Goal: Task Accomplishment & Management: Use online tool/utility

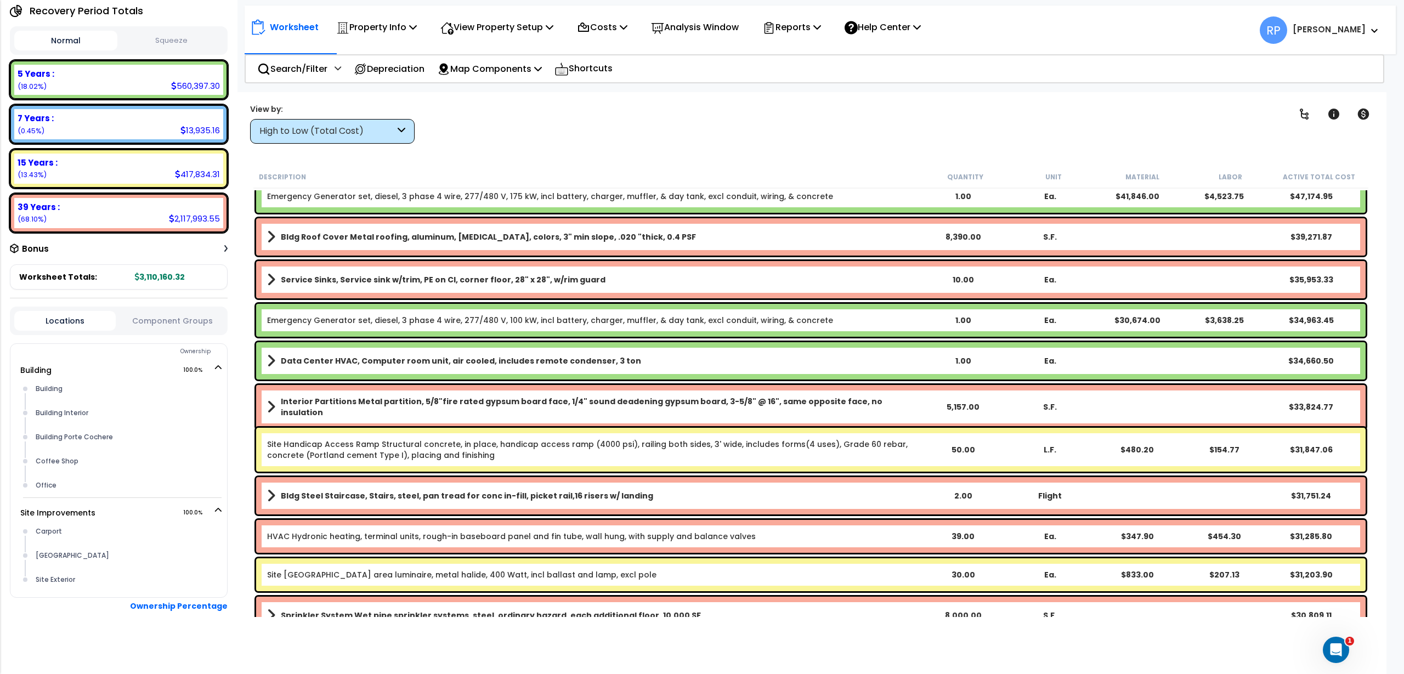
scroll to position [139, 0]
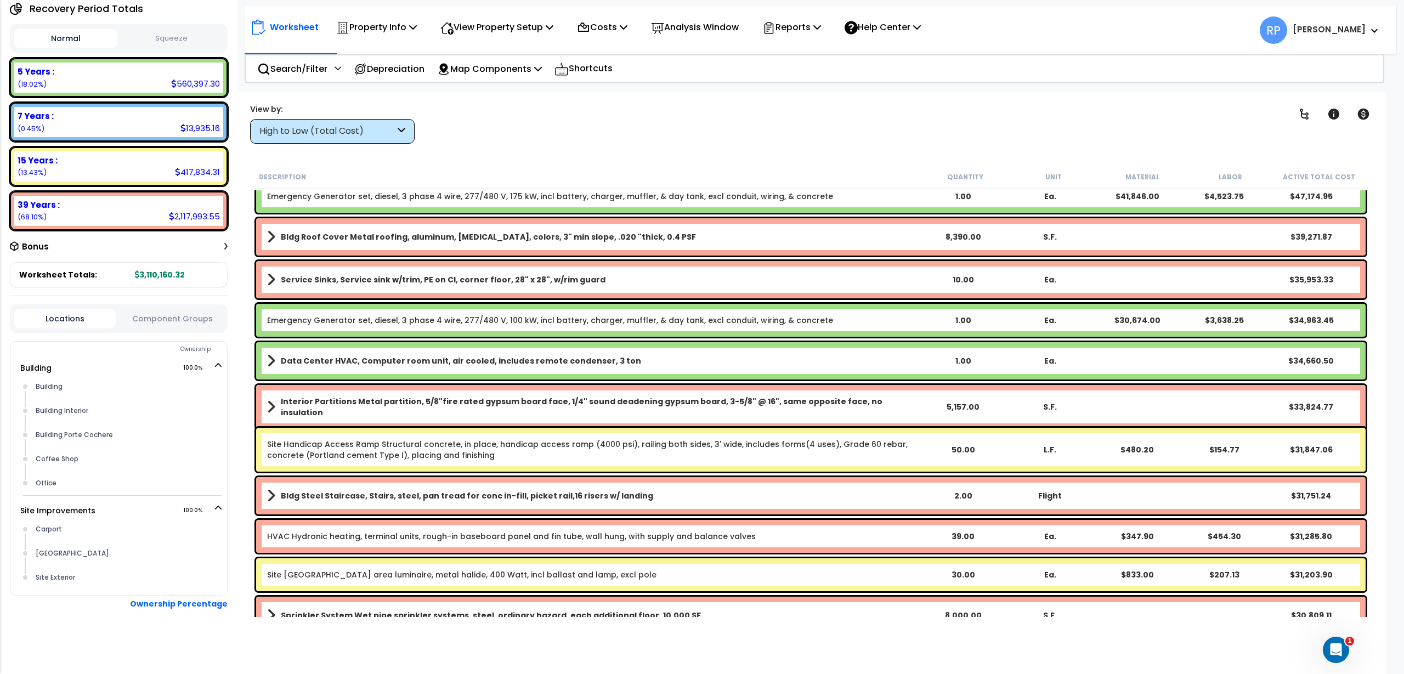
click at [160, 326] on div "Locations Component Groups" at bounding box center [119, 318] width 218 height 29
click at [157, 320] on button "Component Groups" at bounding box center [171, 319] width 101 height 12
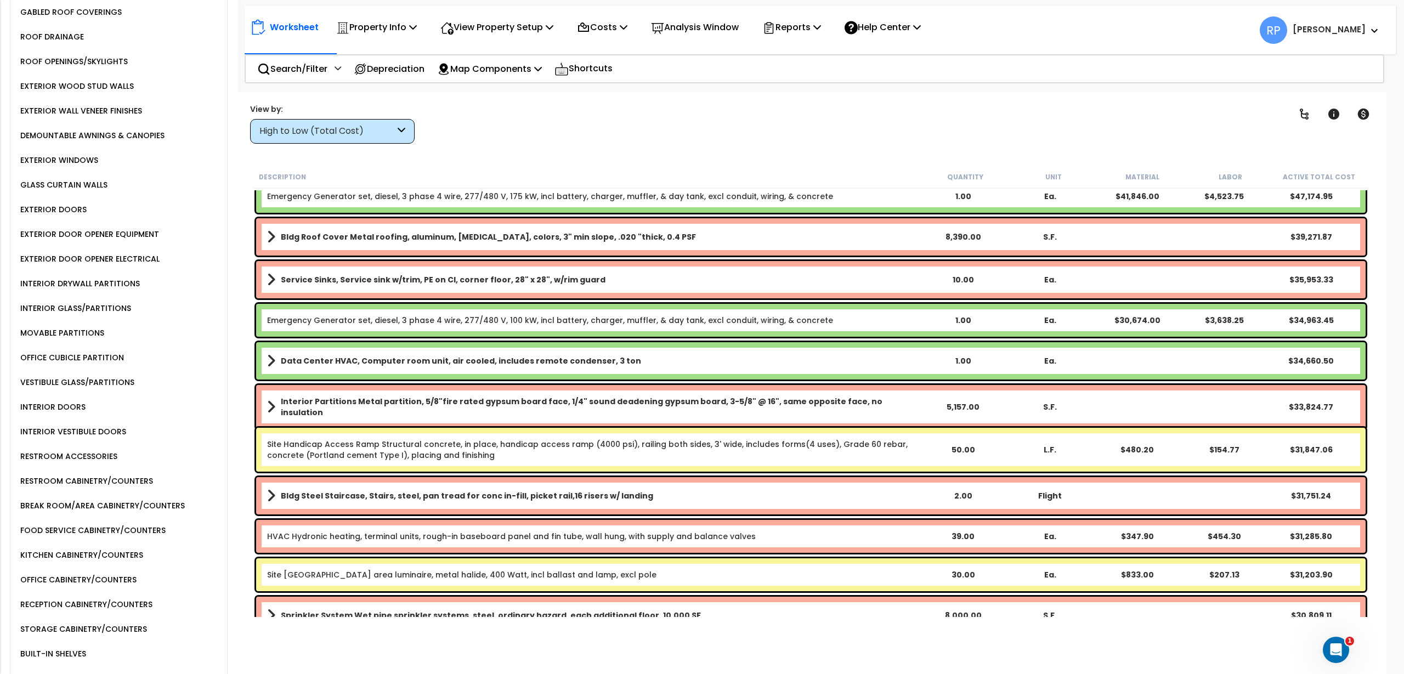
scroll to position [824, 0]
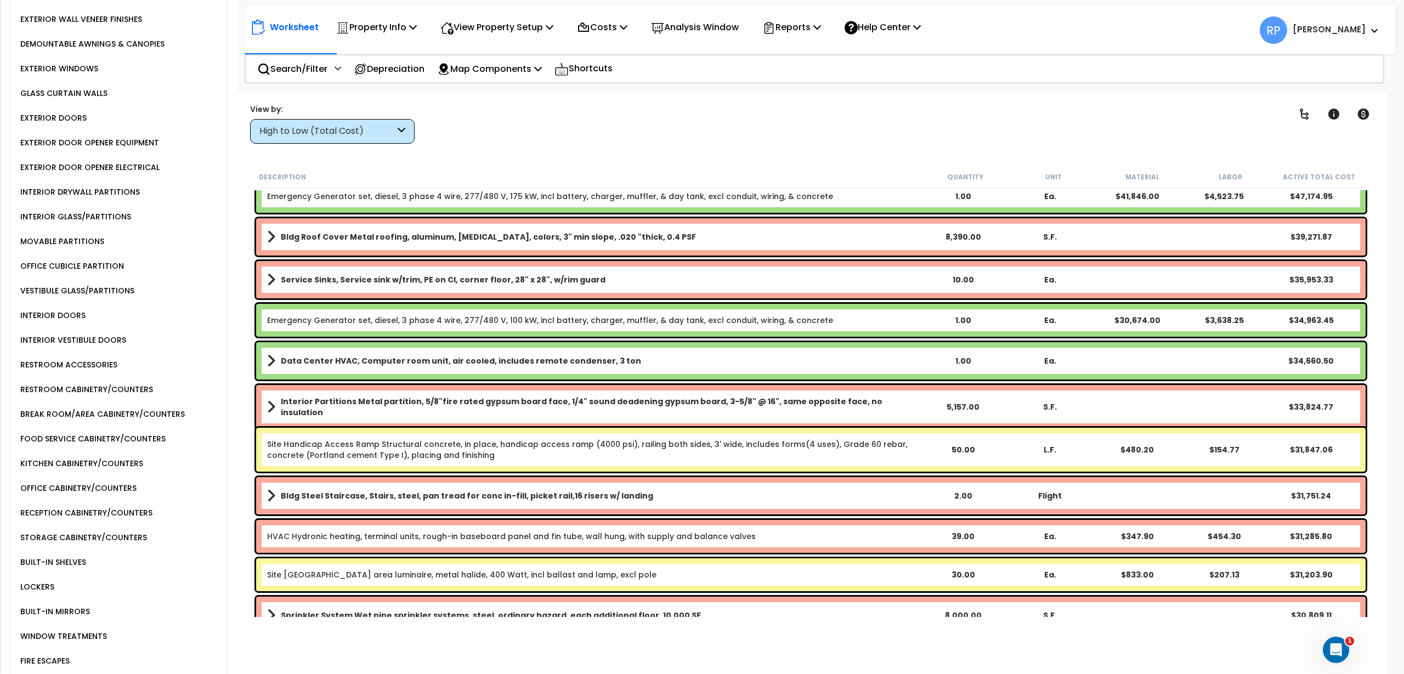
click at [106, 384] on div "RESTROOM CABINETRY/COUNTERS" at bounding box center [85, 389] width 135 height 13
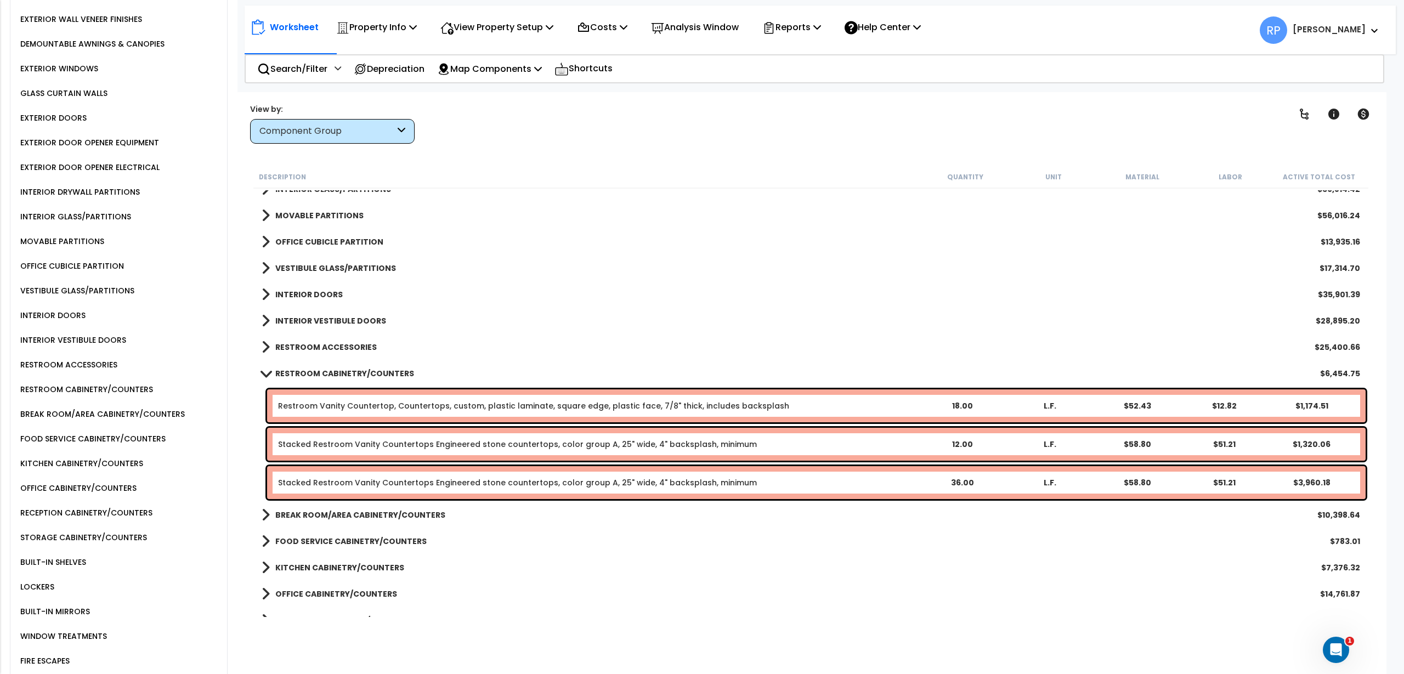
scroll to position [754, 0]
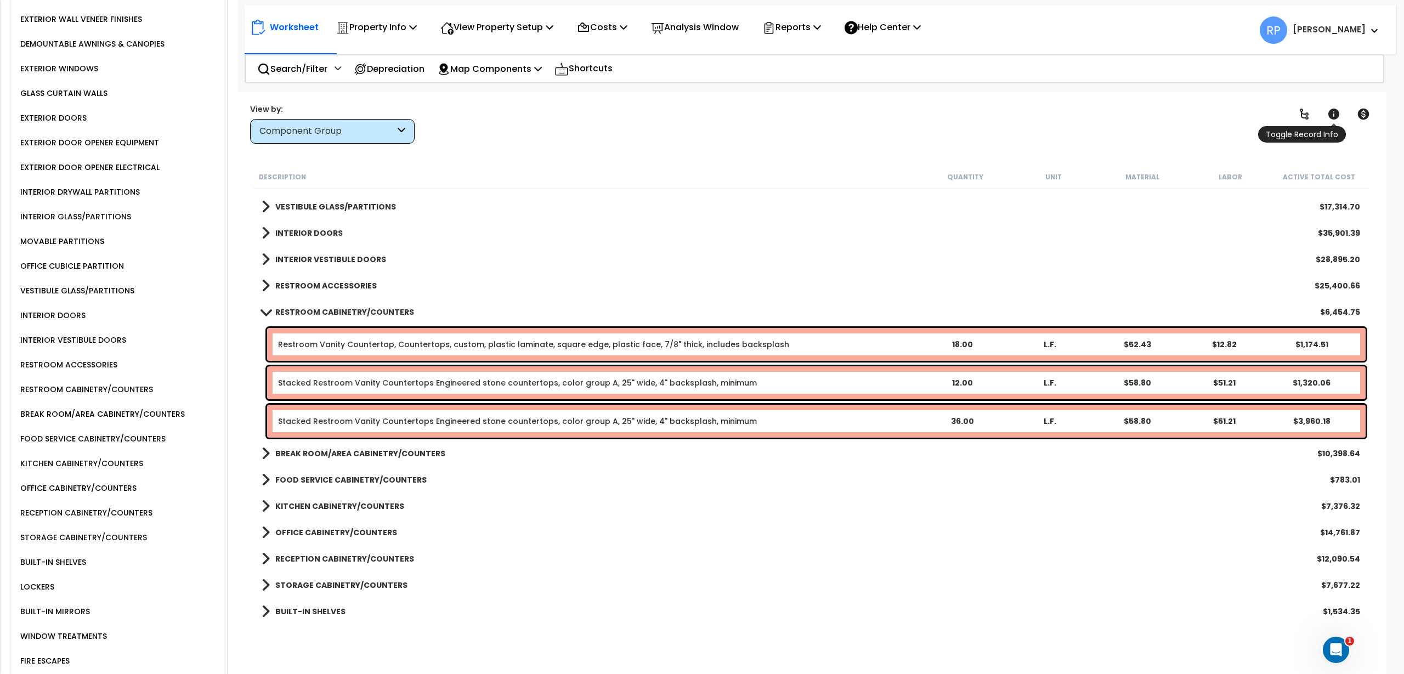
click at [1343, 113] on link at bounding box center [1333, 114] width 24 height 24
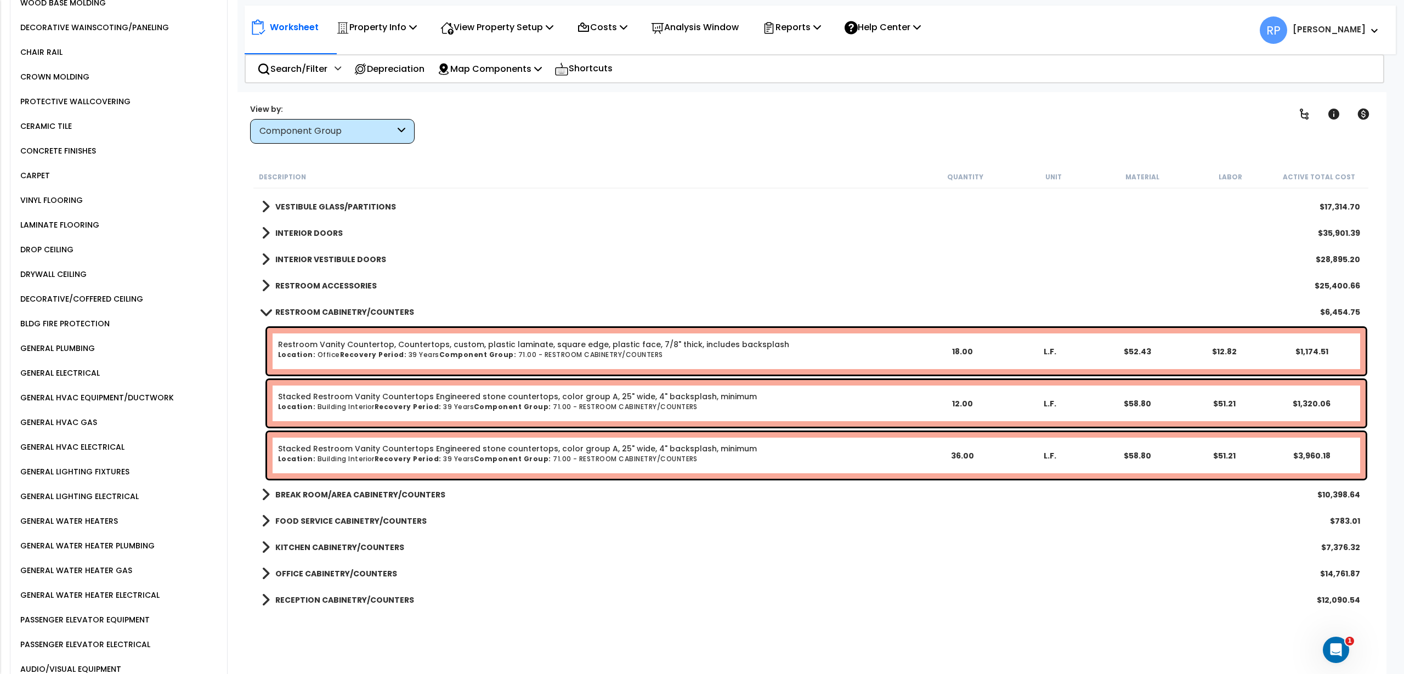
scroll to position [1647, 0]
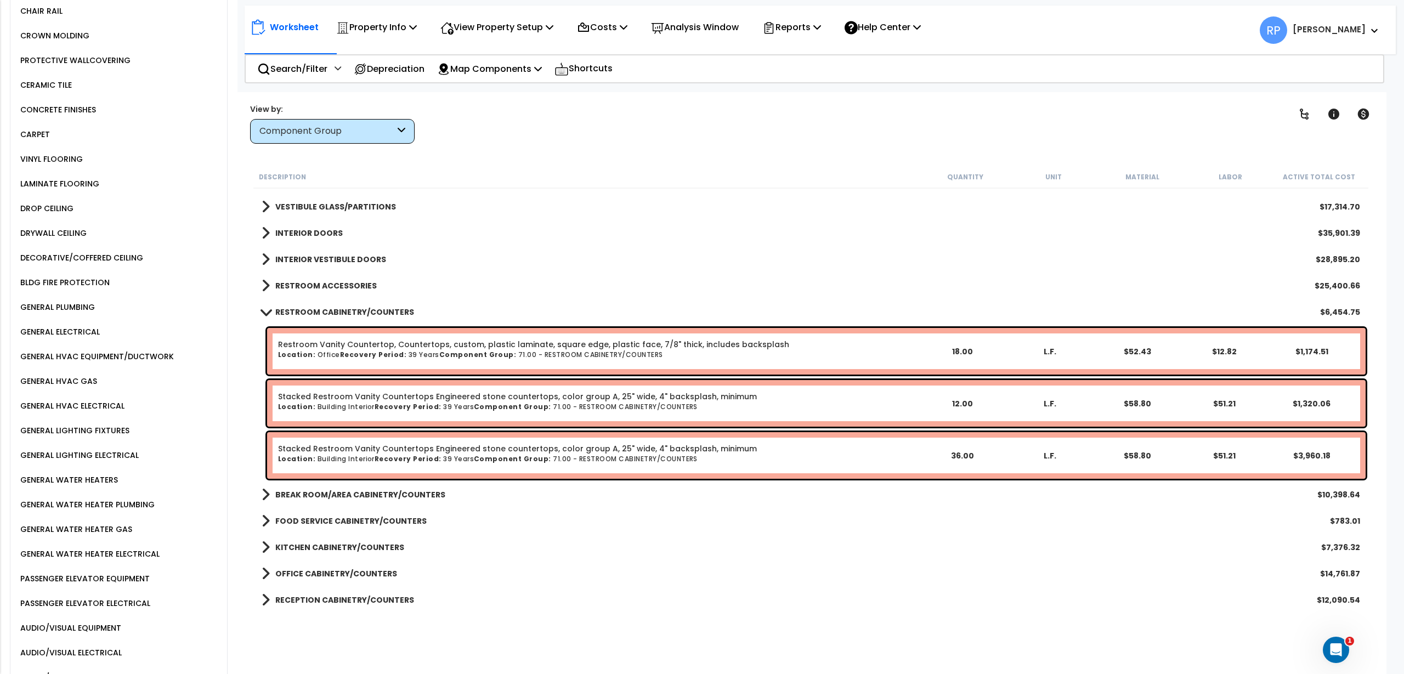
click at [75, 305] on div "GENERAL PLUMBING" at bounding box center [56, 306] width 77 height 13
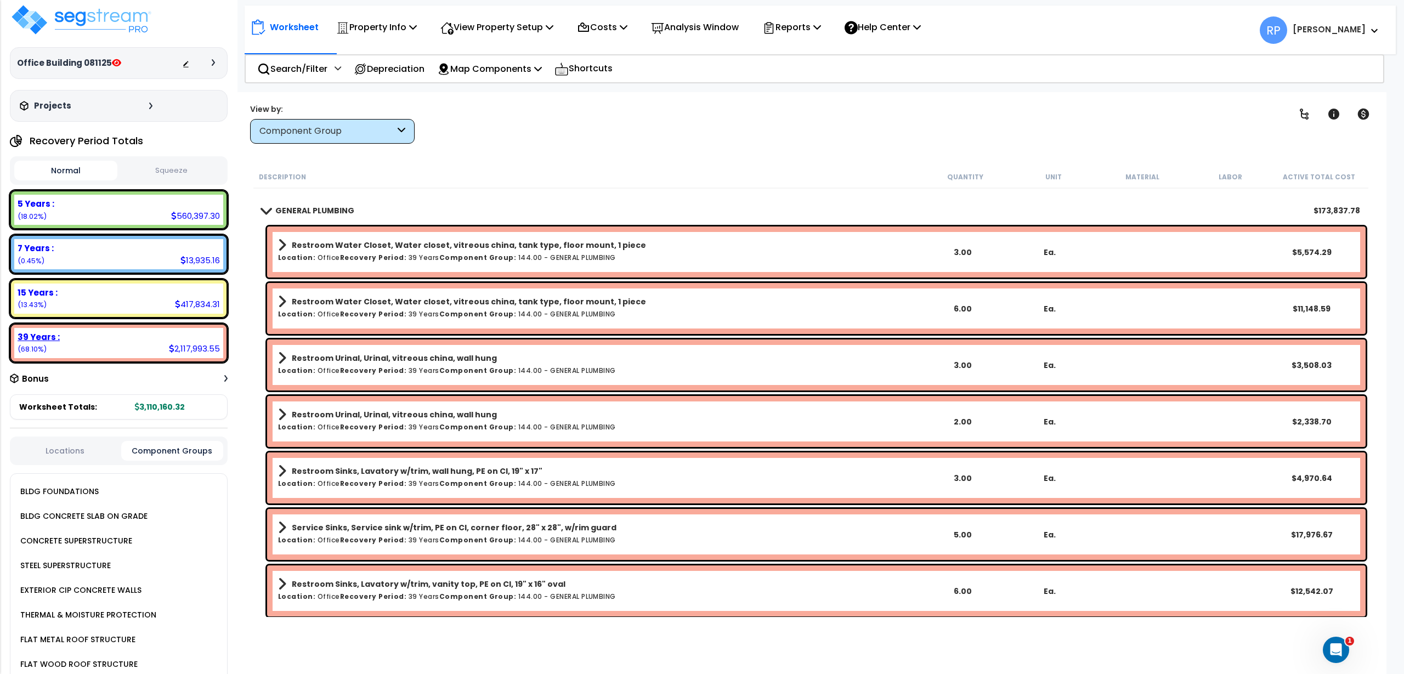
scroll to position [0, 0]
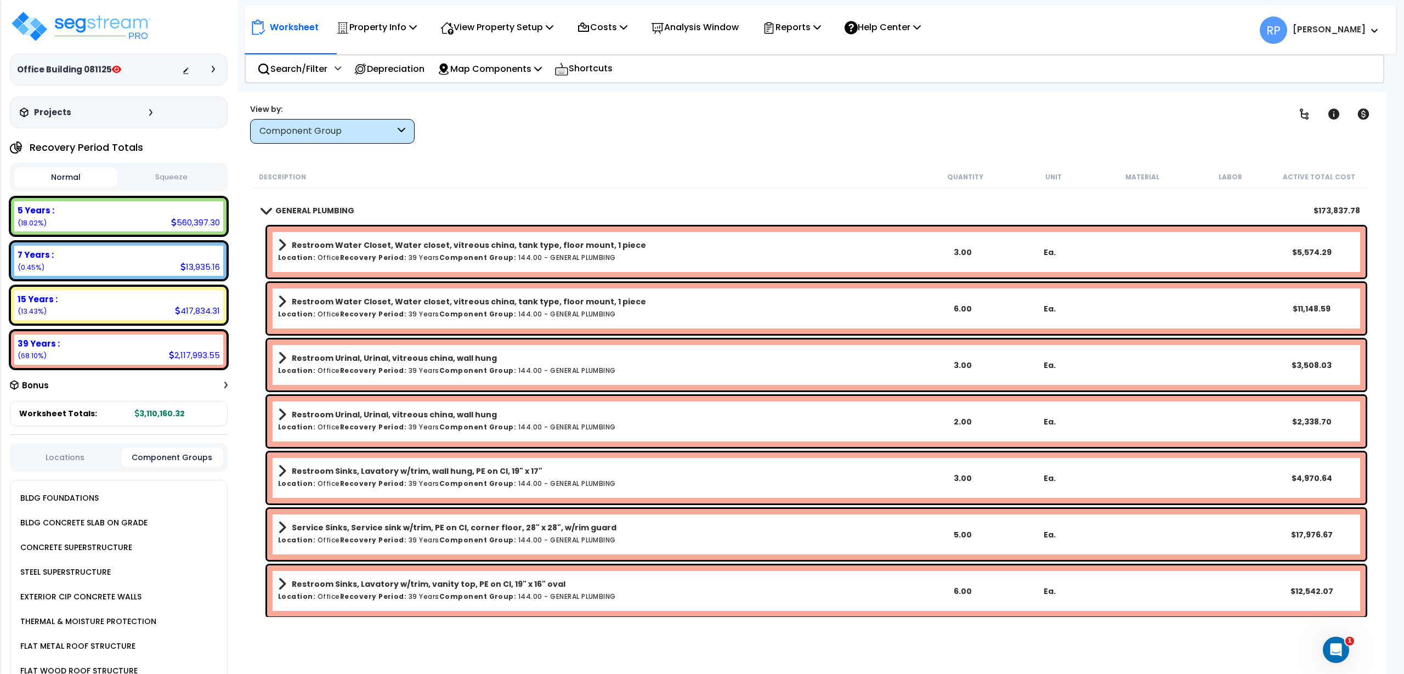
click at [63, 456] on button "Locations" at bounding box center [64, 457] width 101 height 12
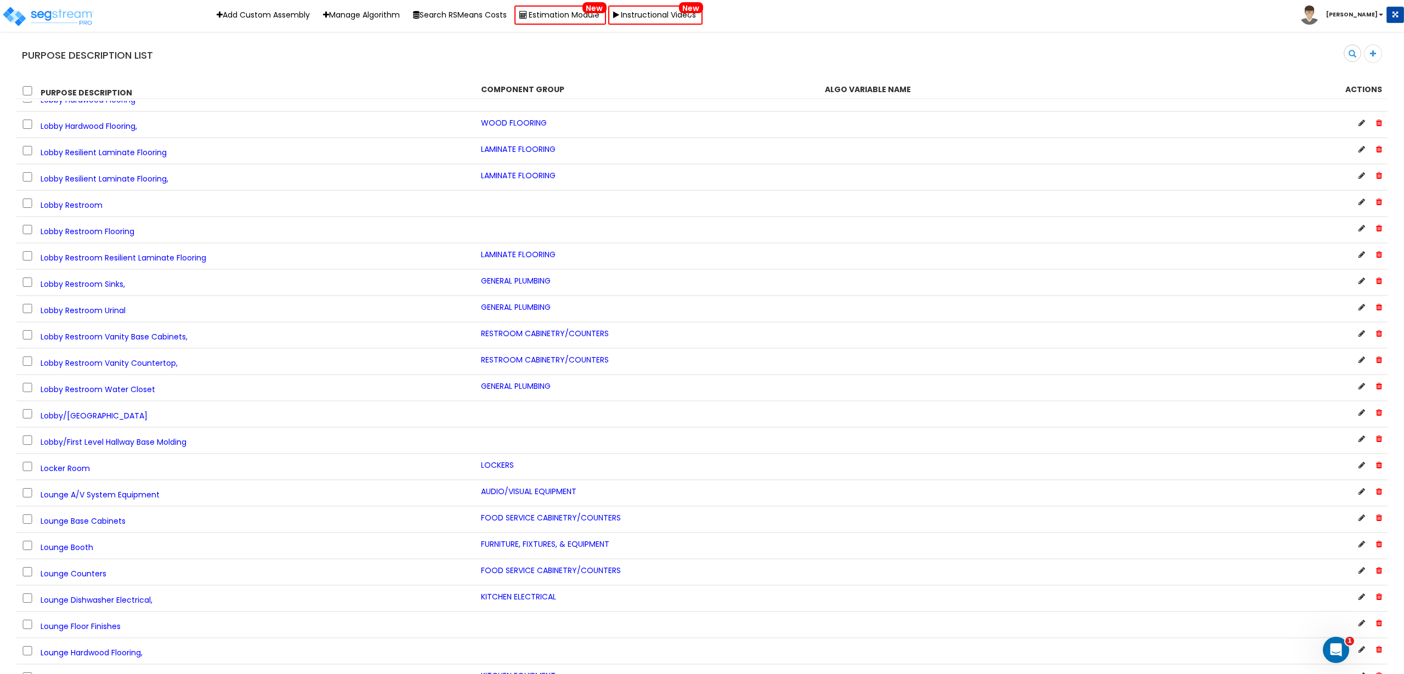
scroll to position [46461, 0]
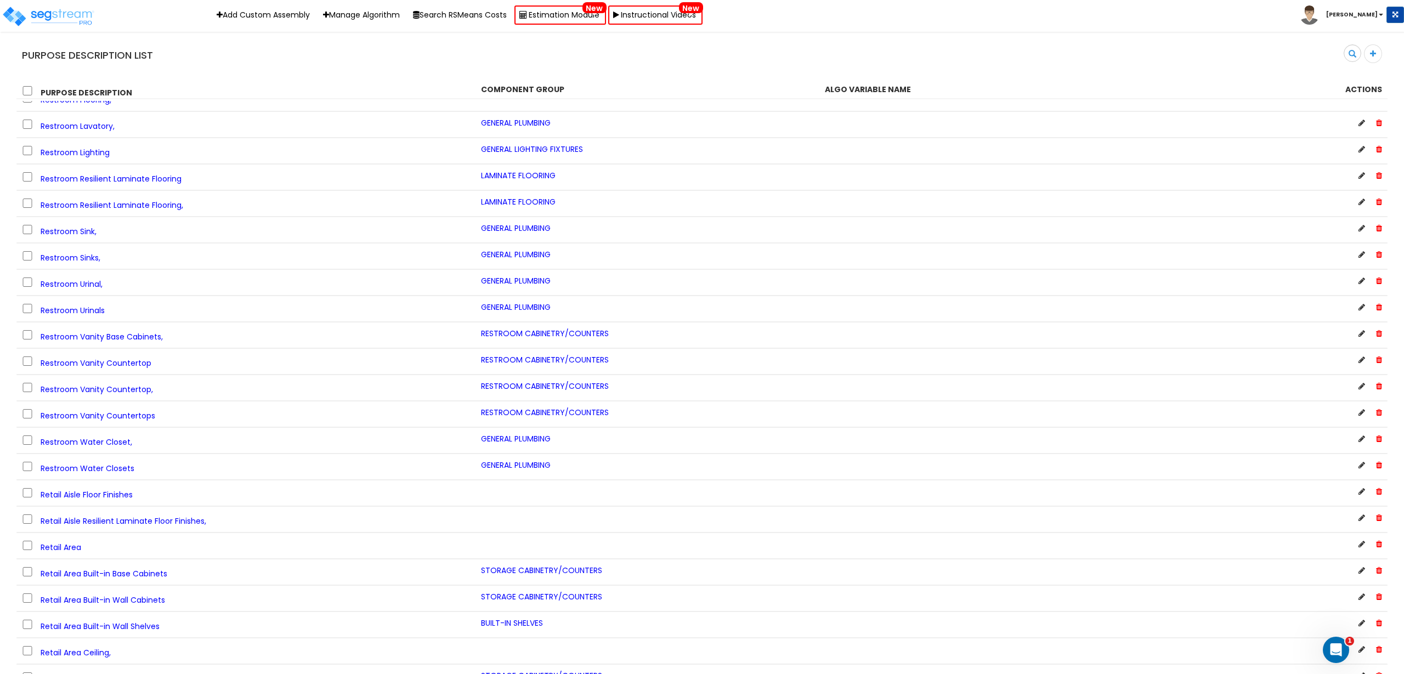
click at [770, 162] on div "Restroom Lighting GENERAL LIGHTING FIXTURES" at bounding box center [701, 151] width 1371 height 26
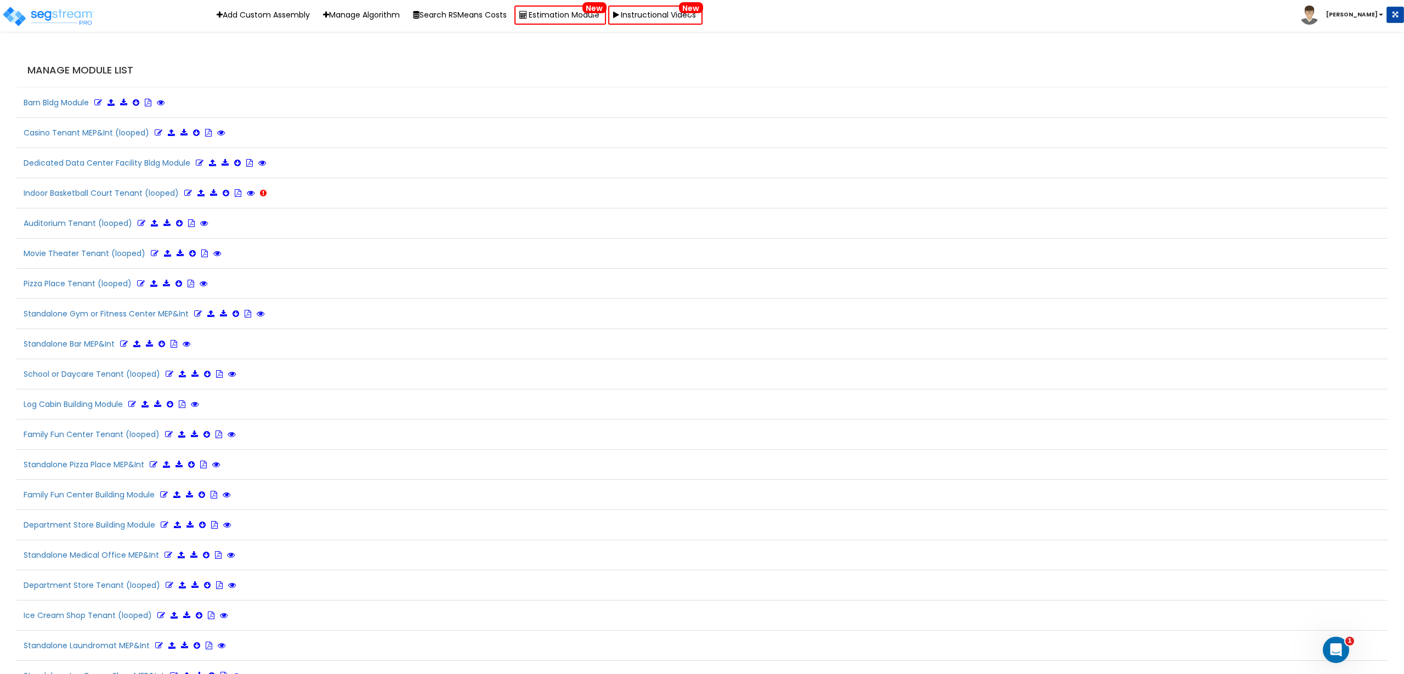
scroll to position [2490, 0]
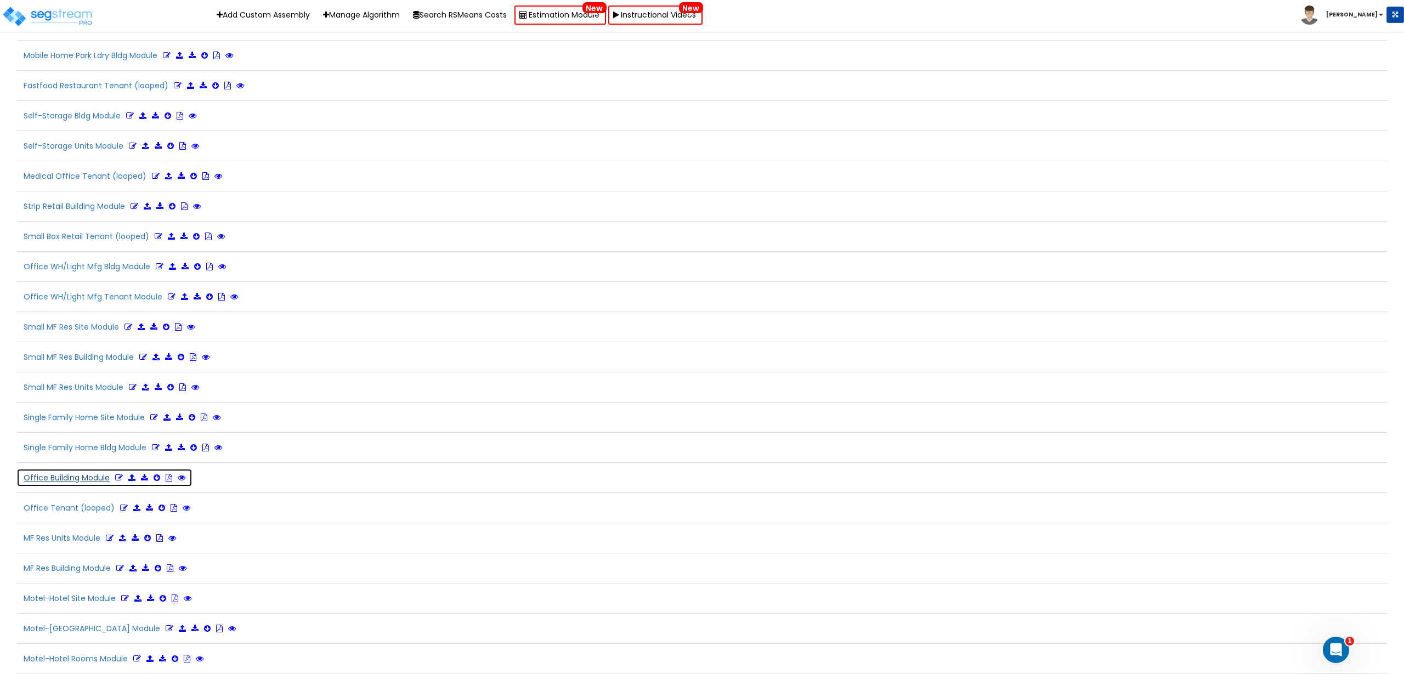
click at [51, 476] on button "Office Building Module Refresh" at bounding box center [119, 477] width 206 height 19
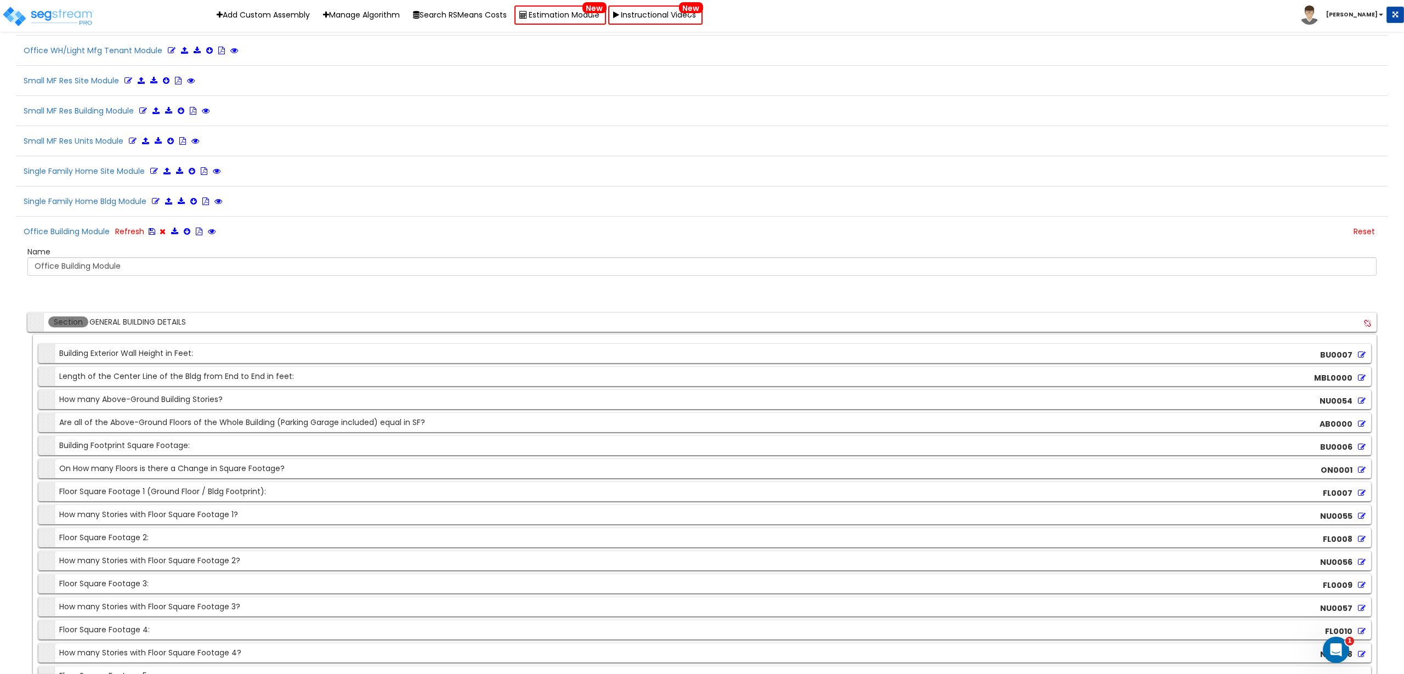
scroll to position [2764, 0]
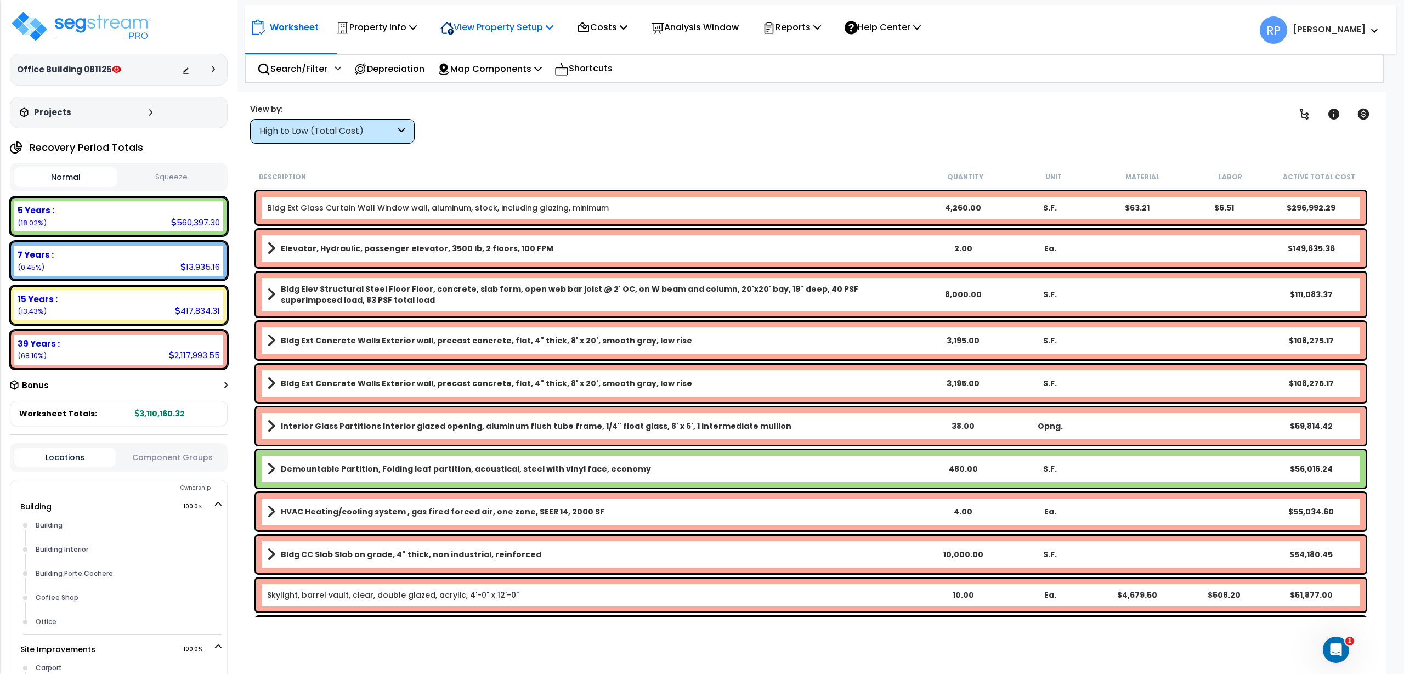
click at [417, 30] on p "View Property Setup" at bounding box center [376, 27] width 81 height 15
click at [503, 72] on link "View Questionnaire" at bounding box center [489, 75] width 109 height 22
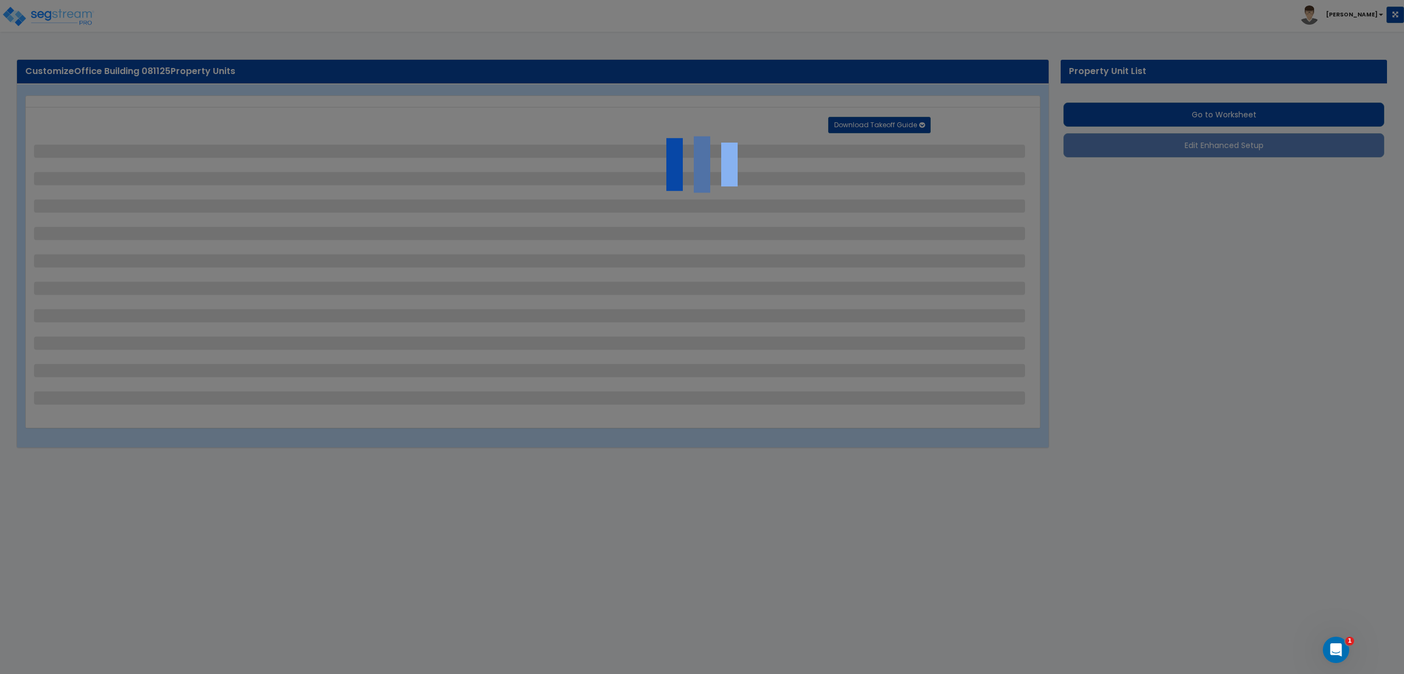
select select "2"
select select "1"
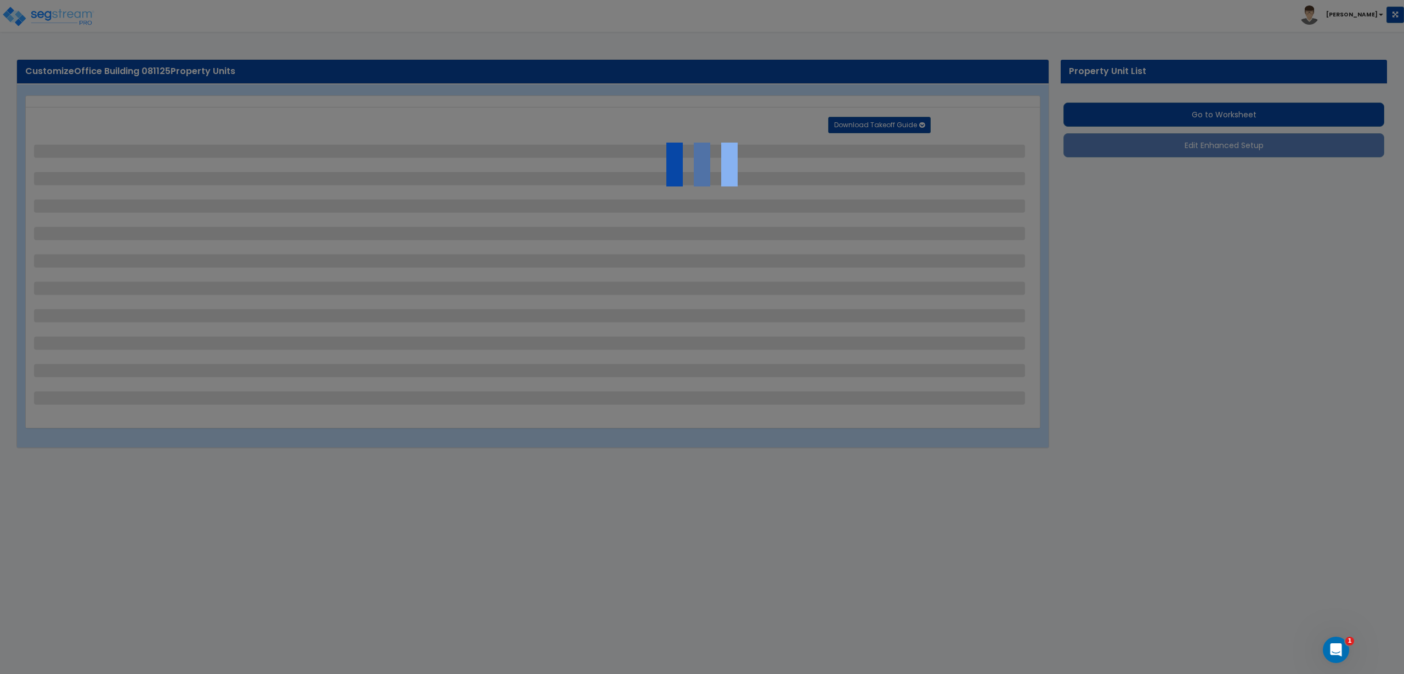
select select "2"
select select "1"
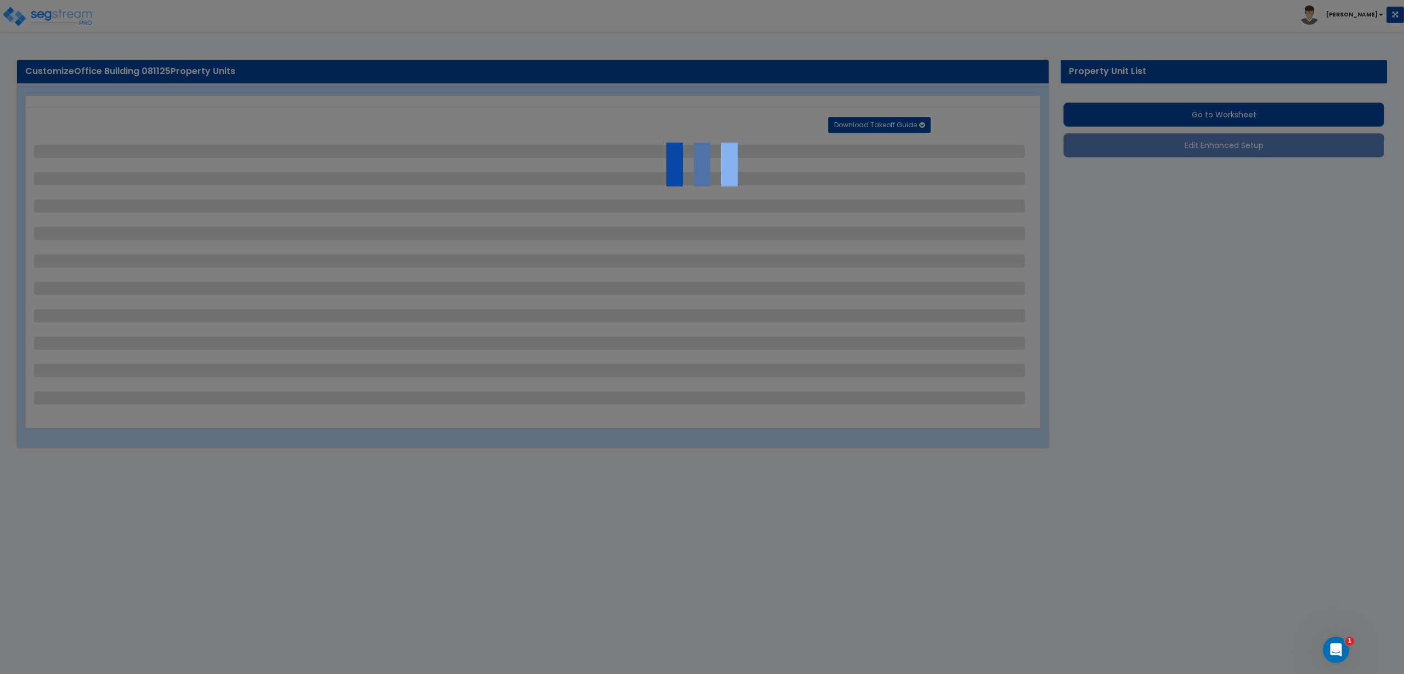
select select "2"
select select "1"
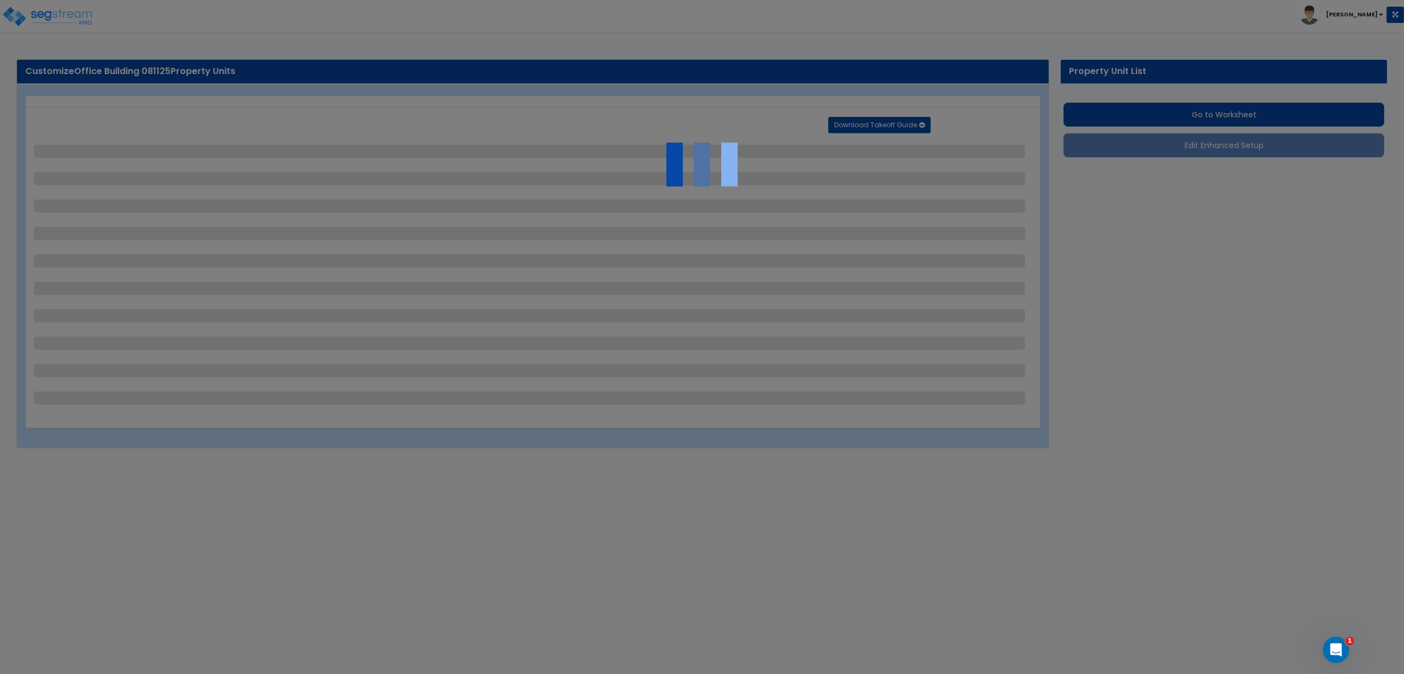
select select "2"
select select "1"
select select "2"
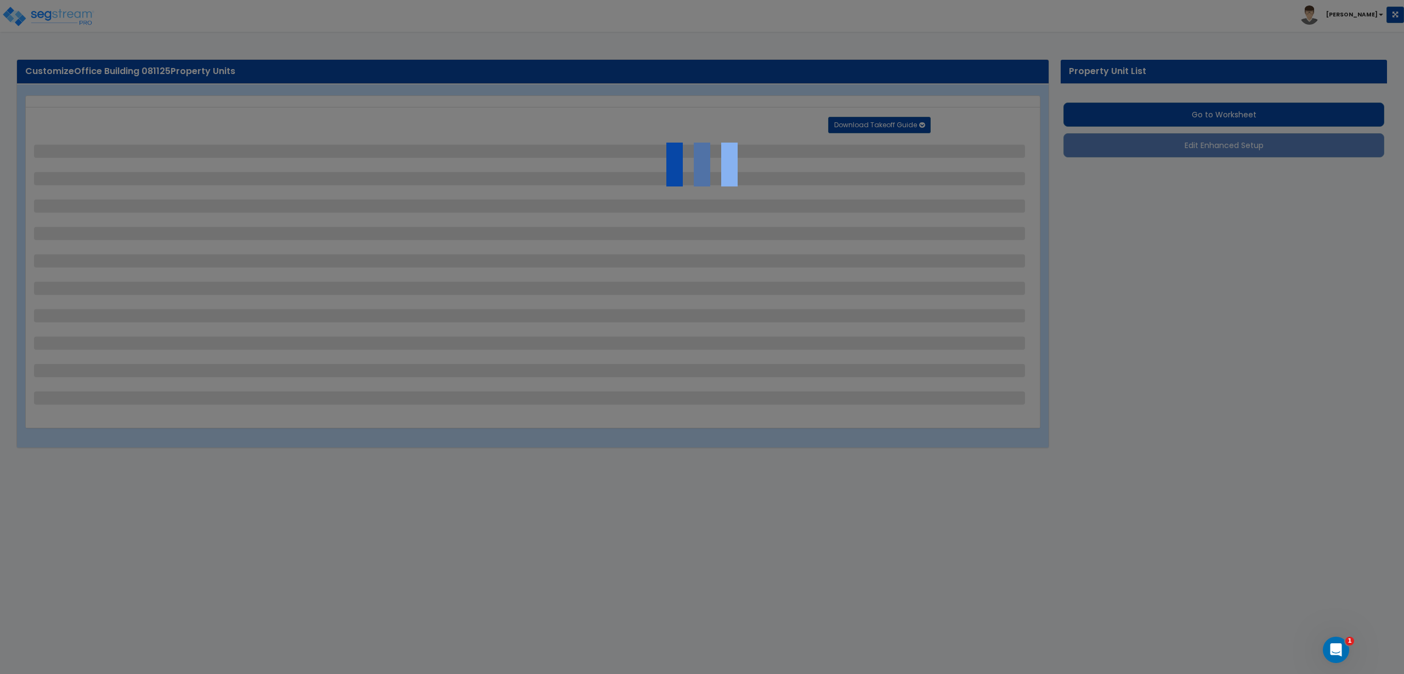
select select "6"
select select "11"
select select "2"
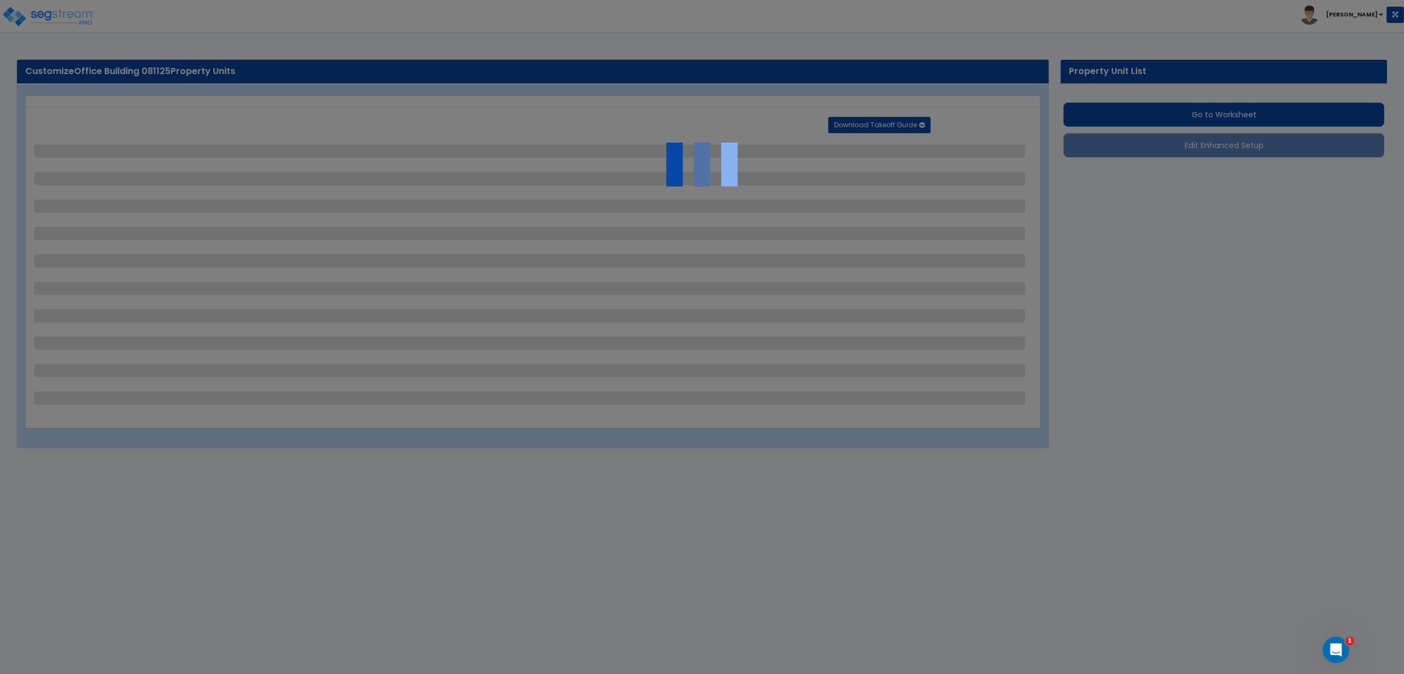
select select "3"
select select "2"
select select "1"
select select "2"
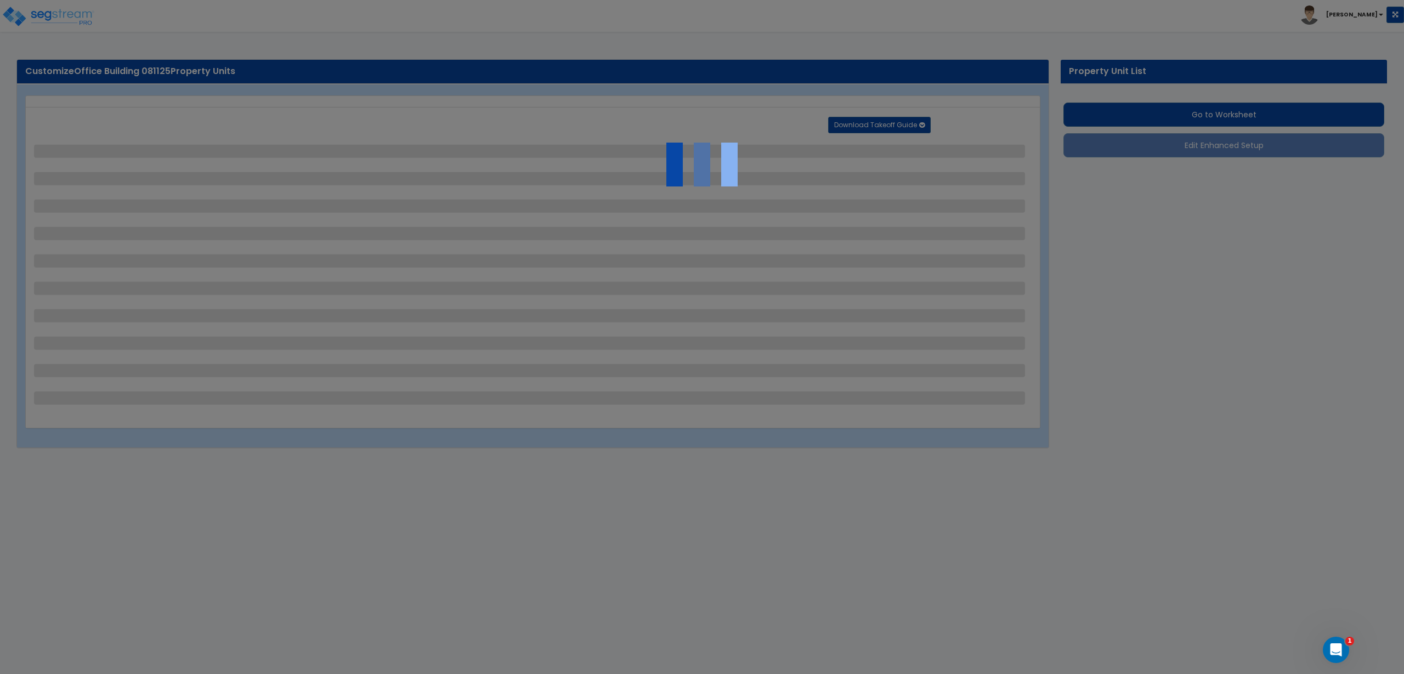
select select "7"
select select "2"
select select "1"
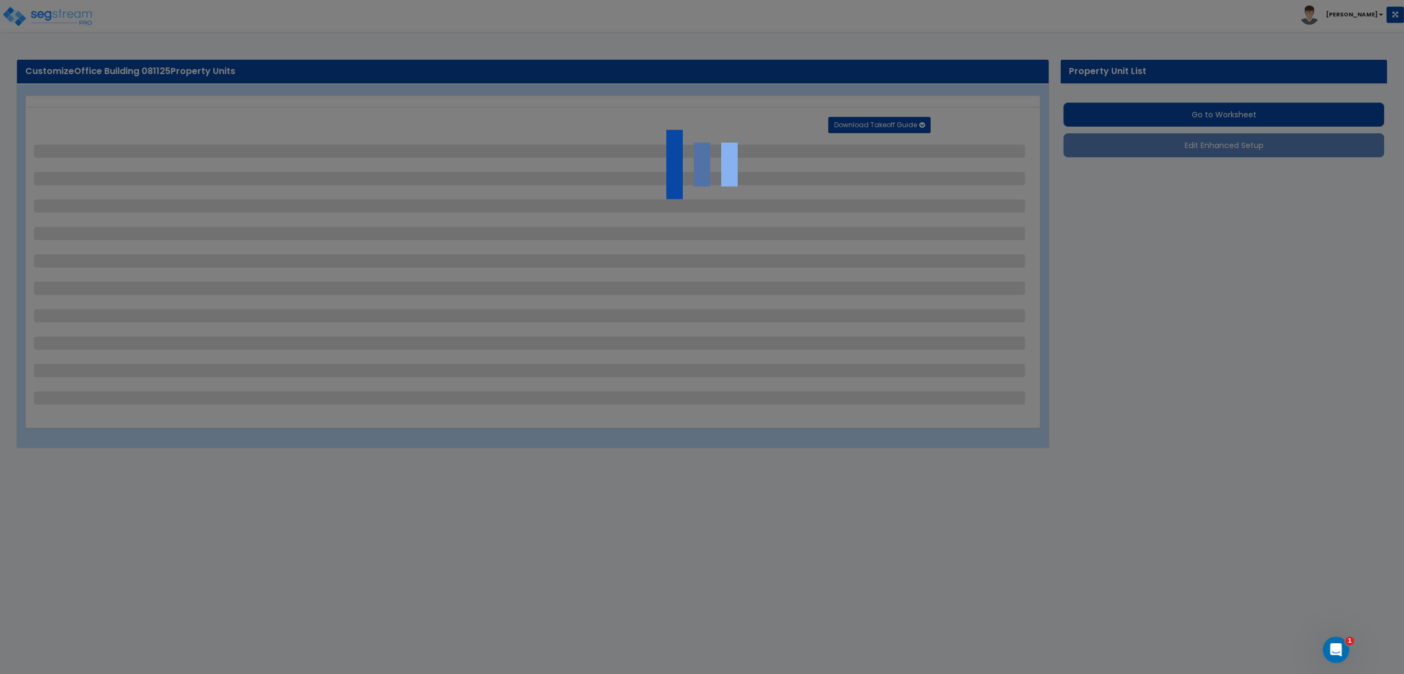
select select "20"
select select "1"
select select "2"
select select "4"
select select "1"
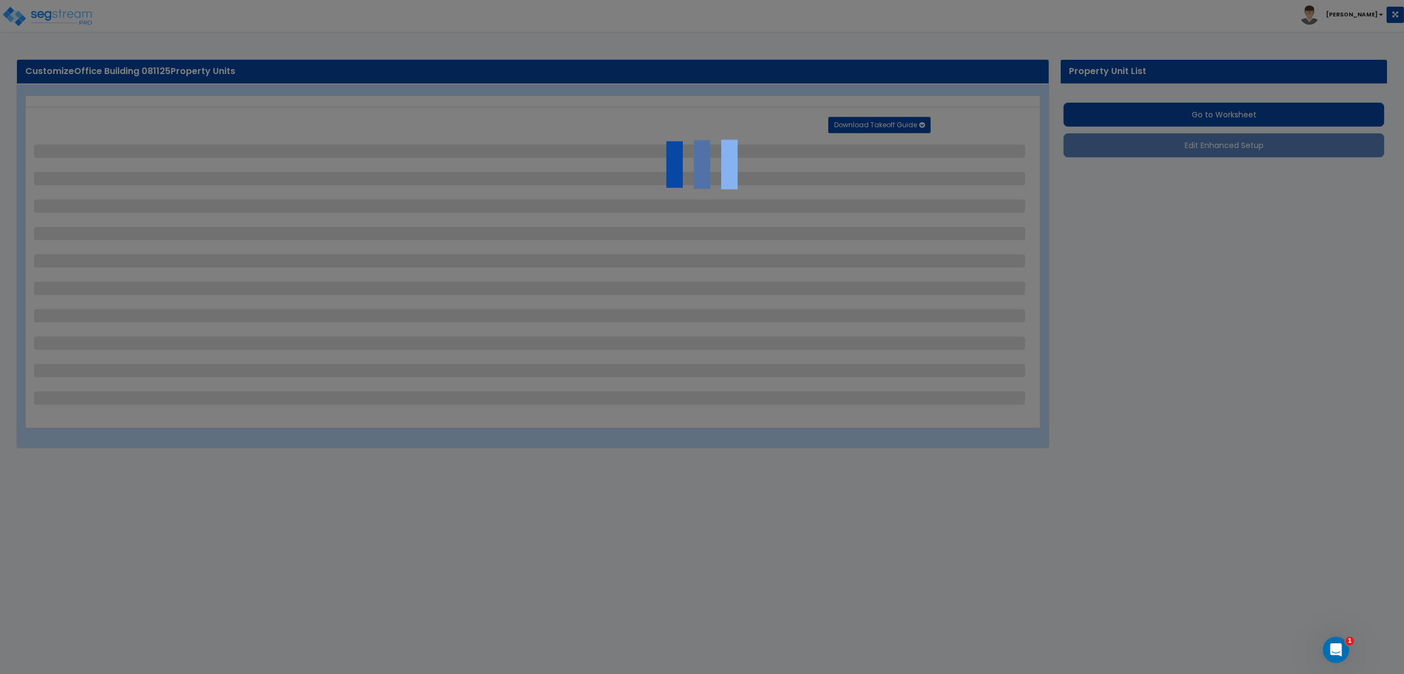
select select "1"
select select "2"
select select "4"
select select "3"
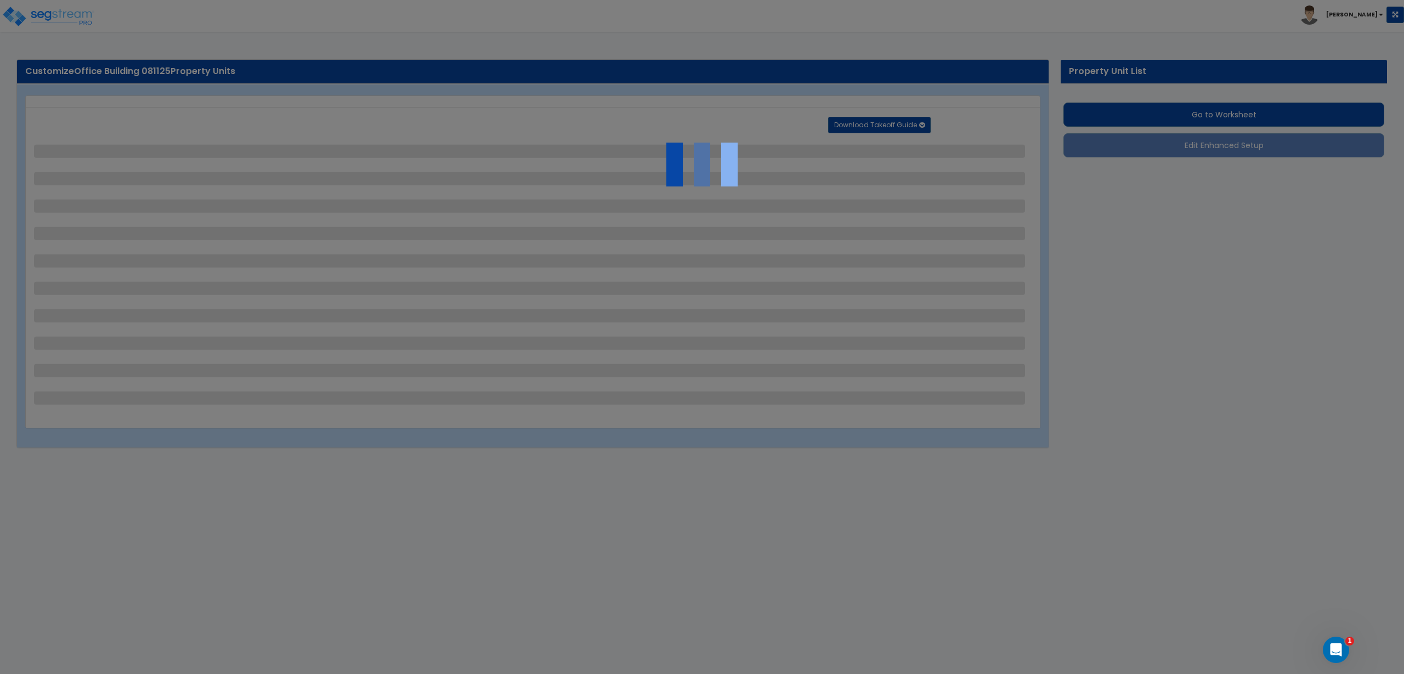
select select "2"
select select "1"
select select "2"
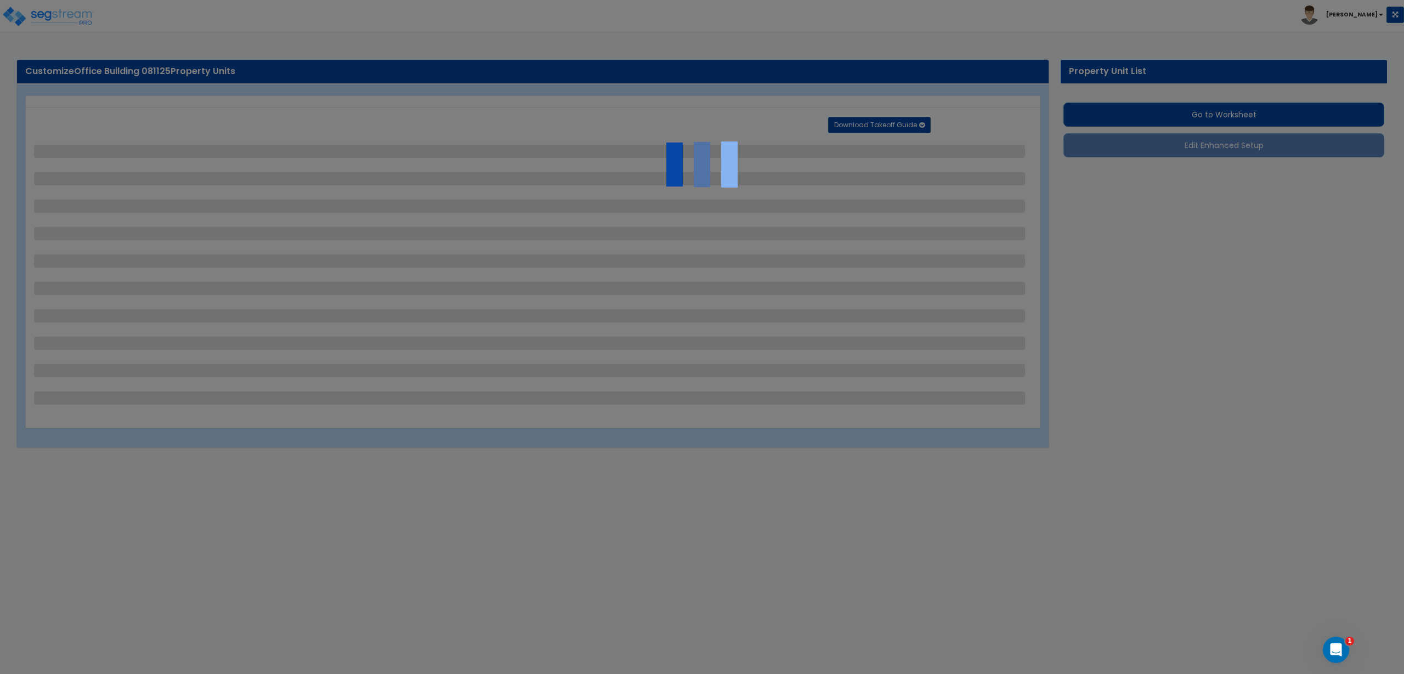
select select "1"
select select "2"
select select "1"
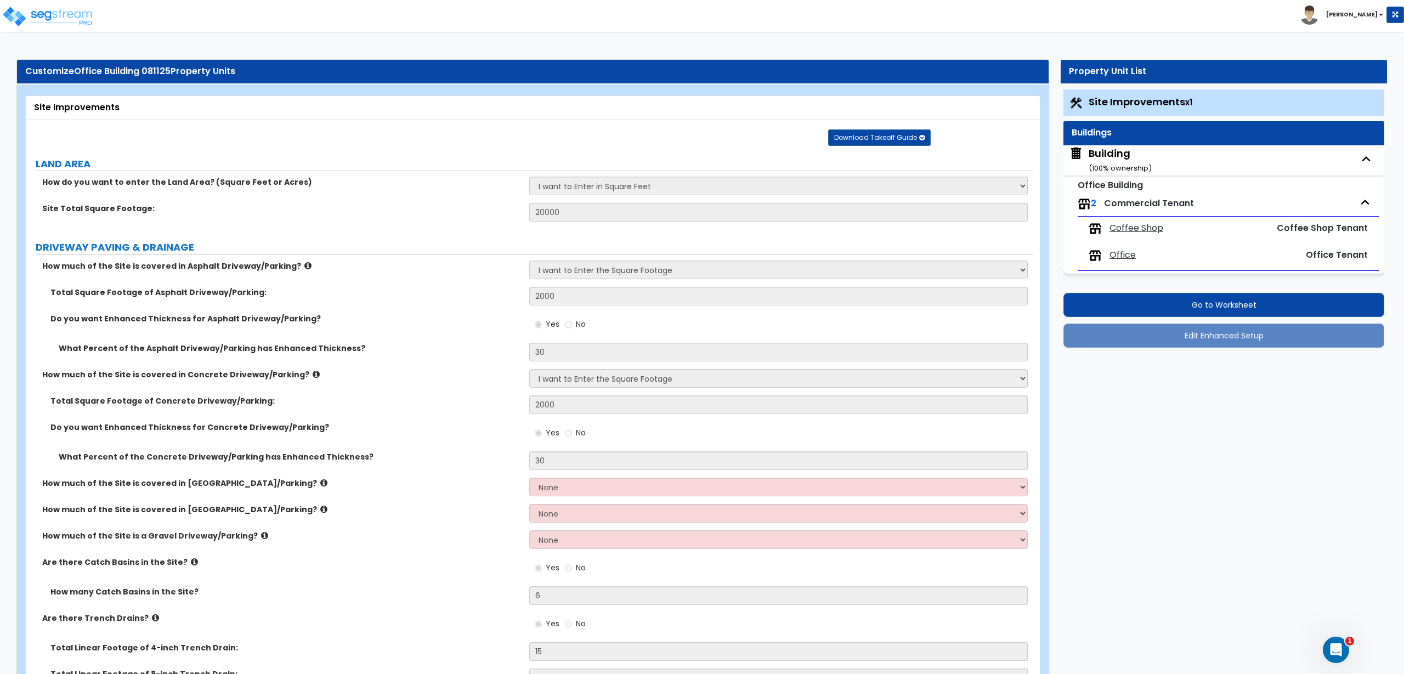
click at [1127, 254] on span "Office" at bounding box center [1122, 255] width 26 height 13
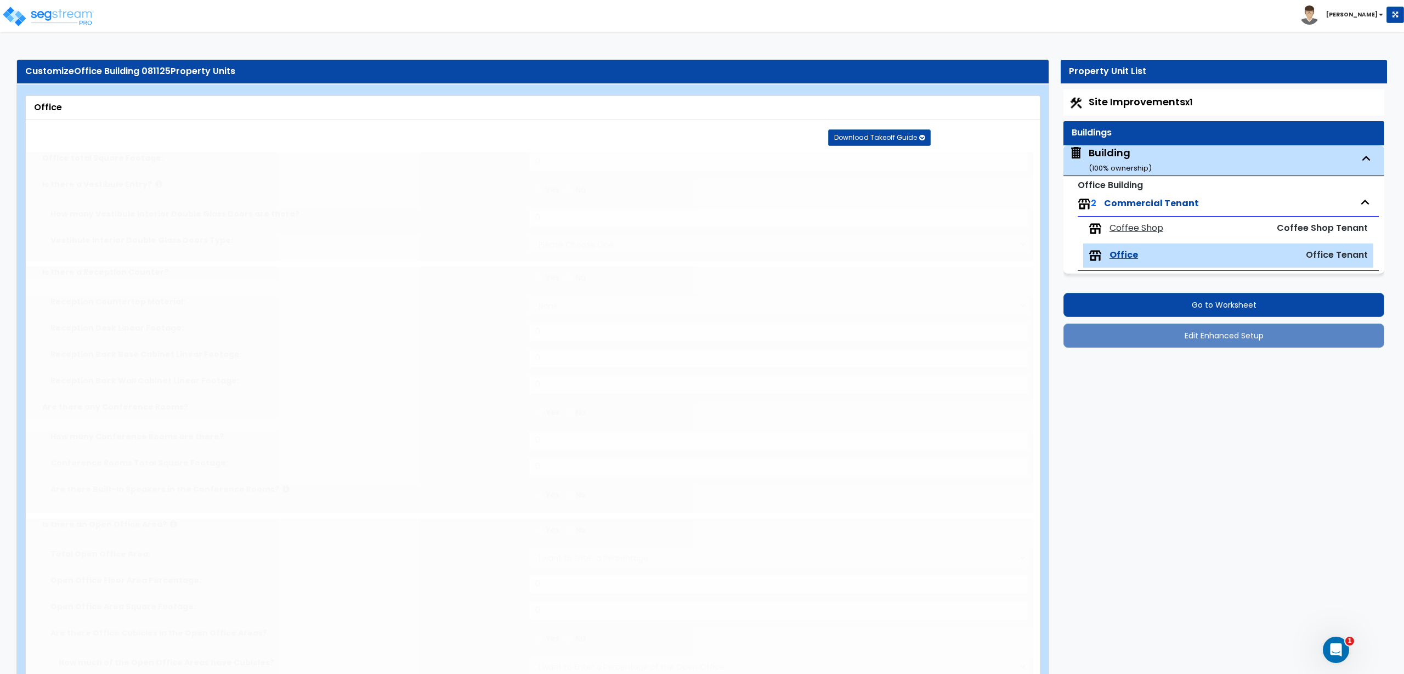
type input "6000"
radio input "true"
type input "1"
select select "2"
radio input "true"
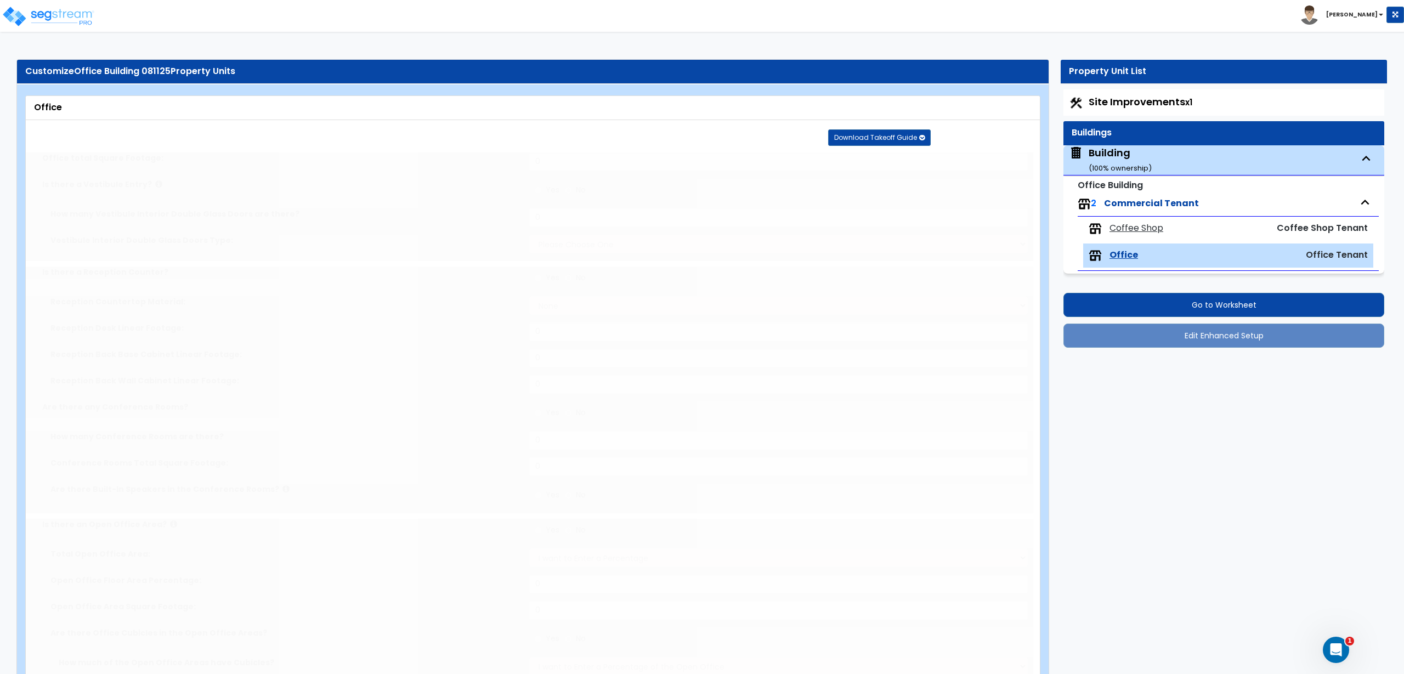
select select "5"
type input "6"
type input "9"
type input "12"
radio input "true"
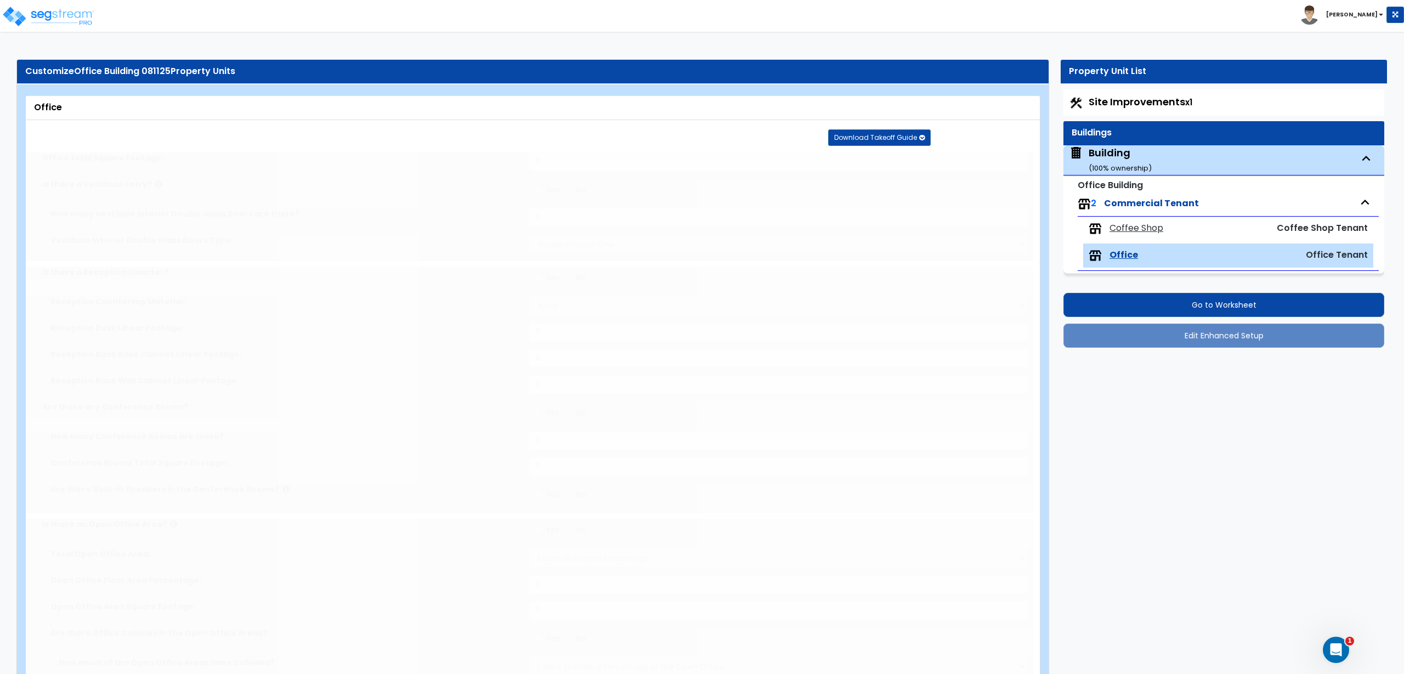
type input "1"
type input "800"
radio input "true"
select select "1"
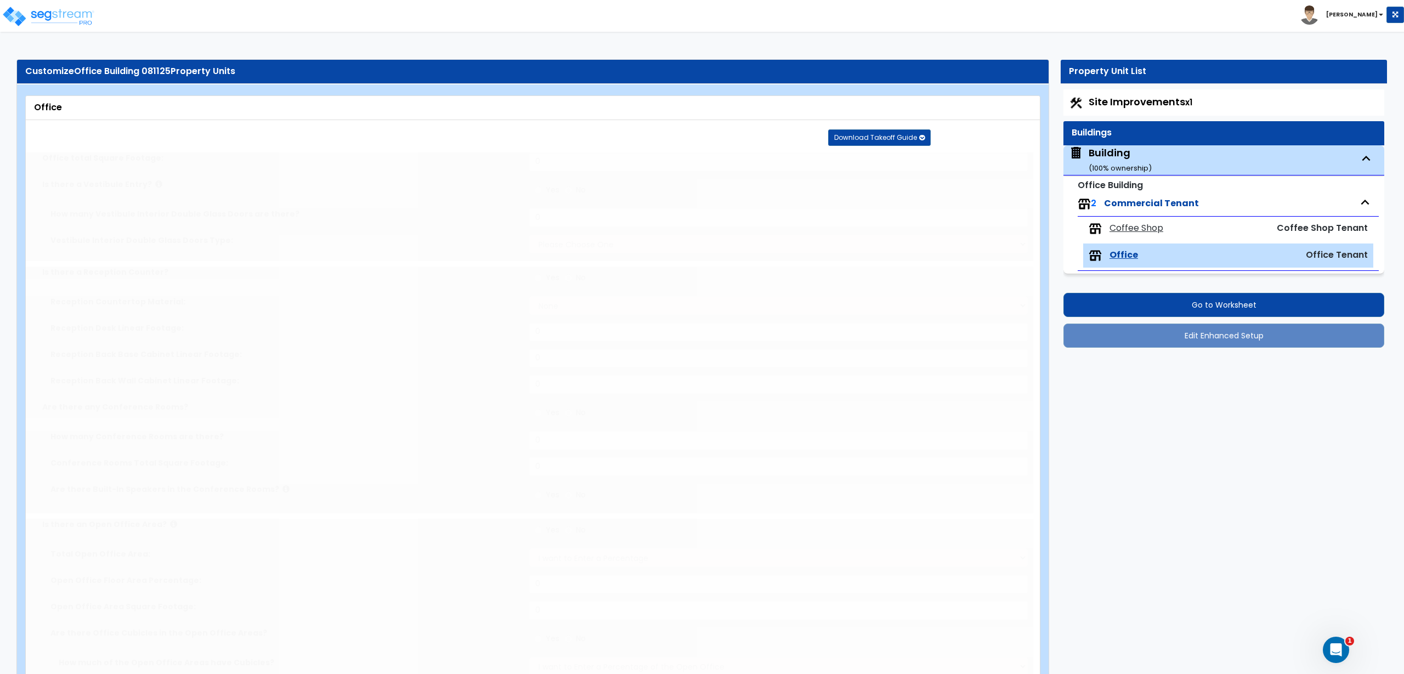
type input "2000"
radio input "true"
type input "70"
select select "2"
radio input "true"
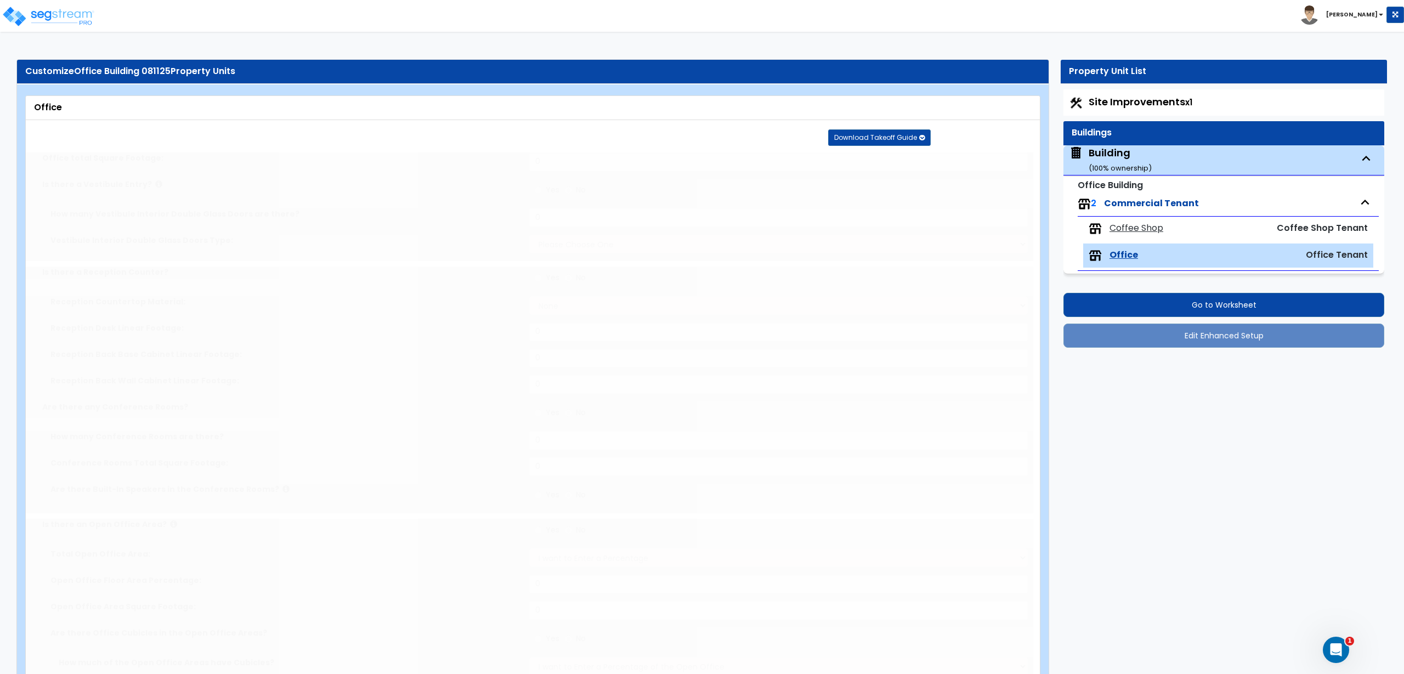
radio input "true"
select select "1"
type input "3"
radio input "true"
type input "18"
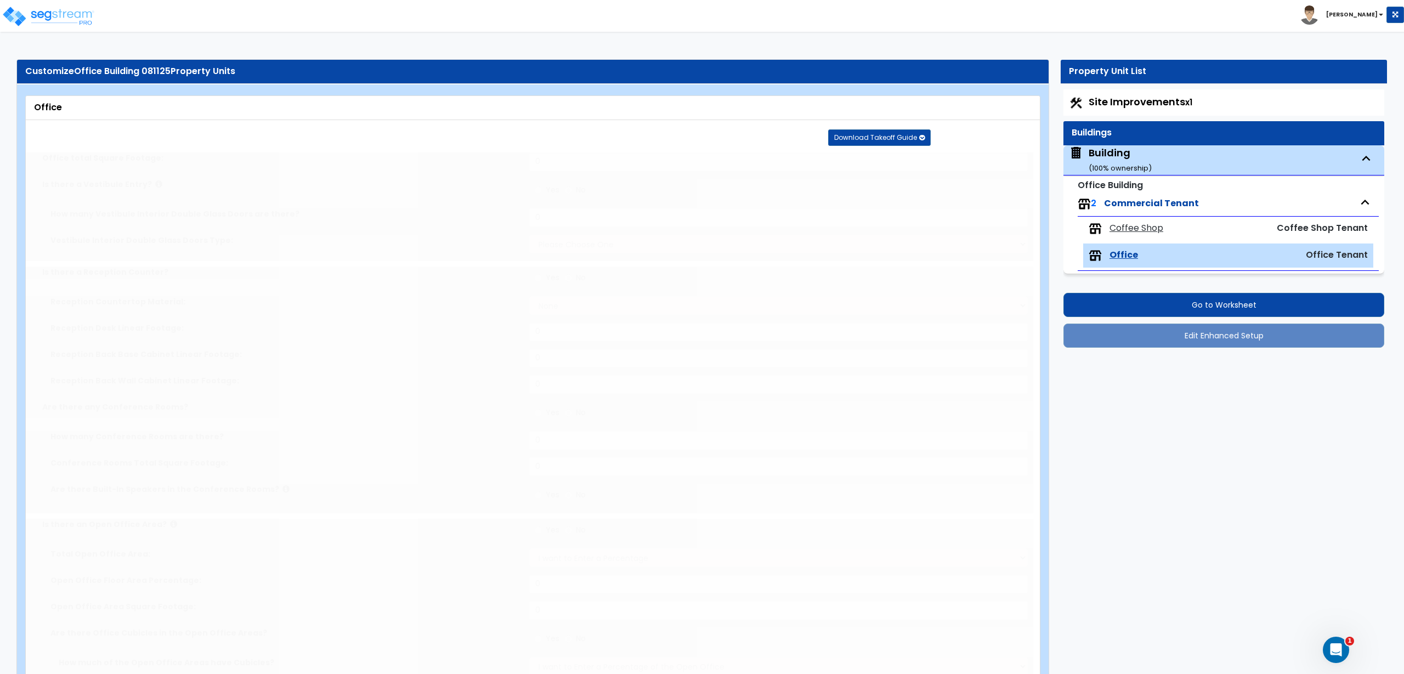
type input "27"
select select "2"
select select "7"
type input "70"
select select "8"
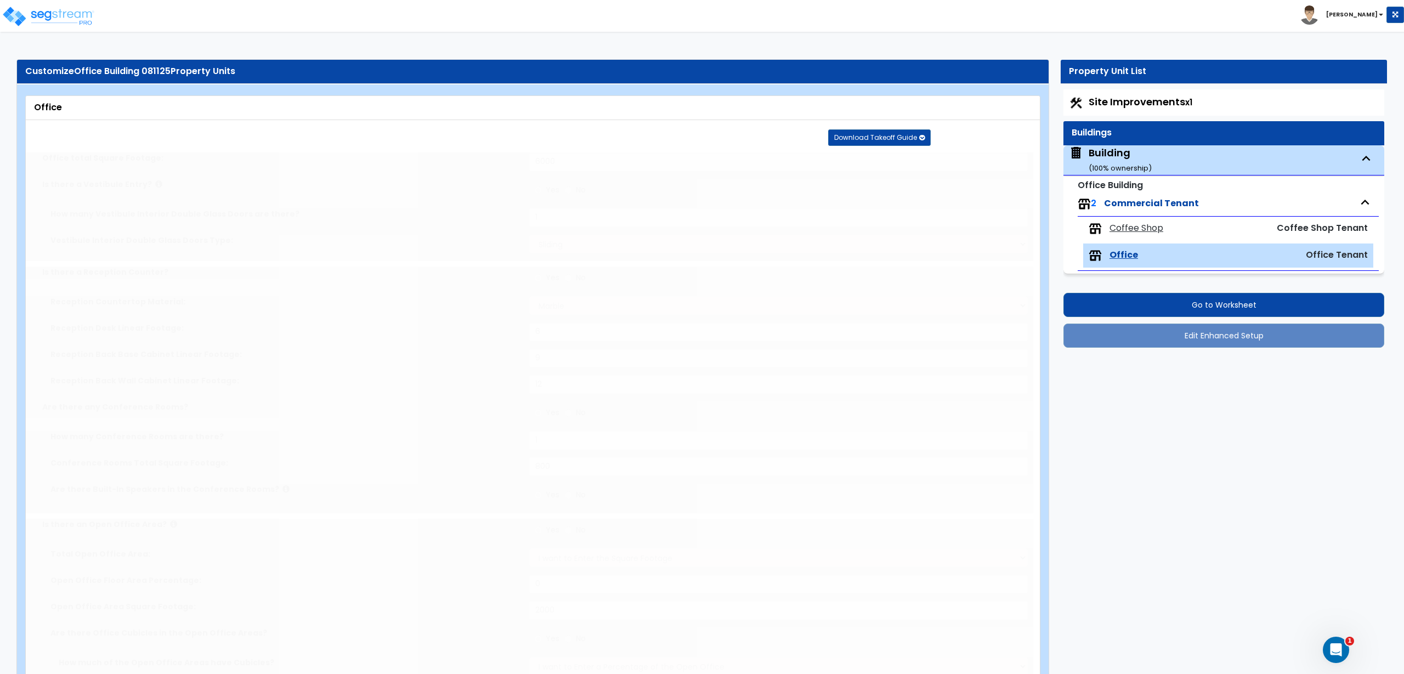
select select "2"
select select "3"
type input "70"
select select "2"
radio input "true"
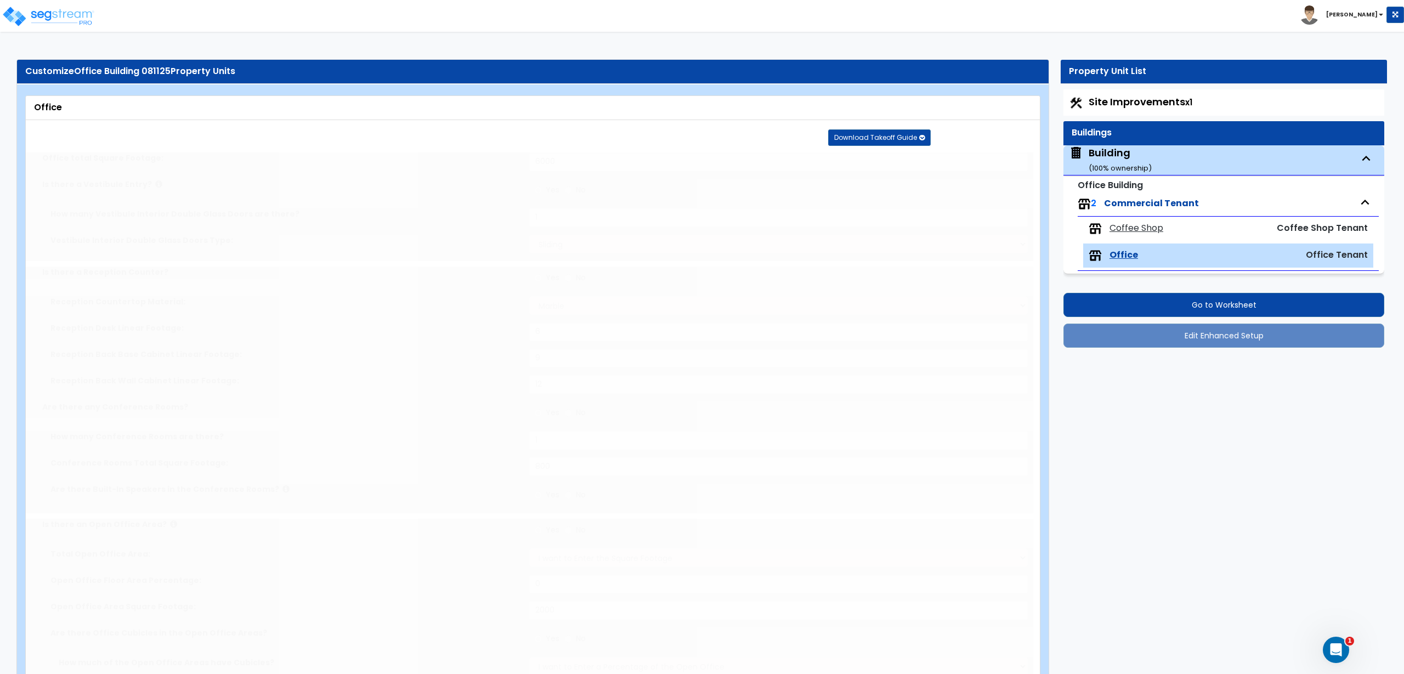
type input "100"
radio input "true"
type input "300"
radio input "true"
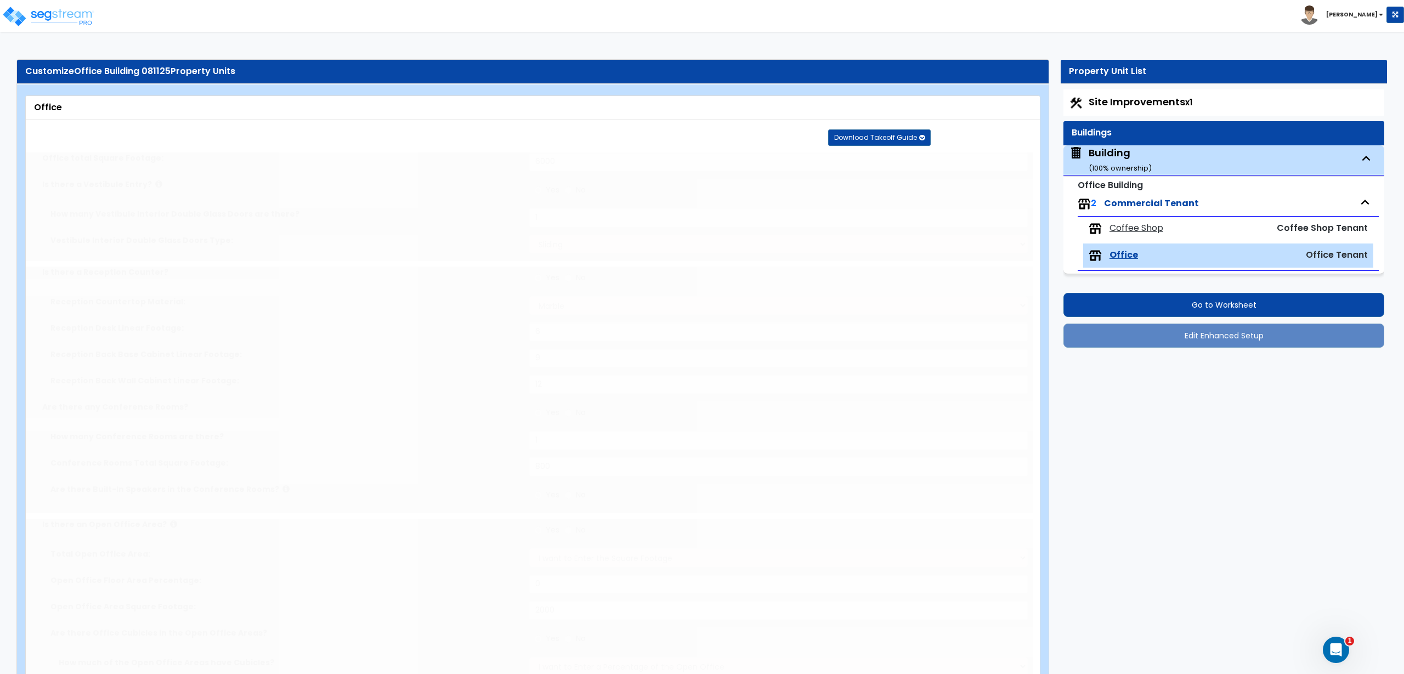
select select "5"
type input "150"
radio input "true"
type input "512"
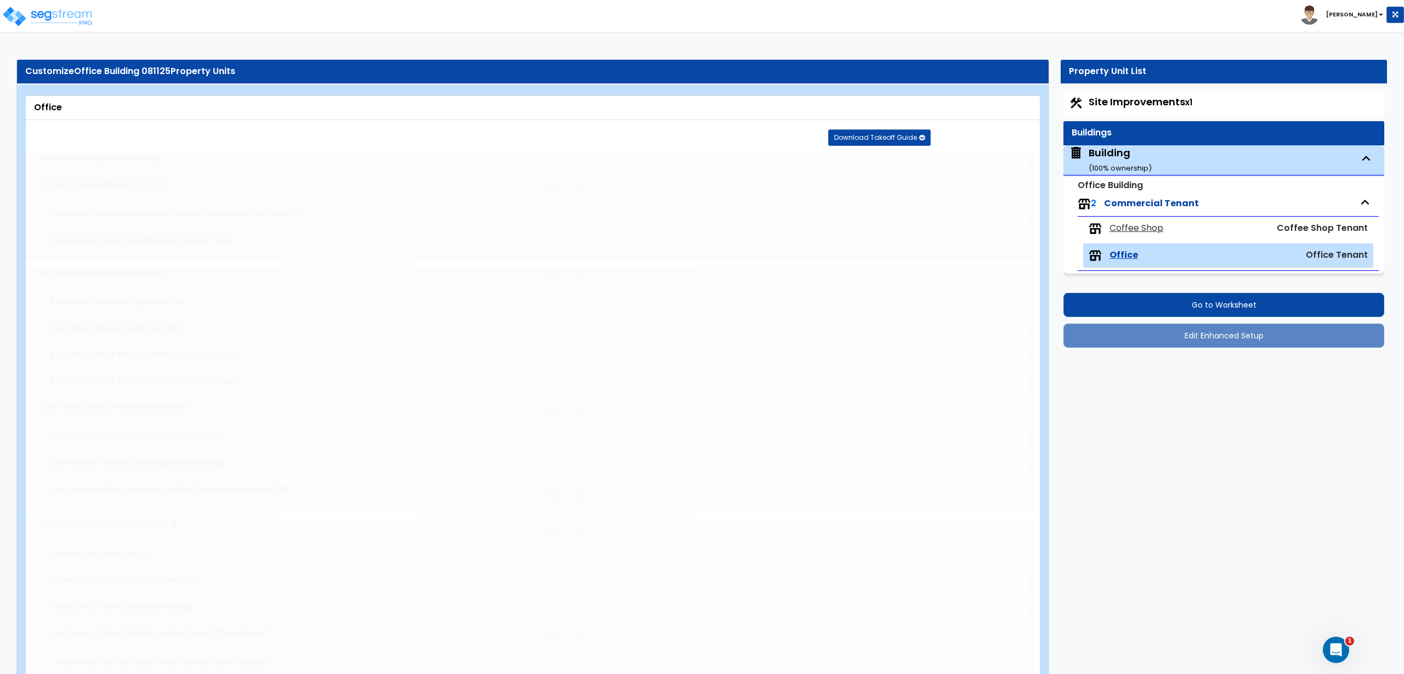
radio input "true"
type input "200"
radio input "true"
type input "60"
radio input "true"
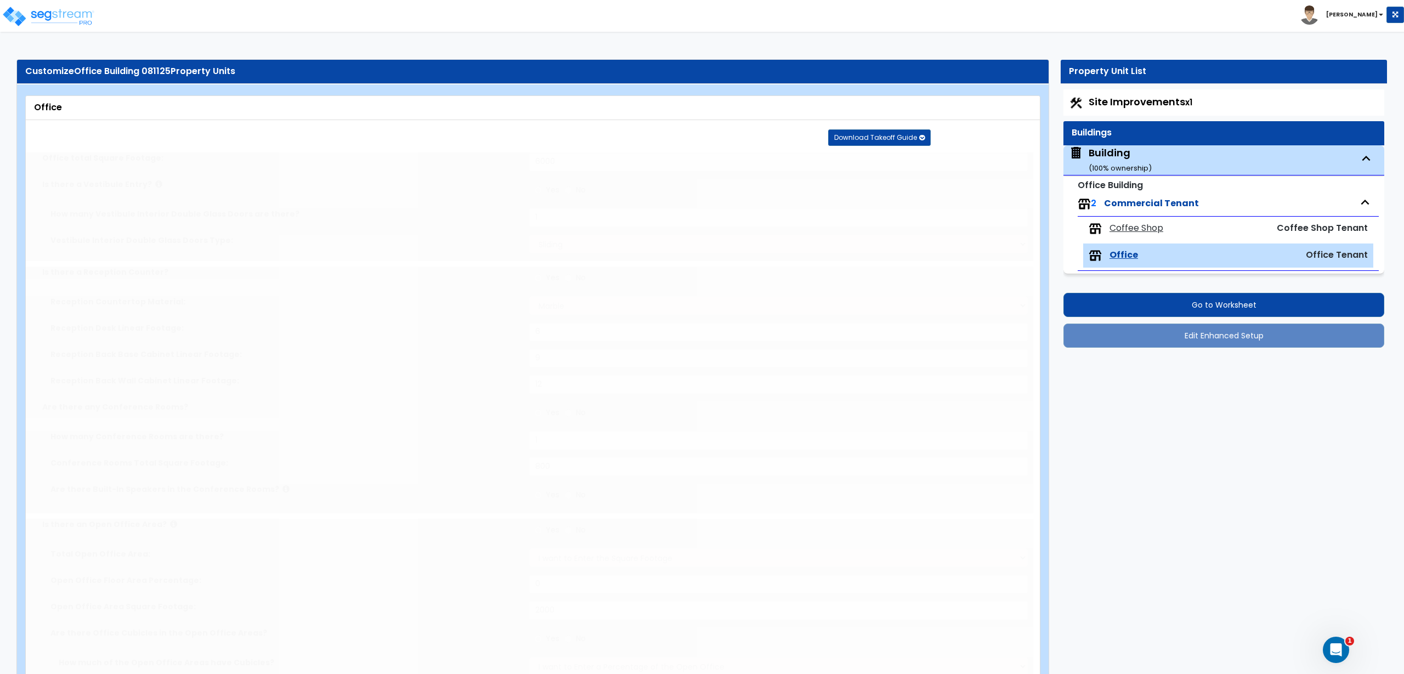
select select "3"
radio input "true"
select select "3"
radio input "true"
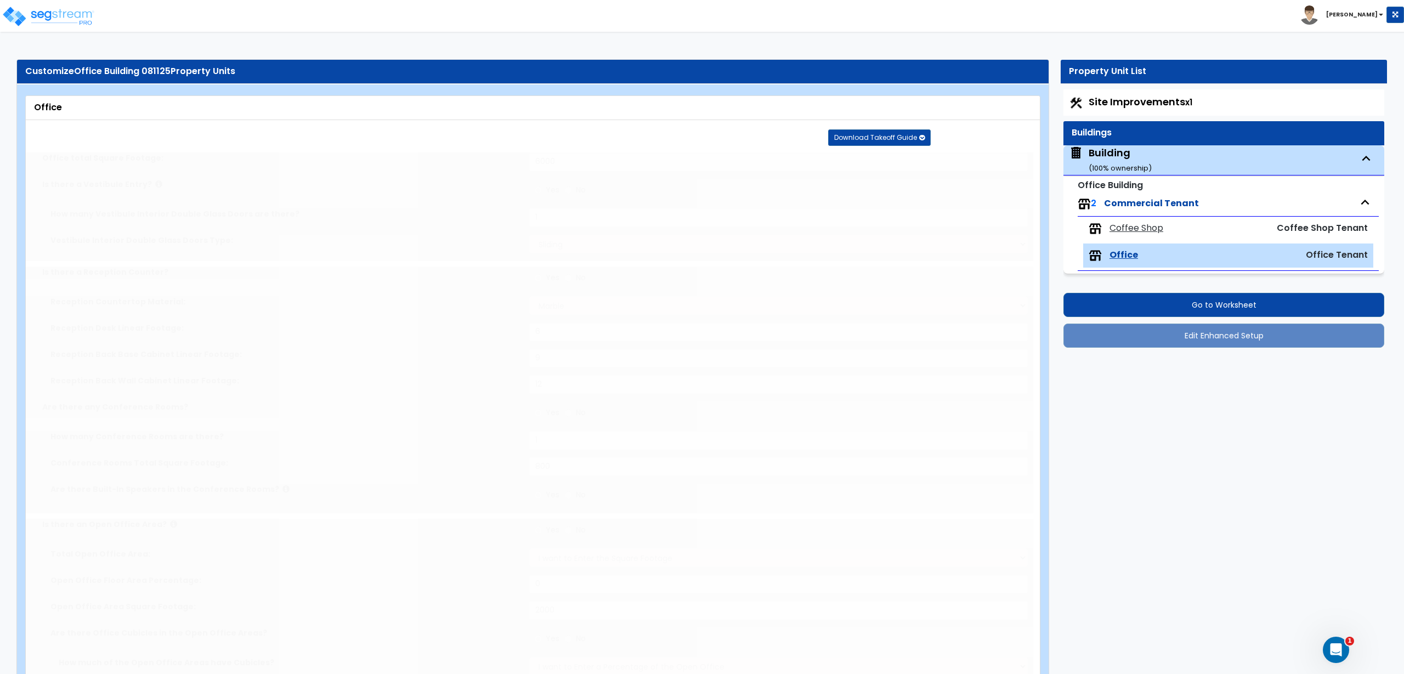
radio input "true"
select select "2"
type input "200"
radio input "true"
type input "10"
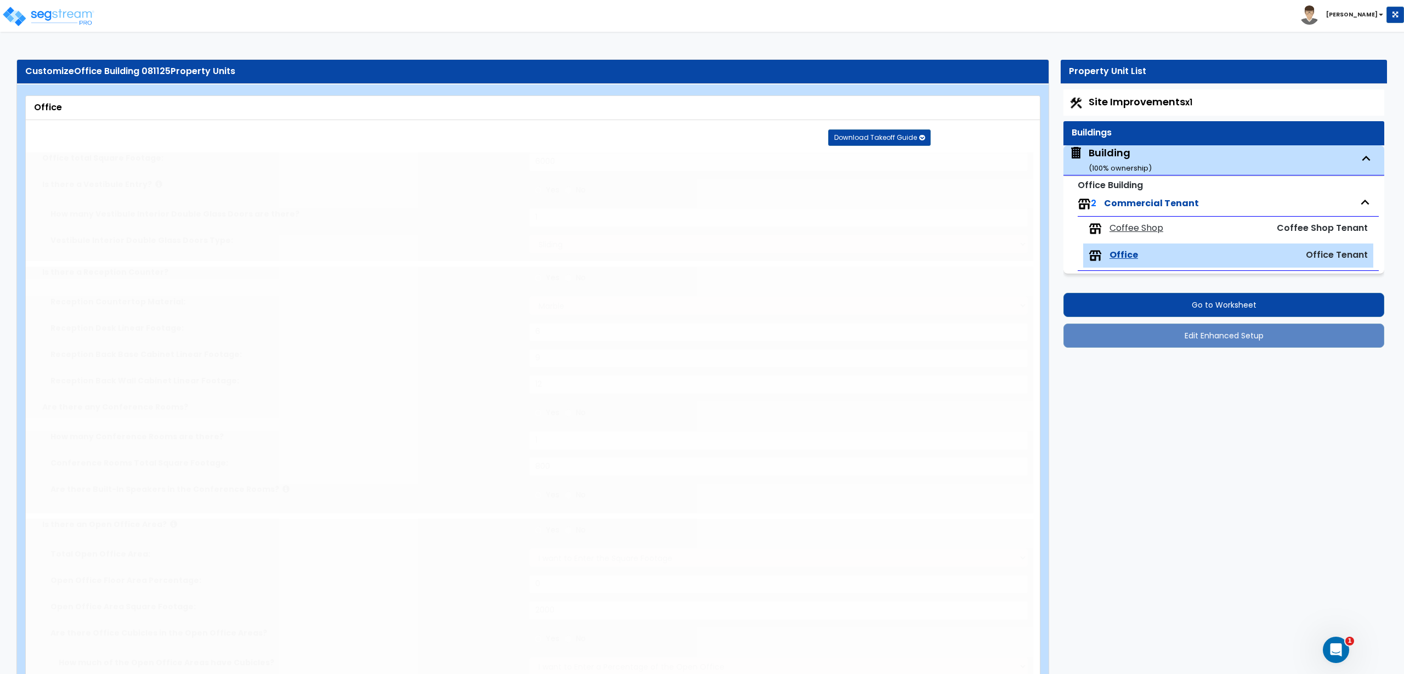
radio input "true"
type input "2"
radio input "true"
type input "18"
type input "24"
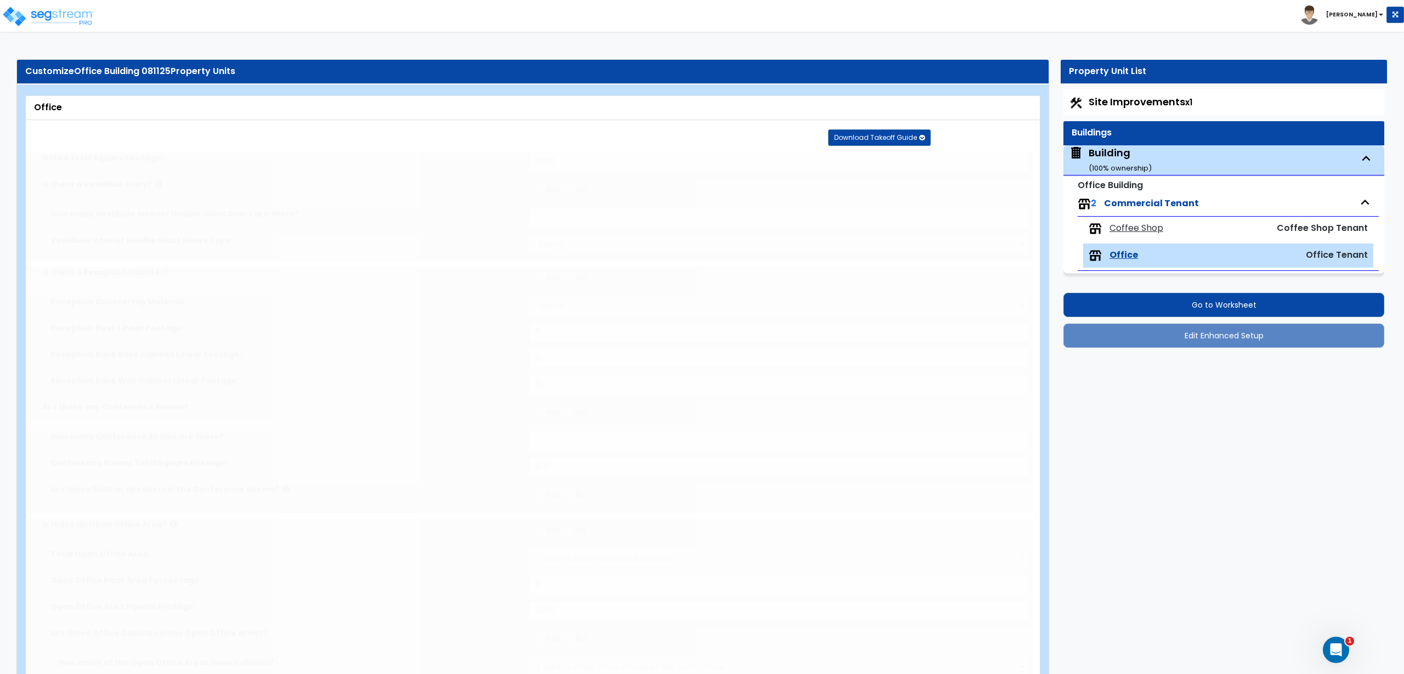
radio input "true"
type input "36"
select select "2"
type input "70"
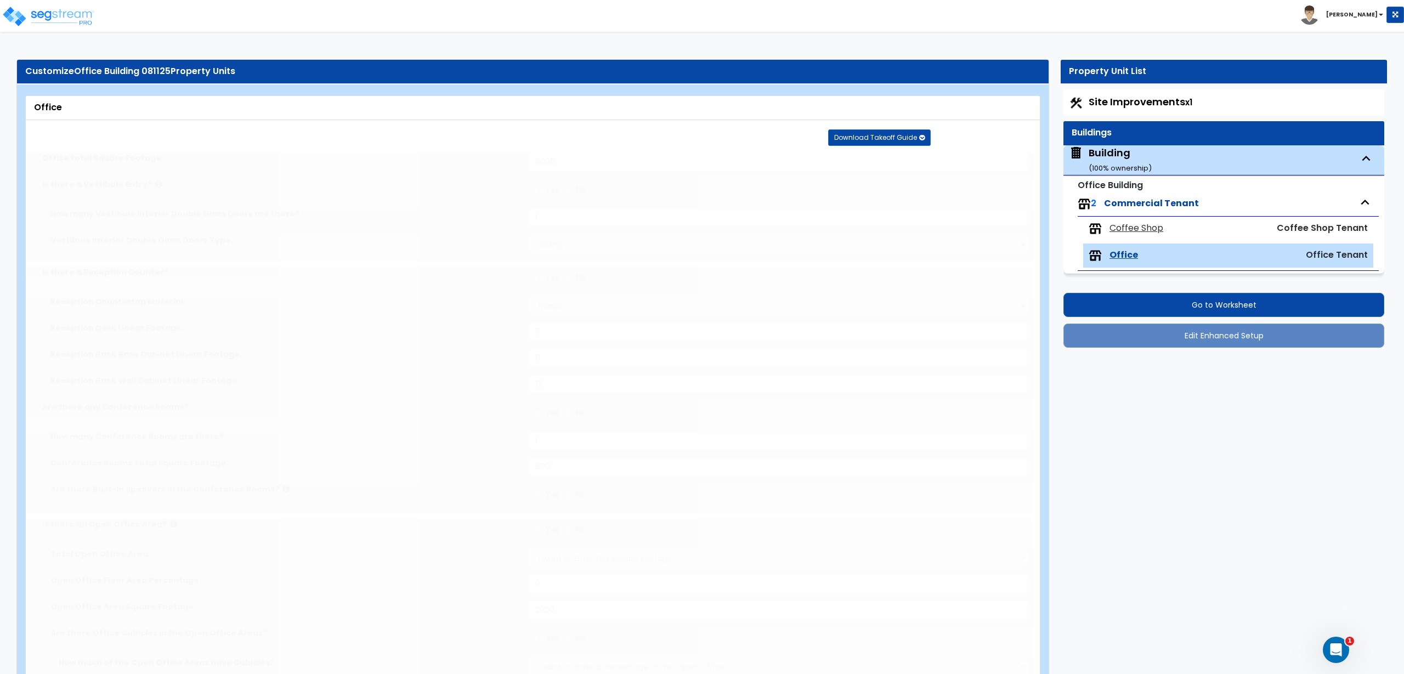
select select "3"
radio input "true"
type input "10"
type input "3"
type input "4"
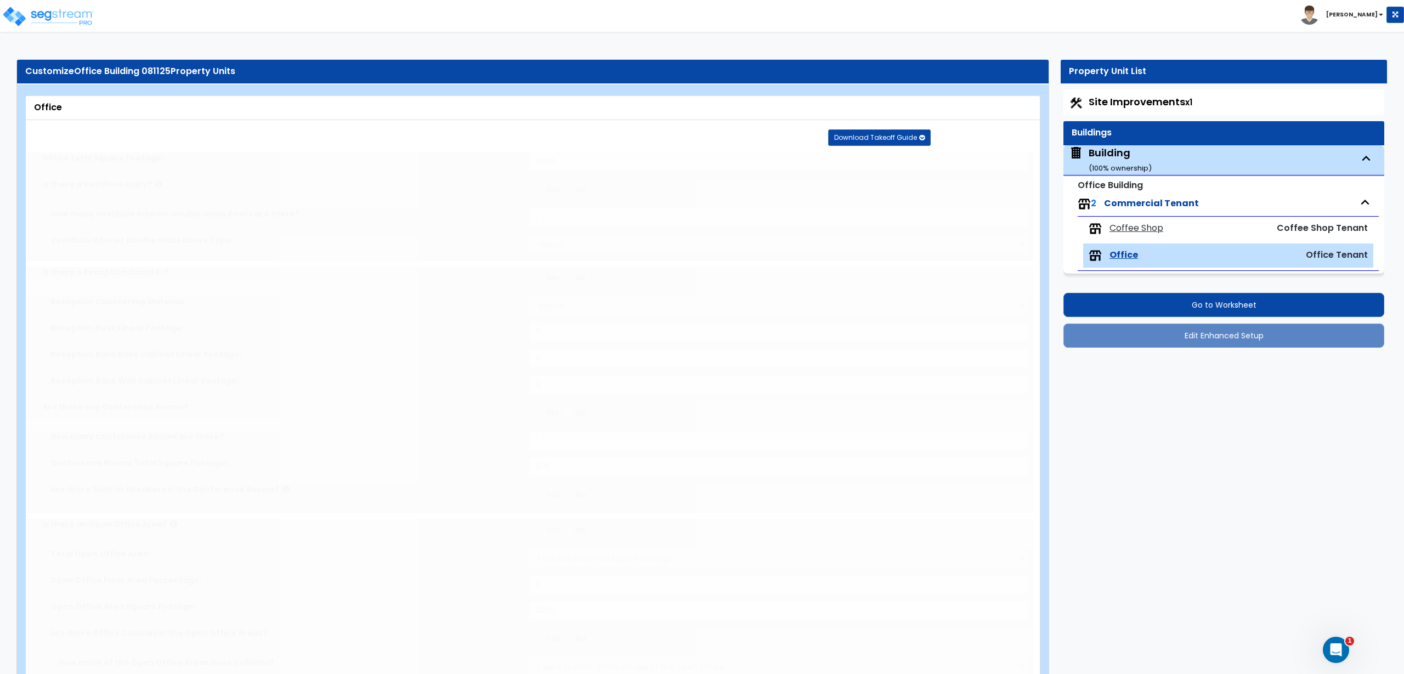
type input "1"
radio input "true"
type input "2"
radio input "true"
type input "4"
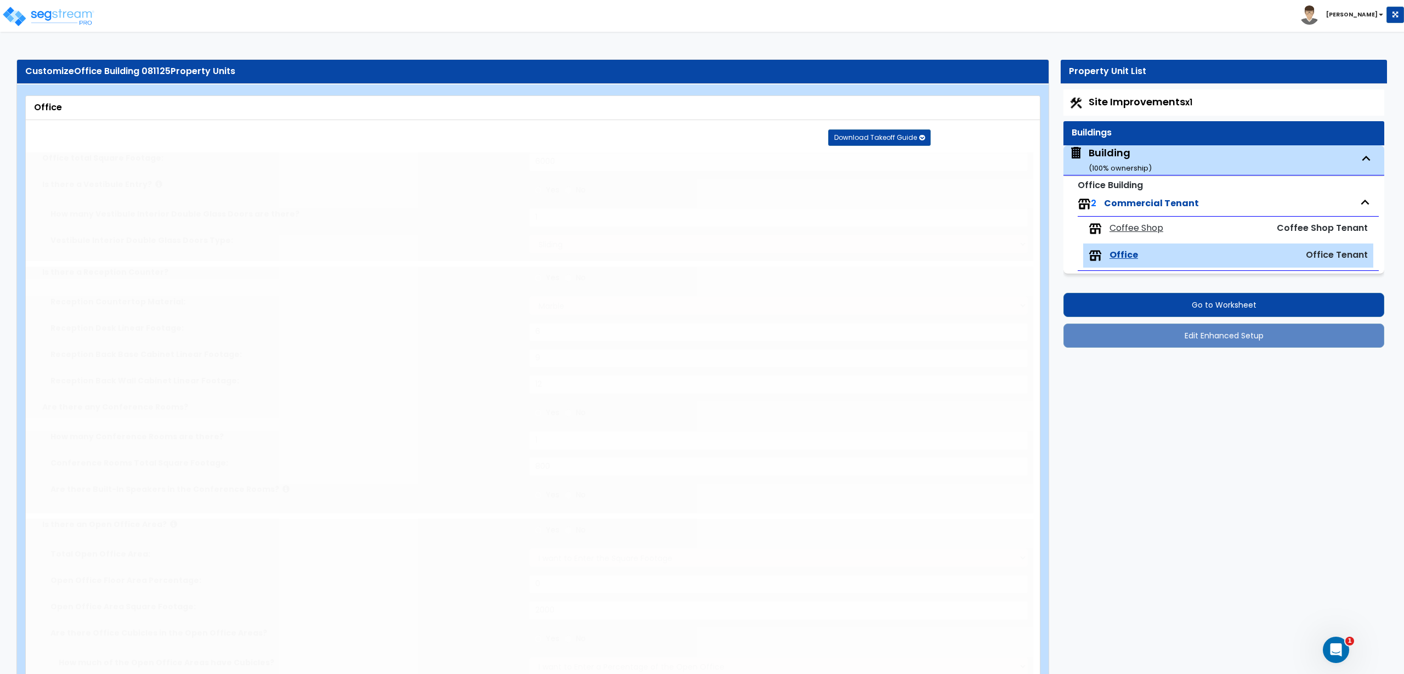
radio input "true"
type input "3"
select select "1"
radio input "true"
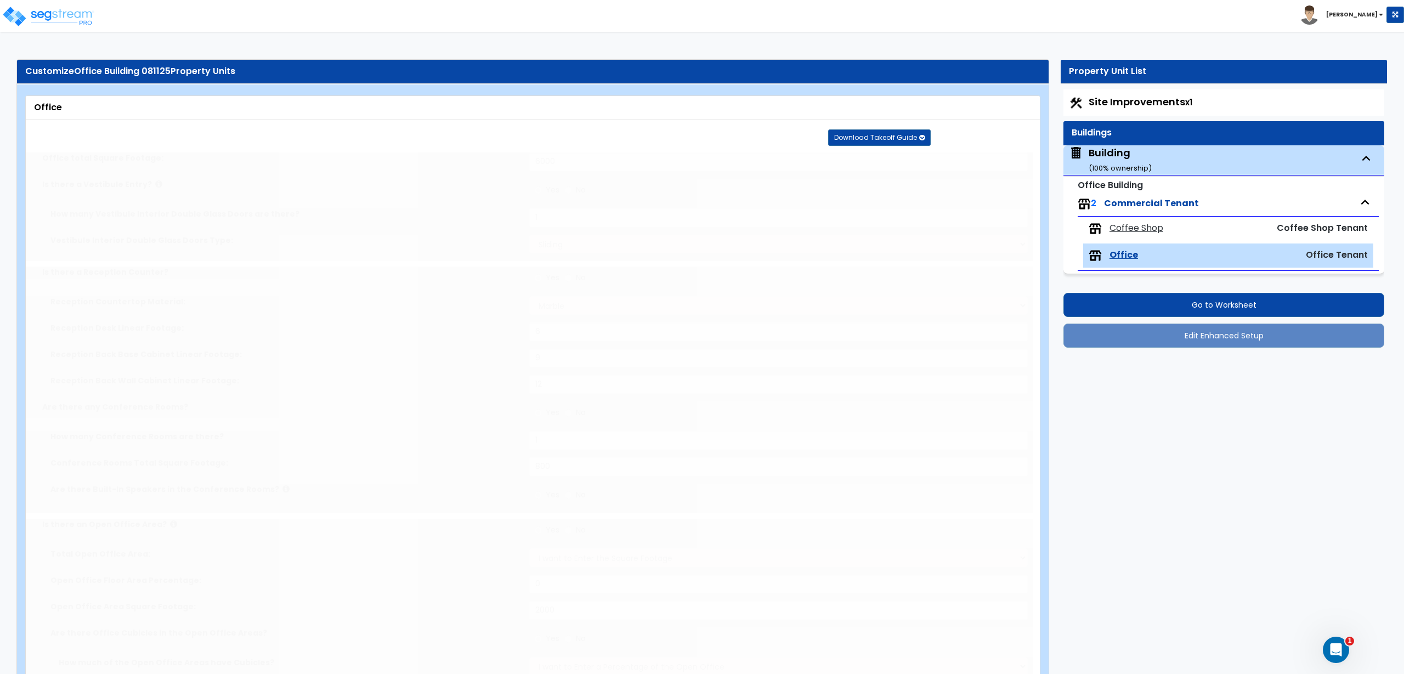
type input "3"
radio input "true"
type input "2"
type input "6"
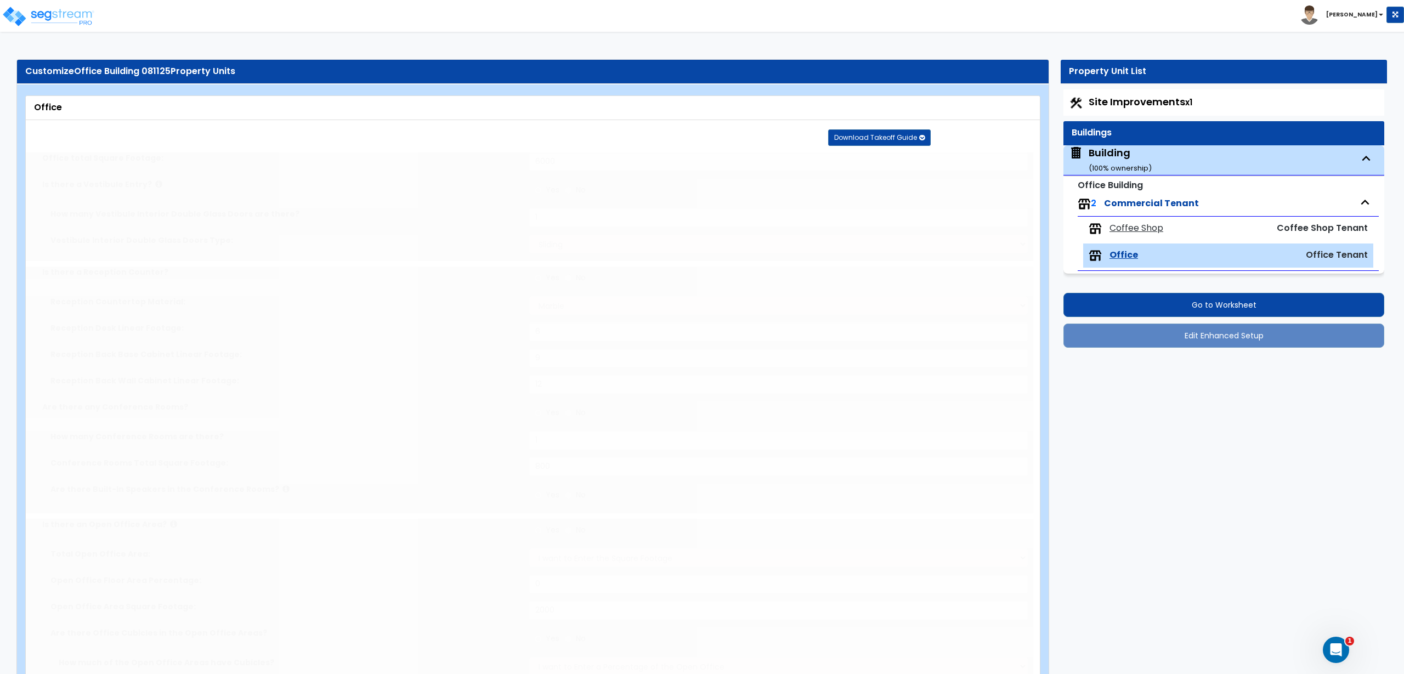
type input "2"
select select "1"
radio input "true"
select select "2"
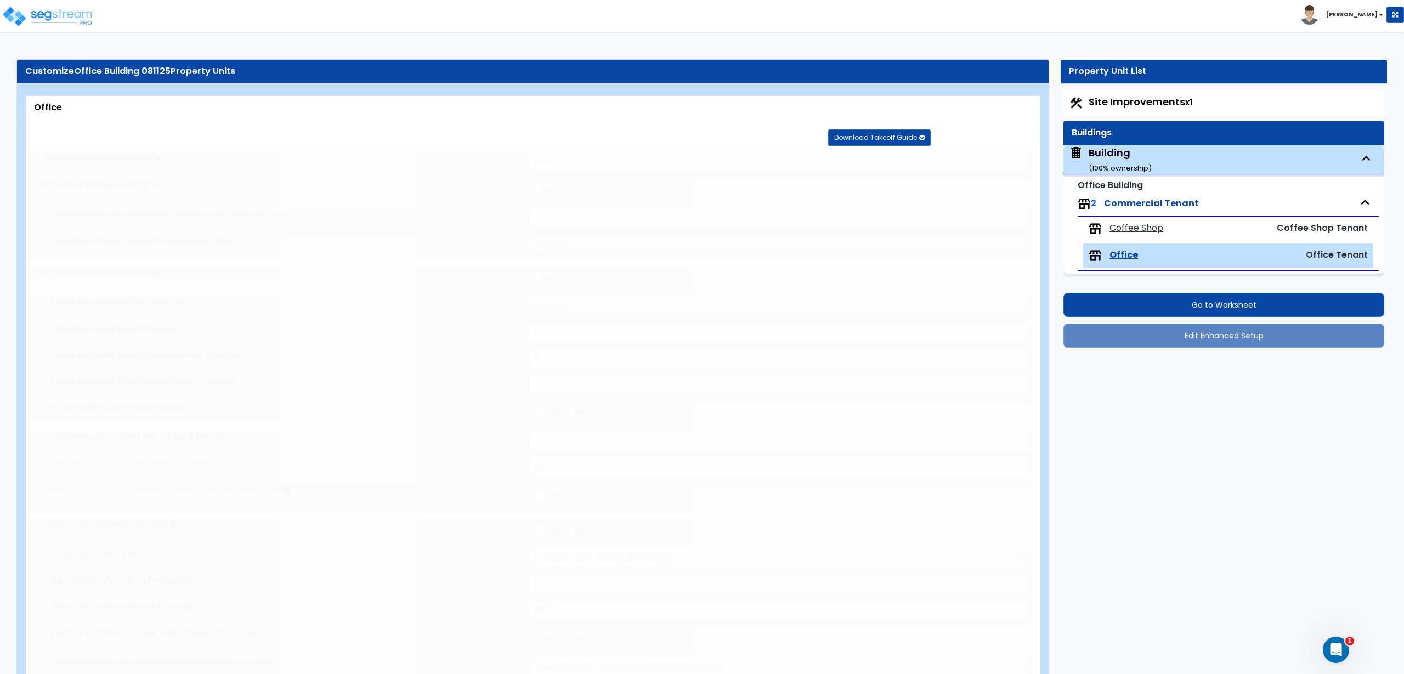
type input "2"
radio input "true"
type input "5"
radio input "true"
type input "1"
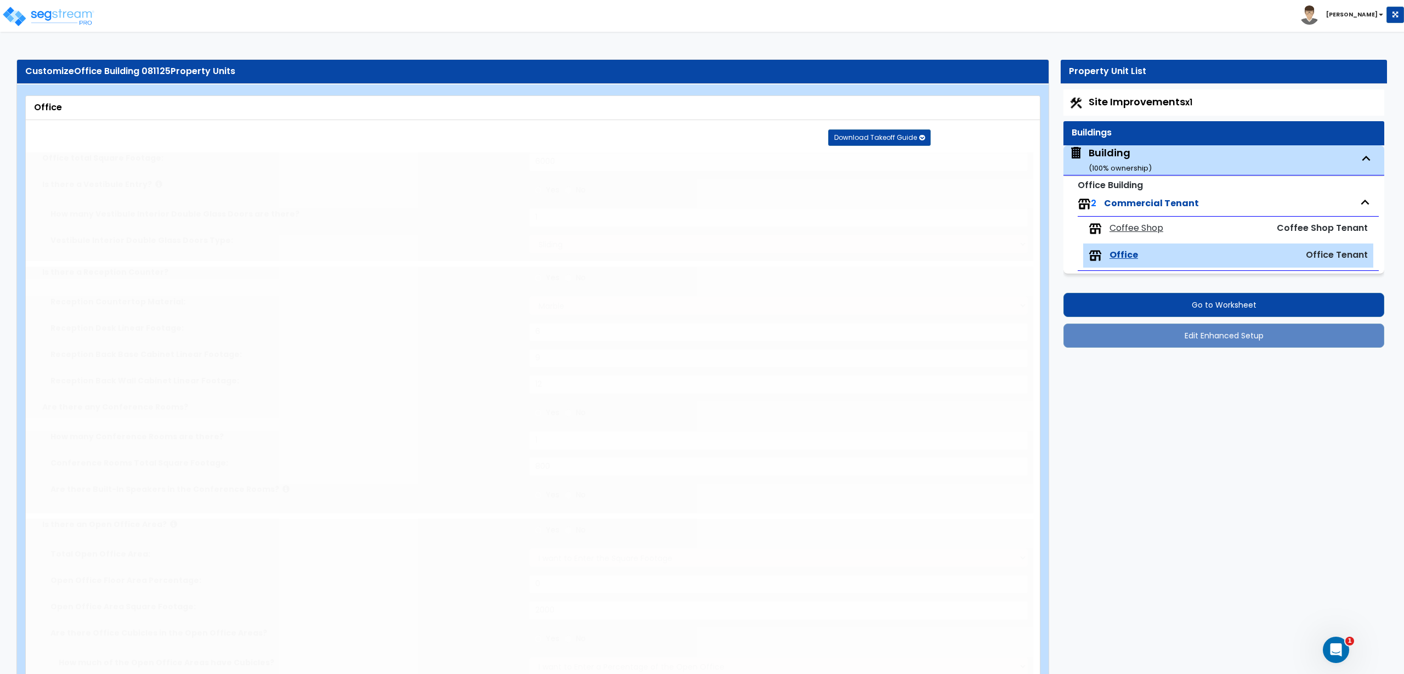
type input "150"
select select "8"
type input "6"
type input "9"
radio input "true"
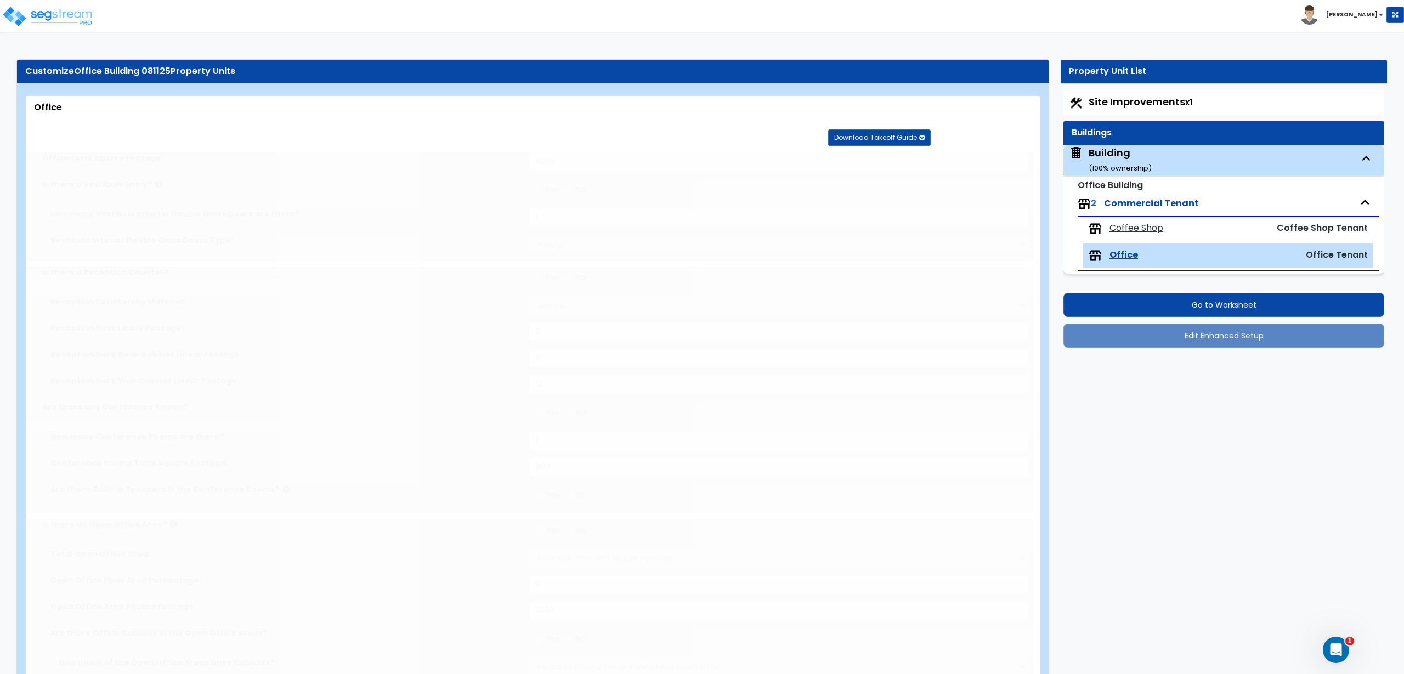
type input "12"
type input "1"
select select "1"
radio input "true"
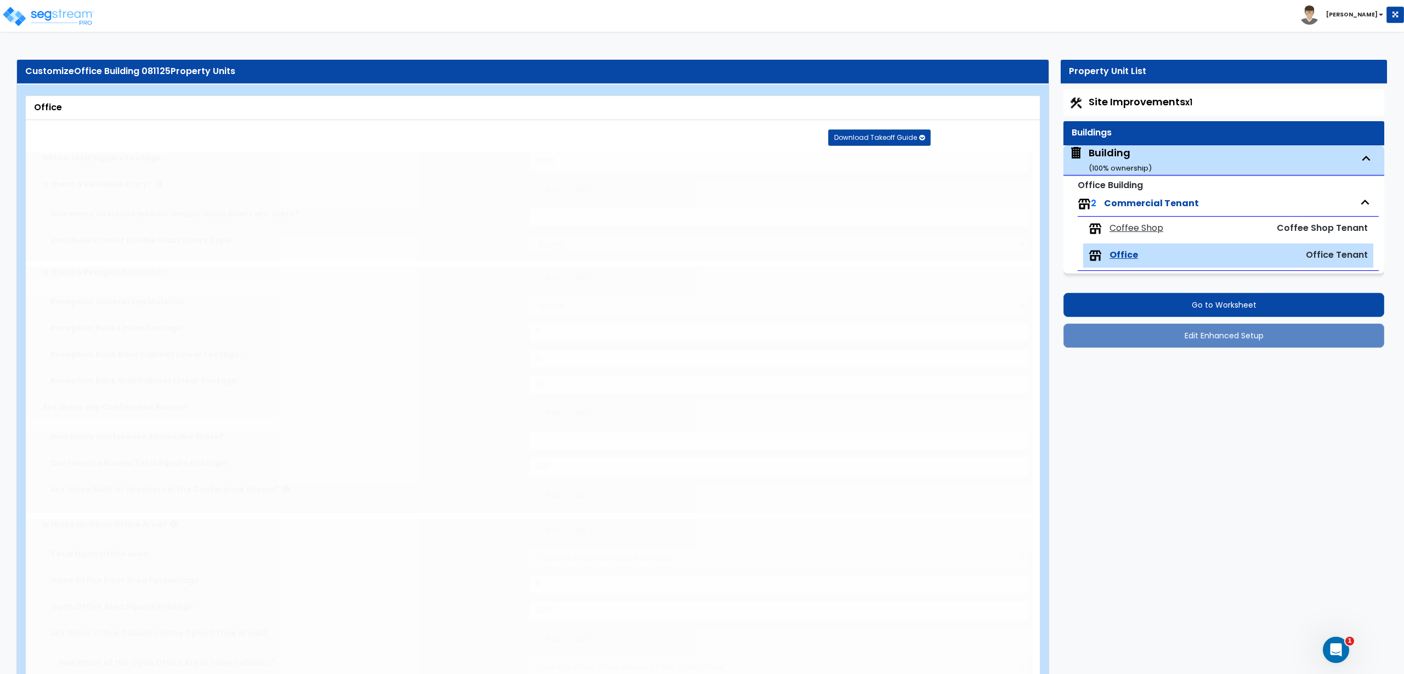
type input "1"
radio input "true"
type input "1"
radio input "true"
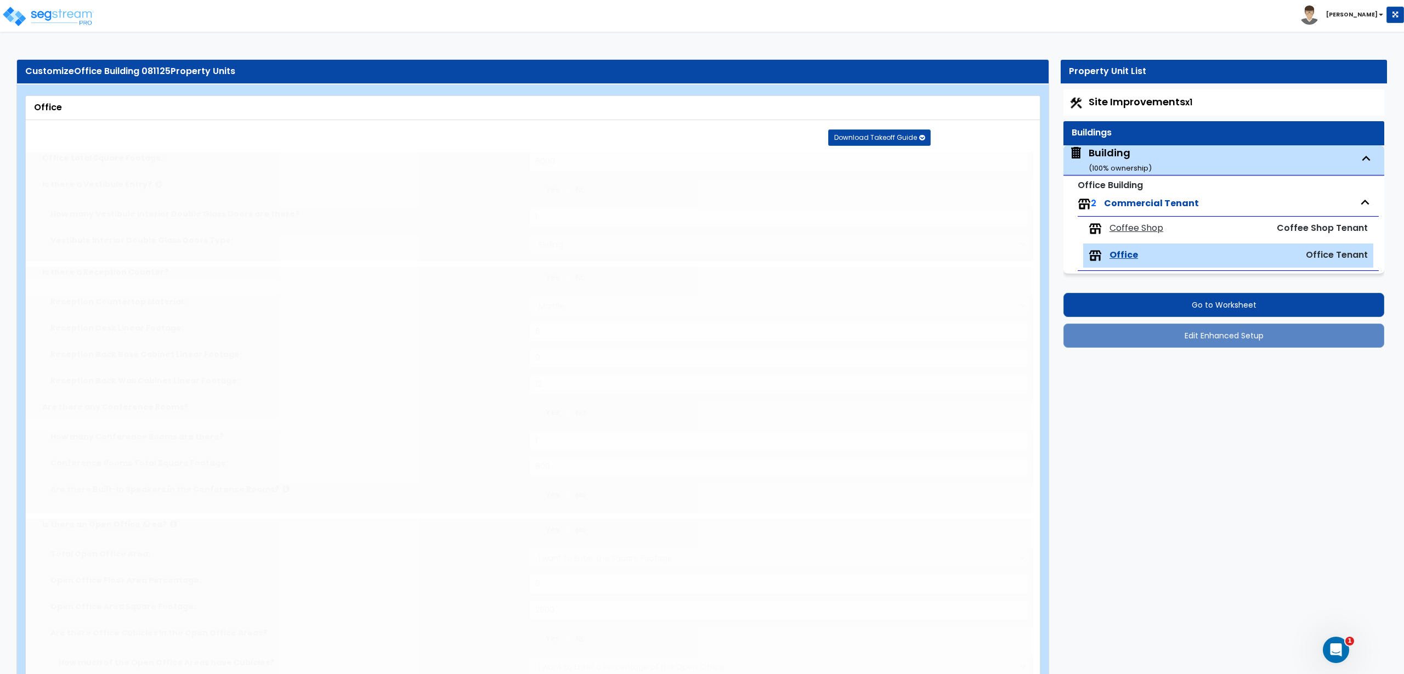
type input "1"
radio input "true"
type input "1"
radio input "true"
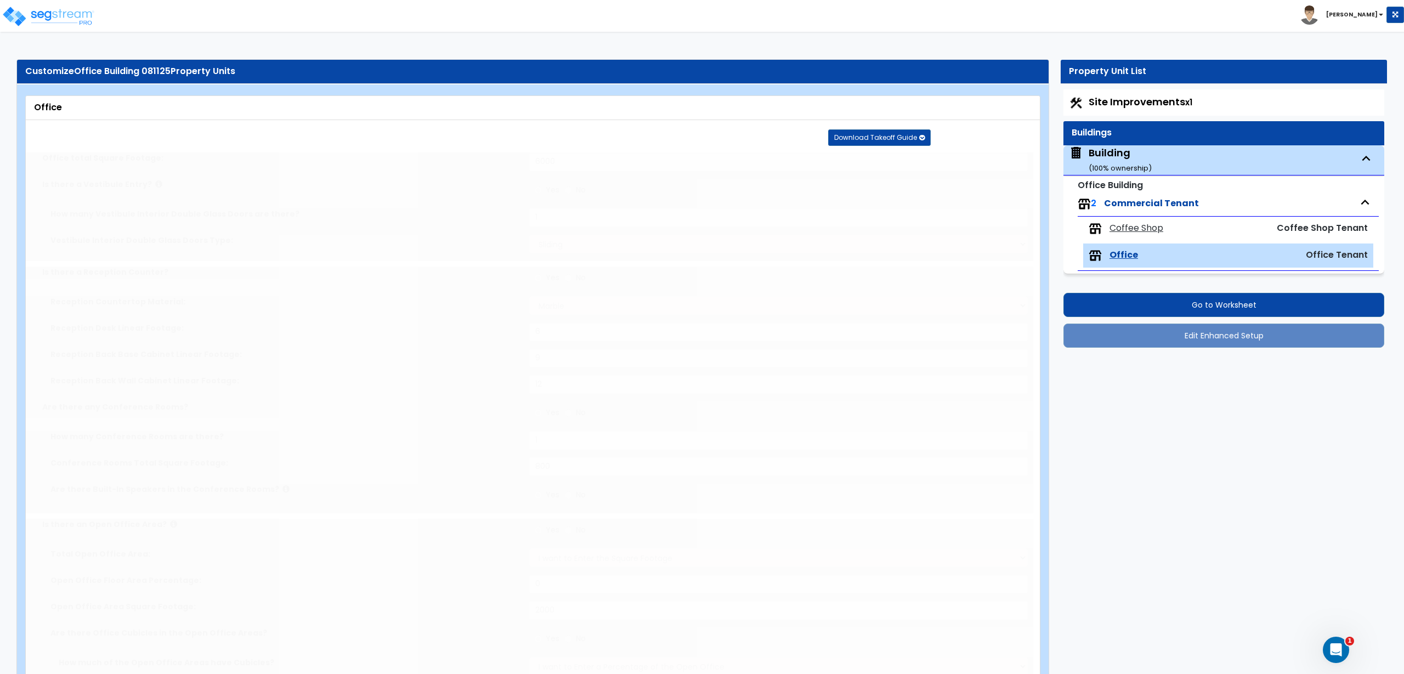
type input "750"
type input "10"
type input "6"
radio input "true"
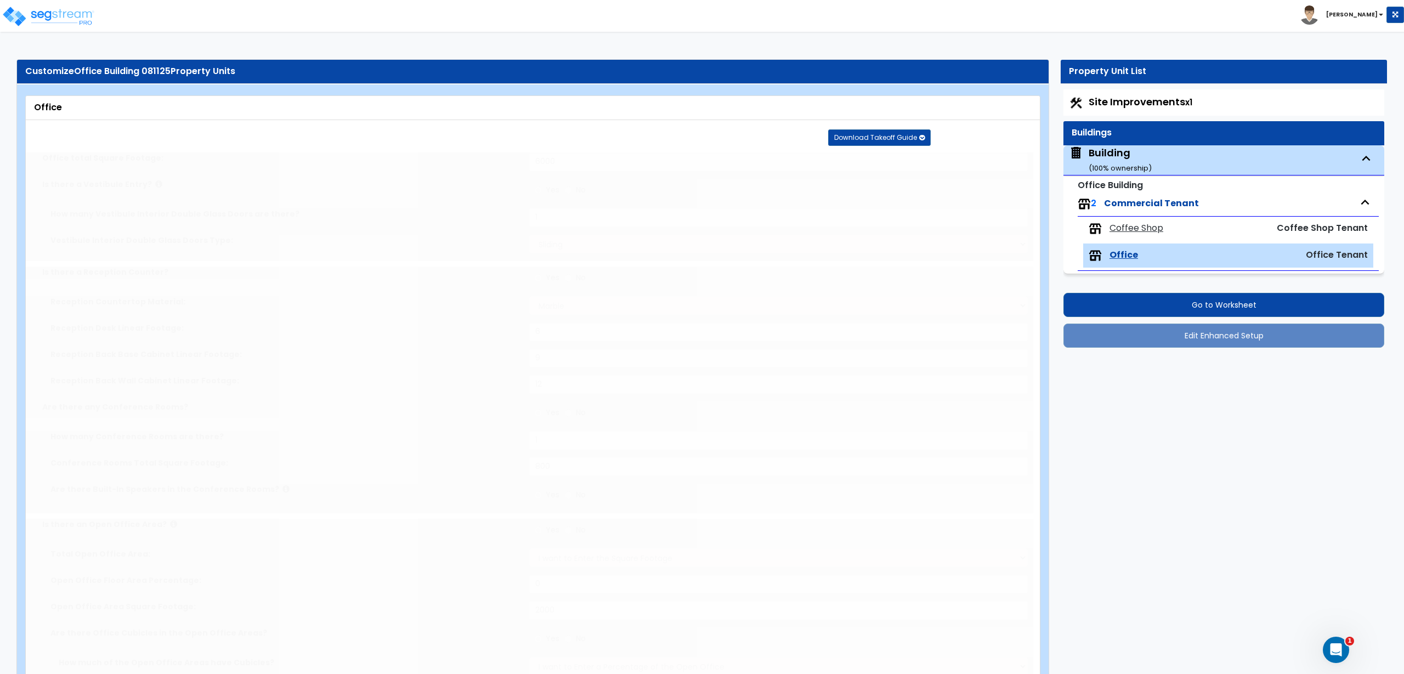
select select "1"
select select "2"
radio input "true"
select select "3"
radio input "true"
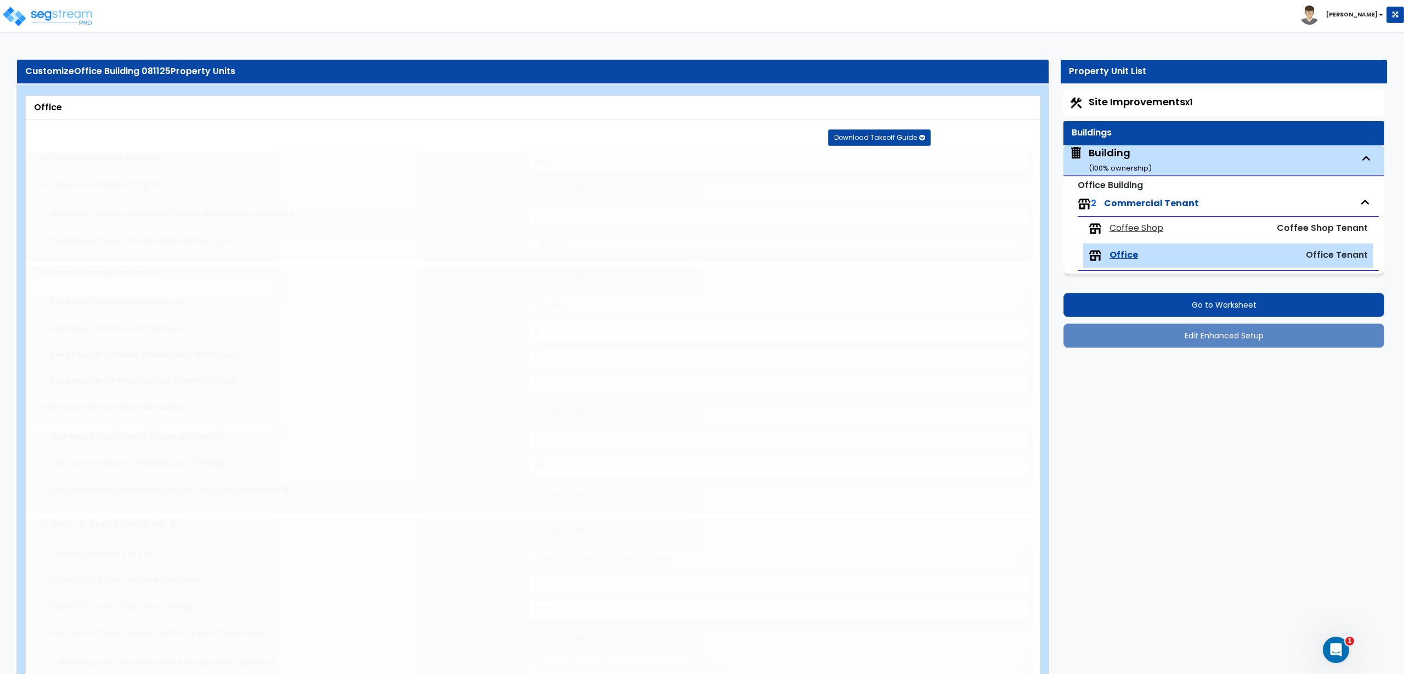
type input "400"
radio input "true"
type input "25"
select select "4"
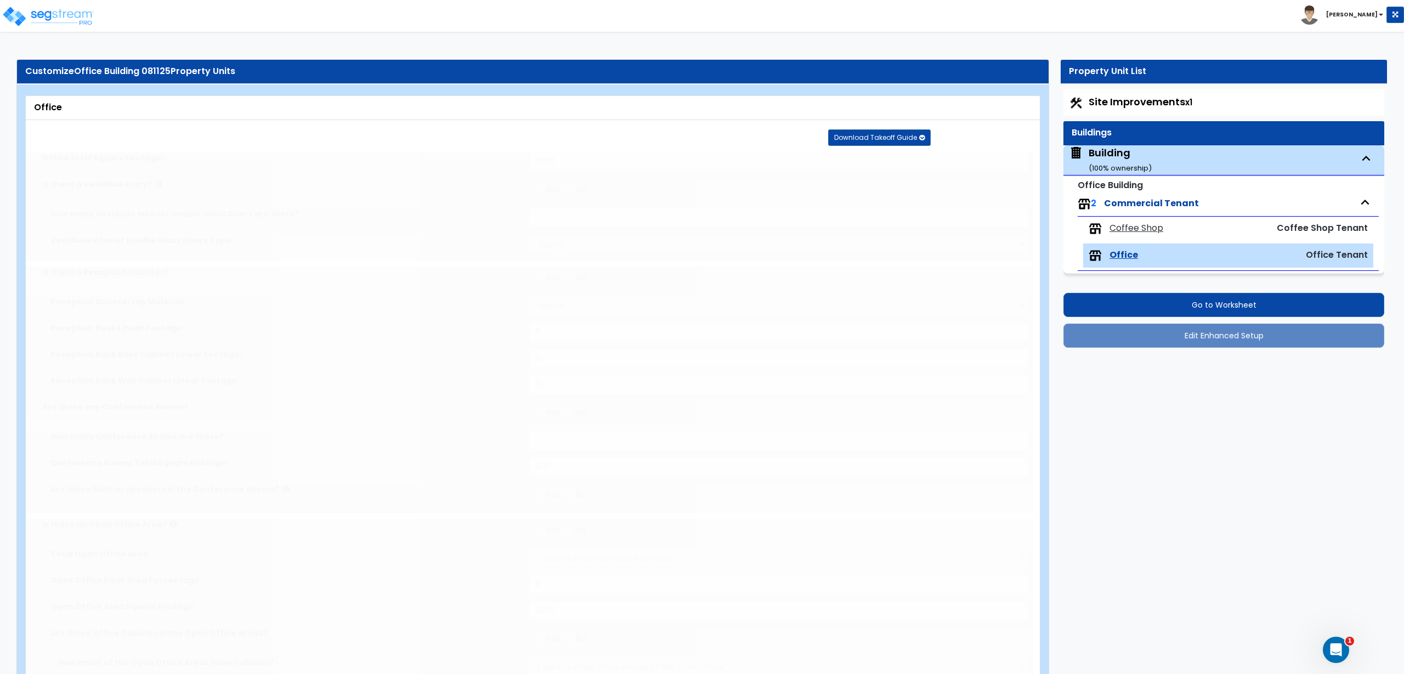
radio input "true"
type input "1"
select select "1"
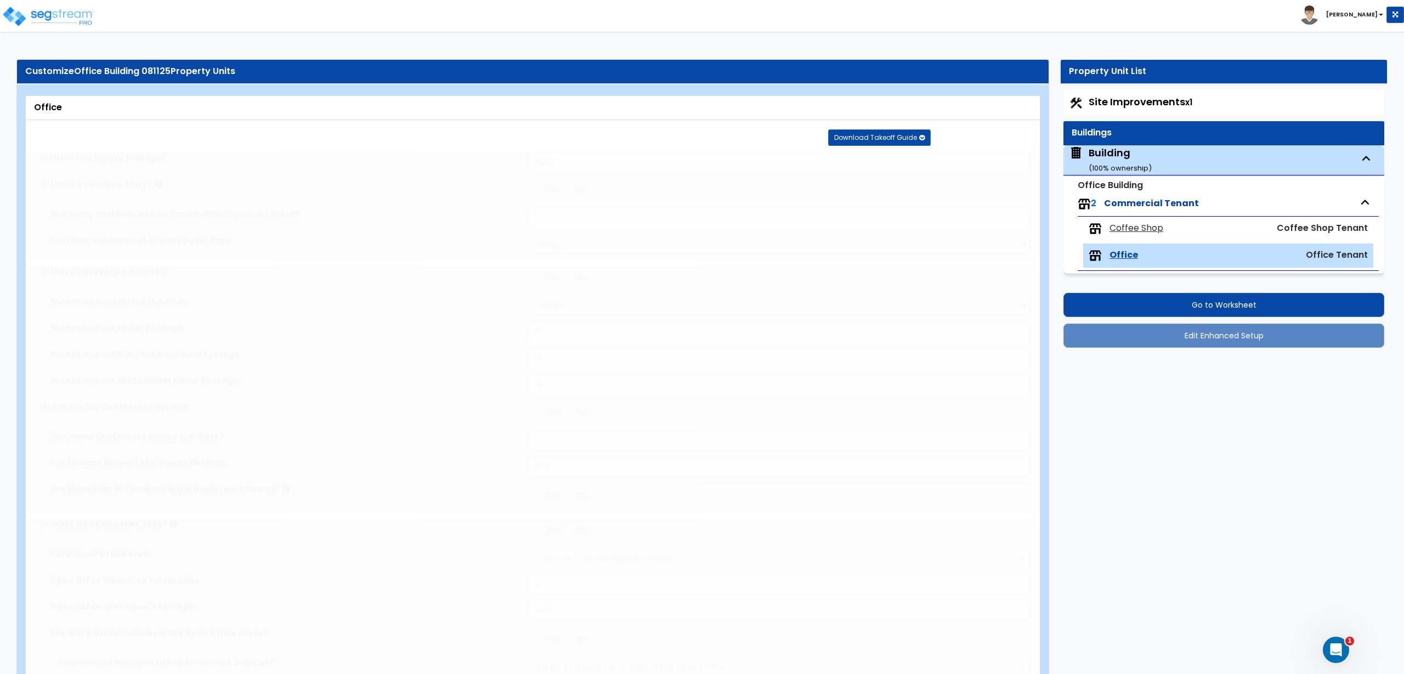
select select "3"
select select "2"
select select "1"
radio input "true"
select select "1"
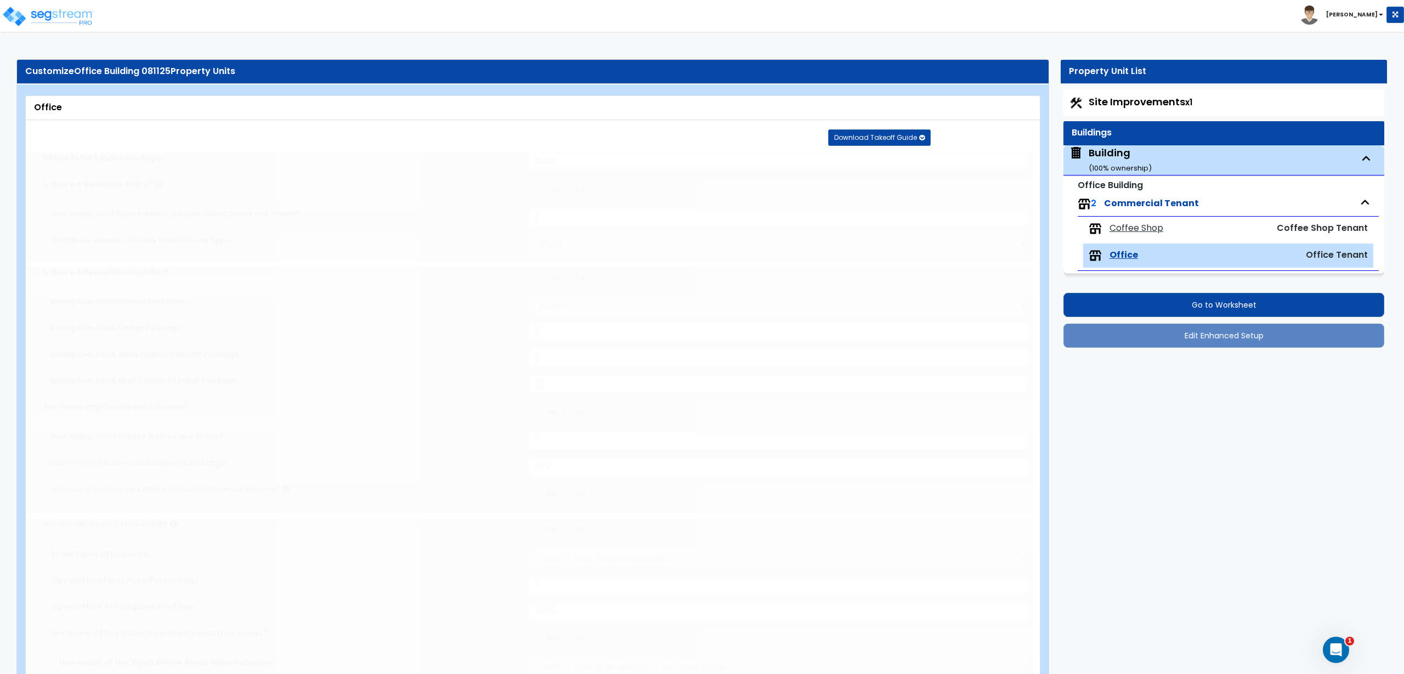
radio input "true"
select select "2"
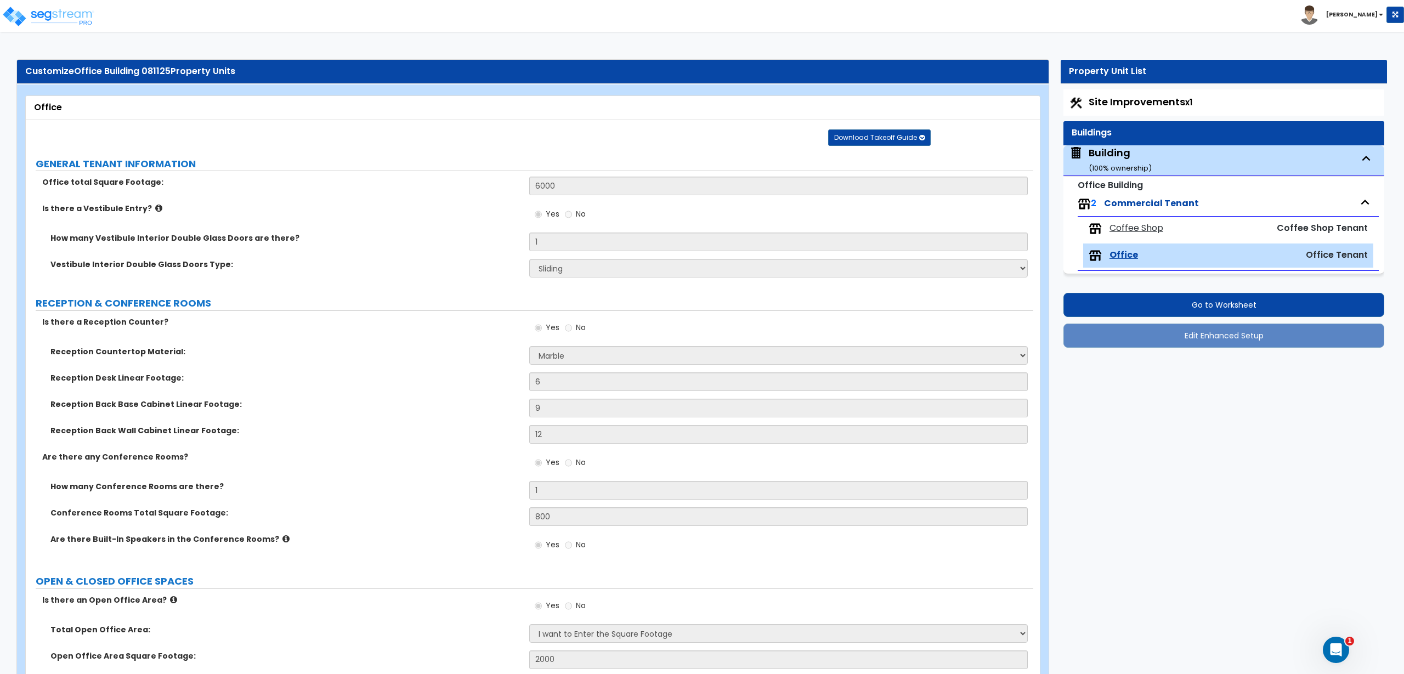
click at [401, 347] on label "Reception Countertop Material:" at bounding box center [285, 351] width 470 height 11
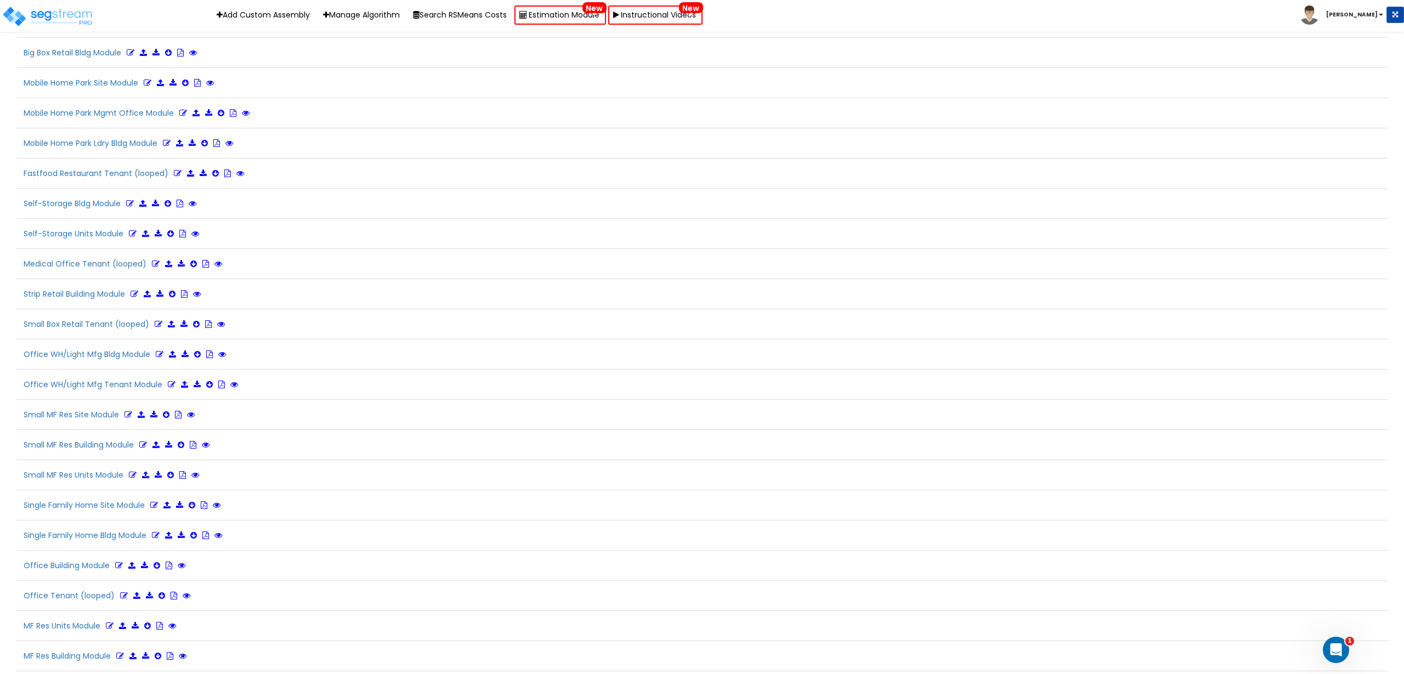
scroll to position [2490, 0]
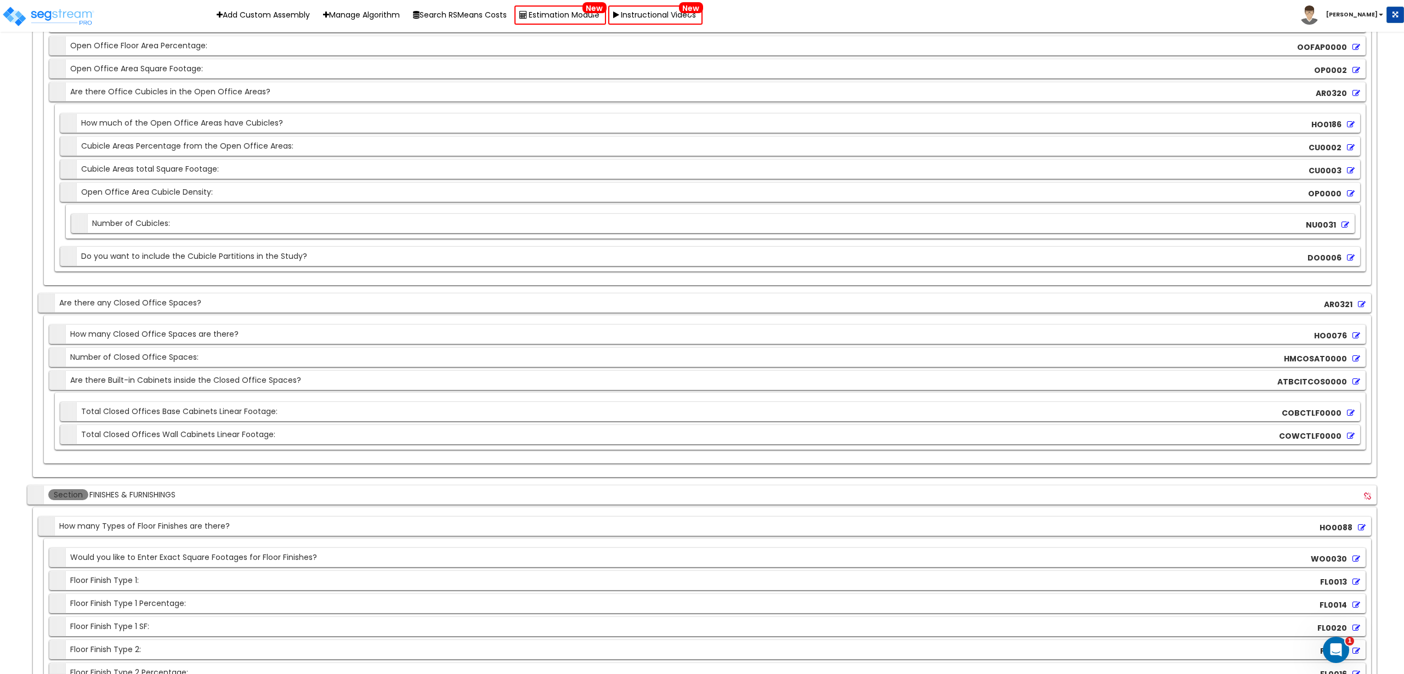
scroll to position [3724, 0]
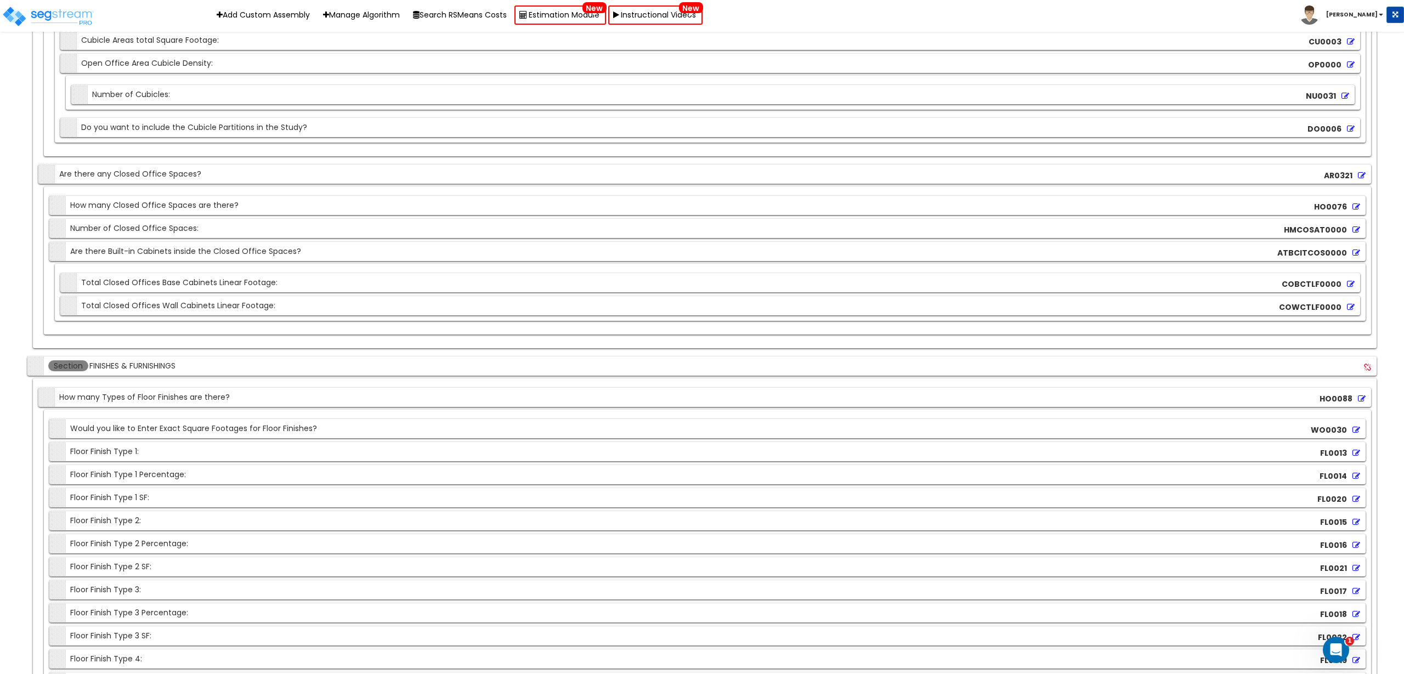
click at [628, 412] on div "Section Would you like to Enter Exact Square Footages for Floor Finishes? WO003…" at bounding box center [707, 553] width 1327 height 287
click at [205, 452] on div "Section Floor Finish Type 1: FL0013" at bounding box center [707, 451] width 1316 height 19
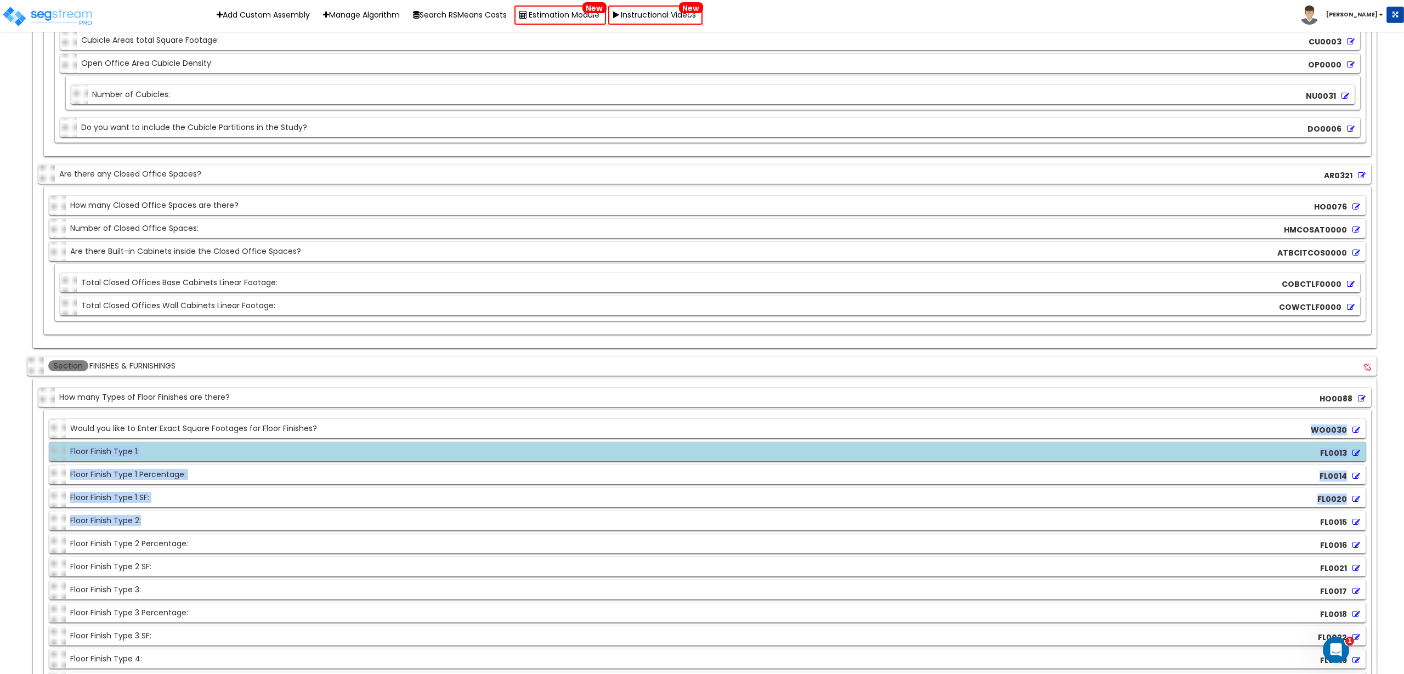
click at [171, 519] on div "Section Floor Finish Type 2: FL0015" at bounding box center [707, 520] width 1316 height 19
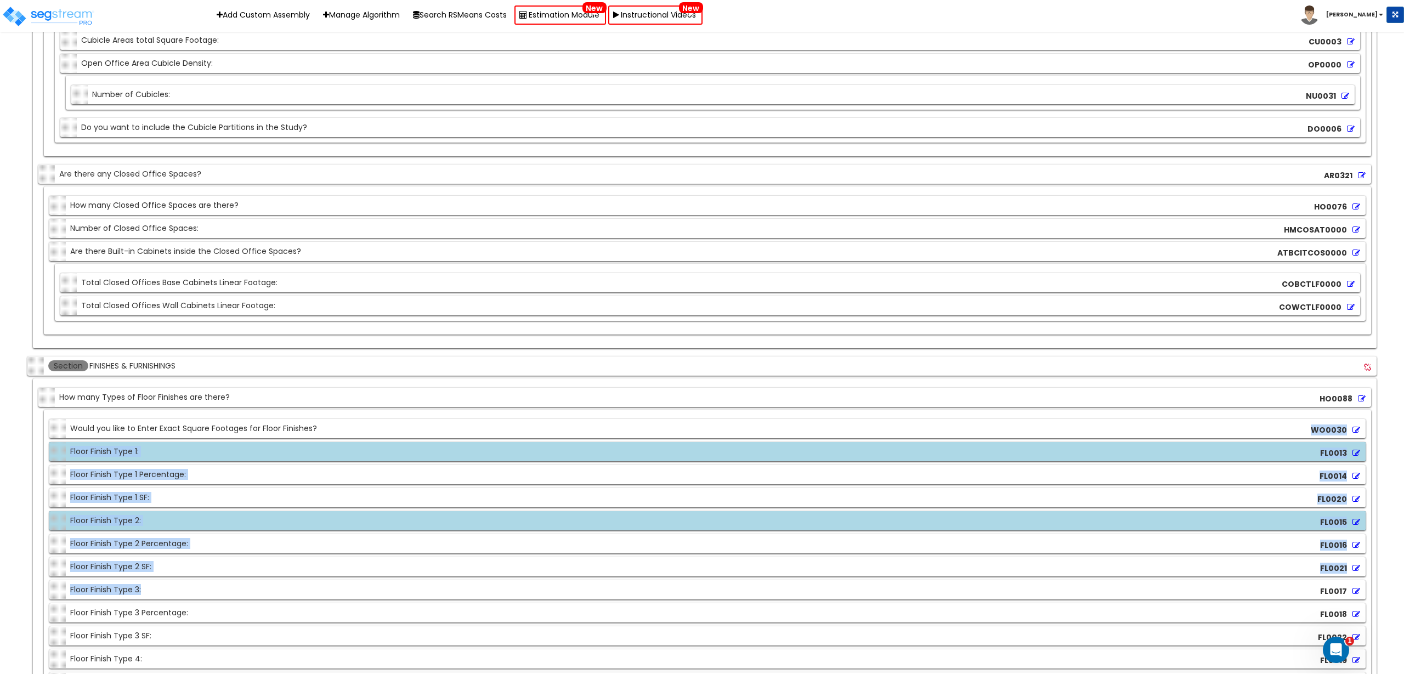
click at [158, 592] on div "Section Floor Finish Type 3: FL0017" at bounding box center [707, 589] width 1316 height 19
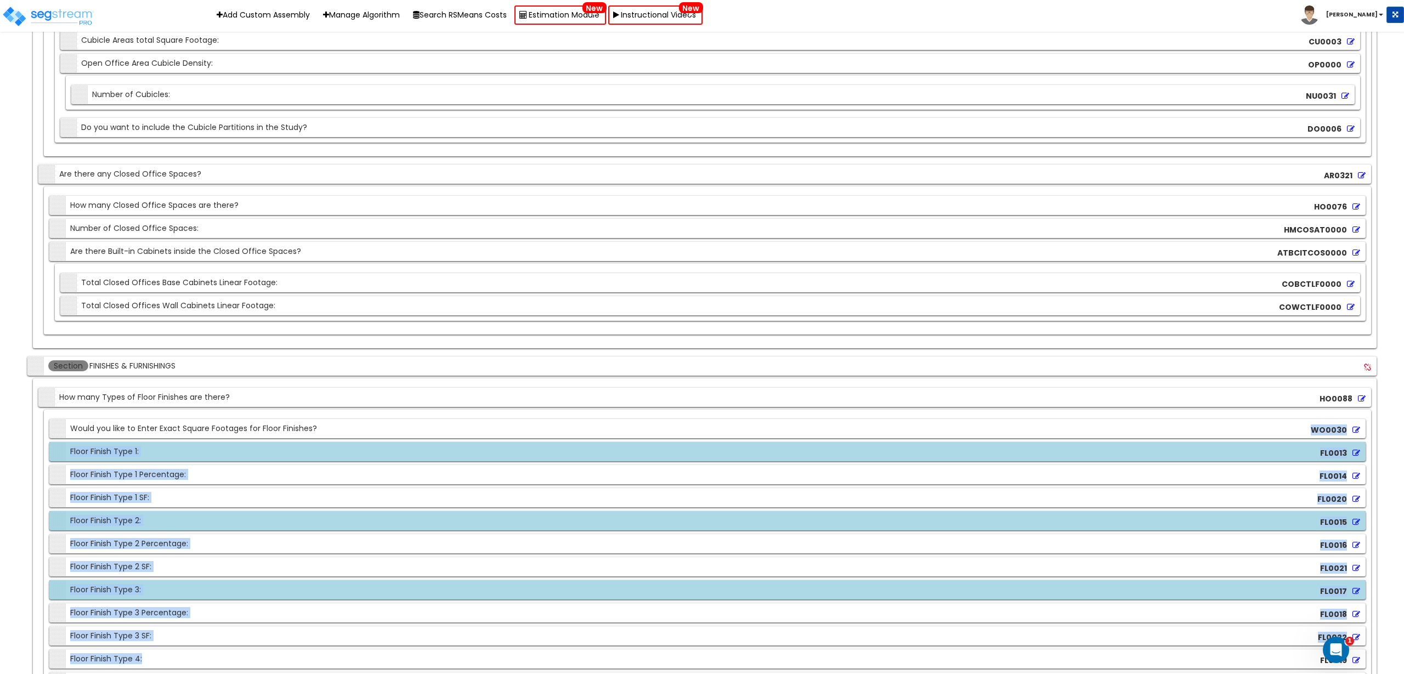
click at [156, 657] on div "Section Floor Finish Type 4: FL0019" at bounding box center [707, 658] width 1316 height 19
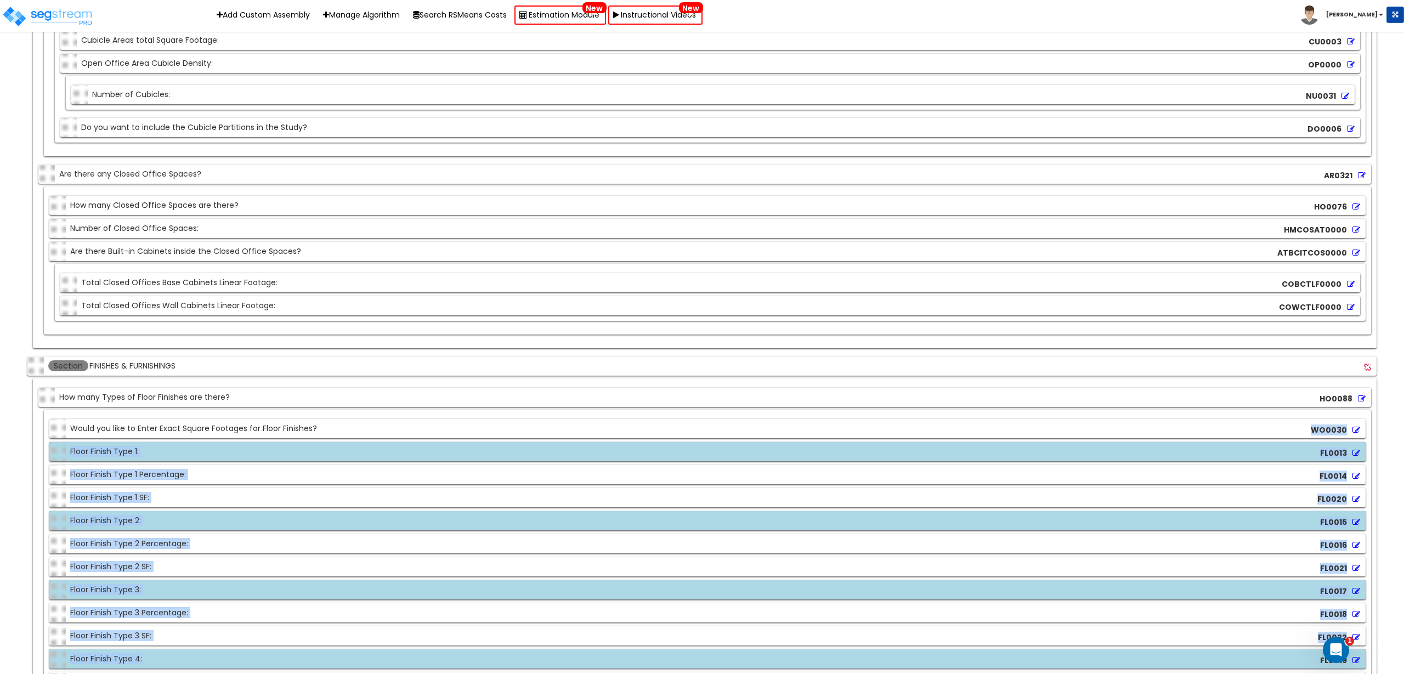
click at [300, 567] on div "Section Floor Finish Type 2 SF: FL0021" at bounding box center [707, 566] width 1316 height 19
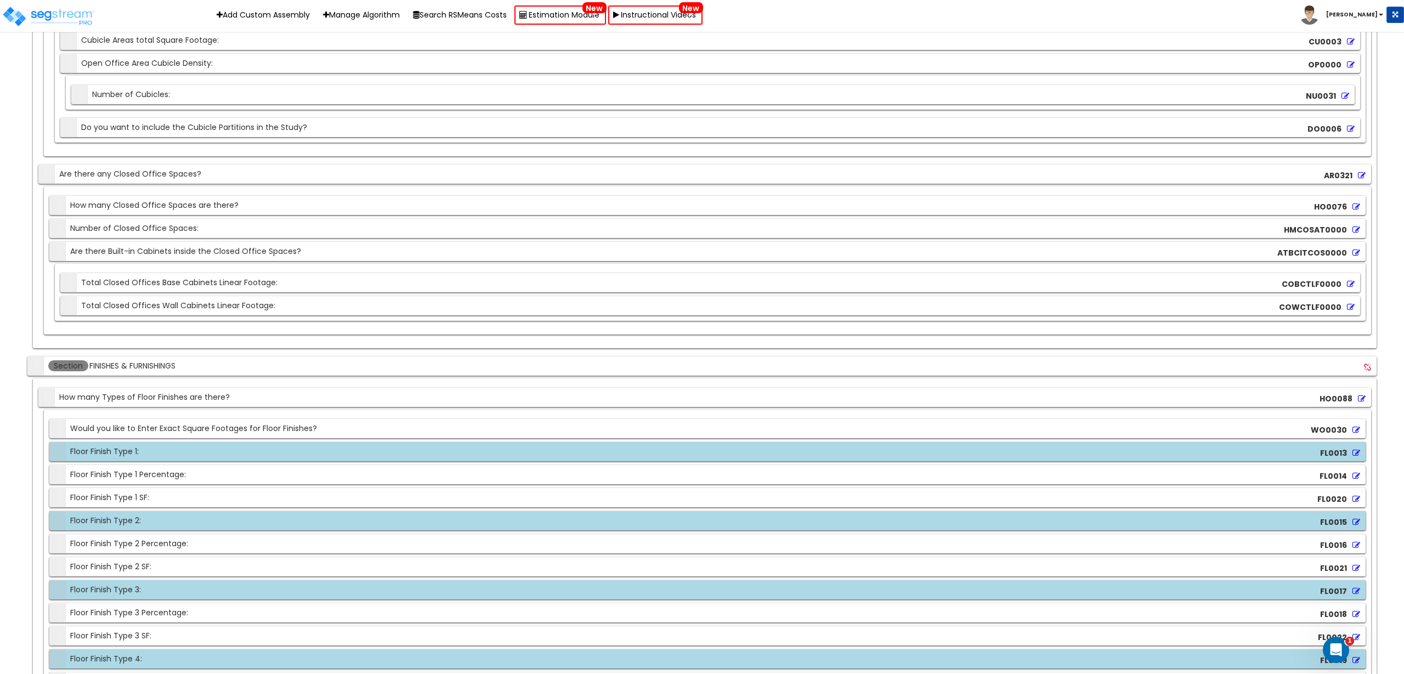
click at [1355, 452] on icon at bounding box center [1356, 453] width 8 height 8
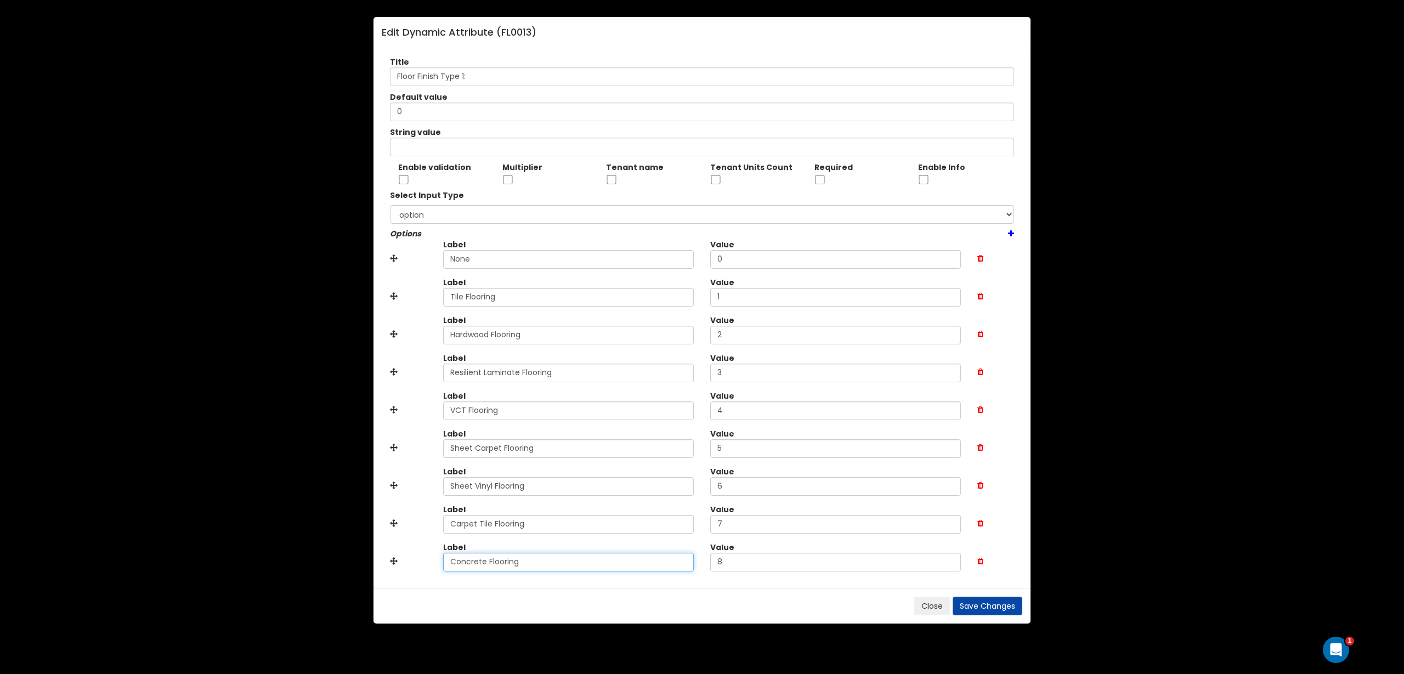
drag, startPoint x: 547, startPoint y: 566, endPoint x: 217, endPoint y: 553, distance: 330.3
click at [217, 553] on div "Edit Dynamic Attribute ( FL0013 ) Title Floor Finish Type 1: Default value 0 St…" at bounding box center [702, 337] width 1404 height 674
paste input "Polished"
type input "Polished Concrete Flooring"
click at [983, 611] on button "Save Changes" at bounding box center [987, 606] width 70 height 19
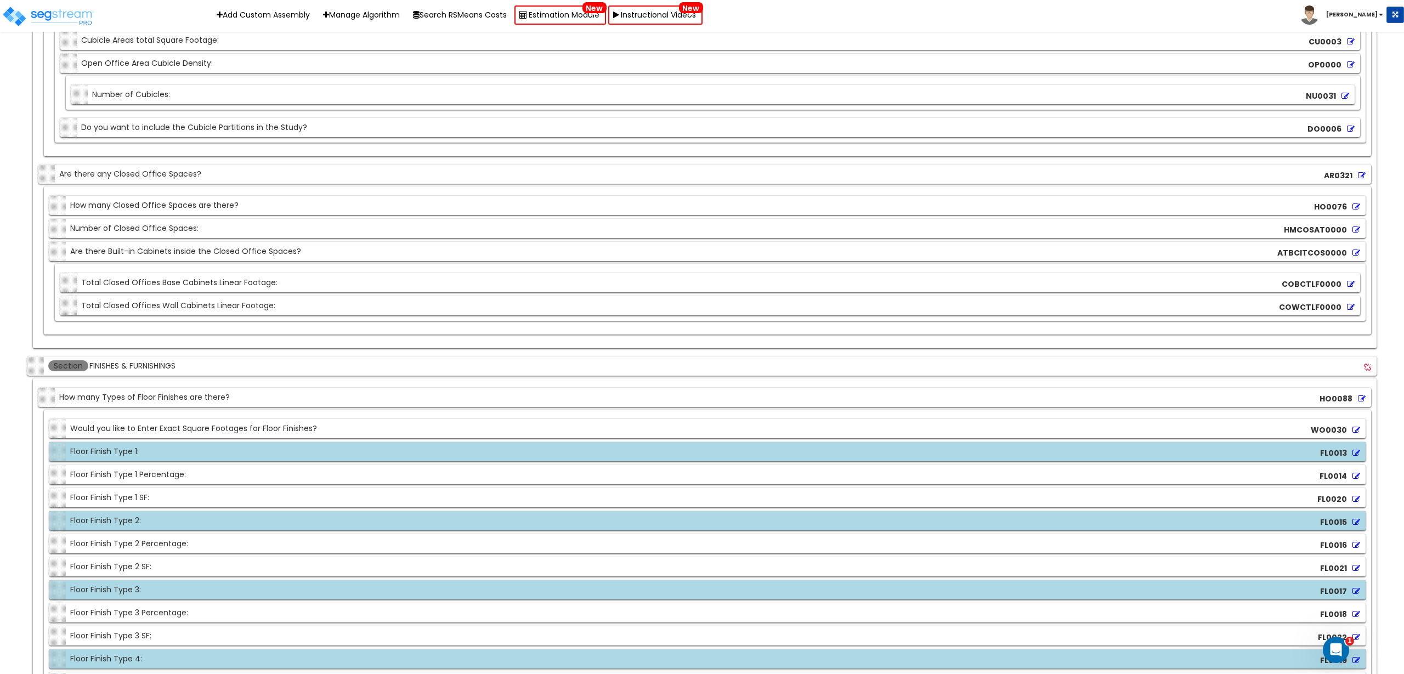
click at [1357, 518] on icon at bounding box center [1356, 522] width 8 height 8
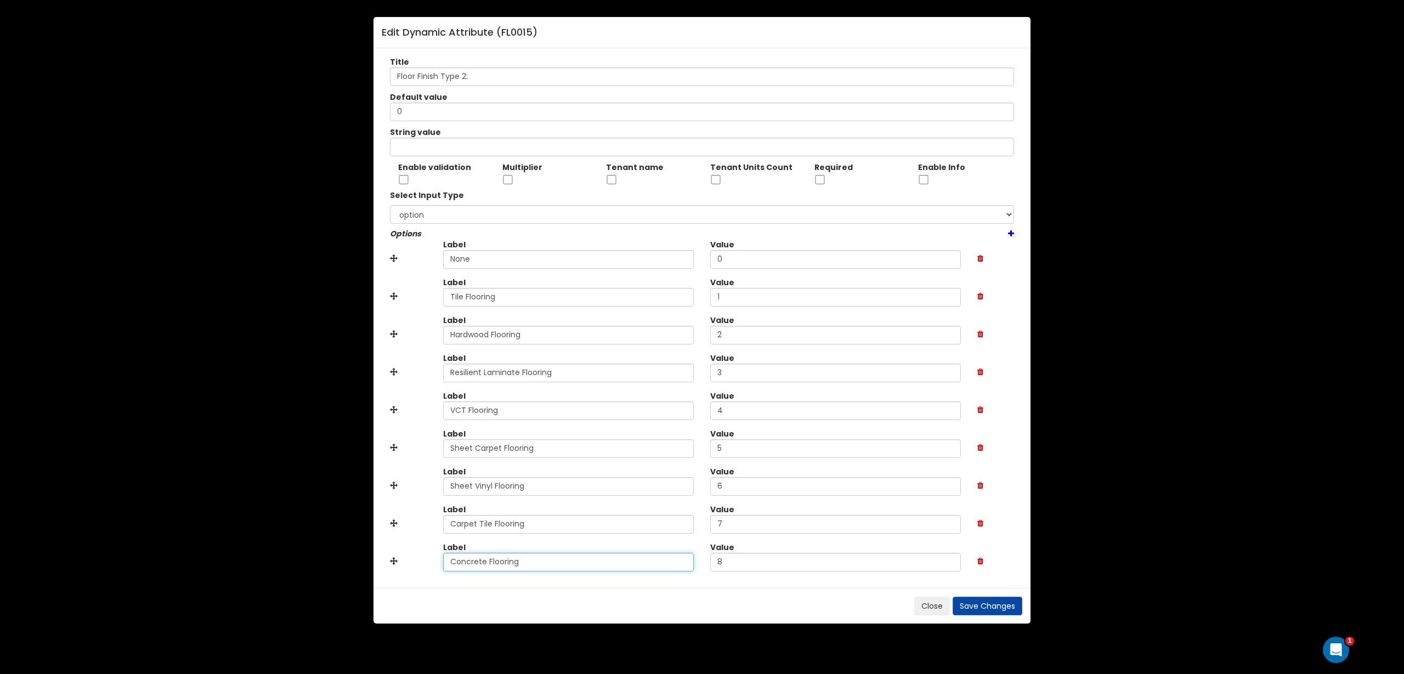
drag, startPoint x: 594, startPoint y: 564, endPoint x: 154, endPoint y: 540, distance: 441.0
click at [95, 522] on div "Edit Dynamic Attribute ( FL0015 ) Title Floor Finish Type 2: Default value 0 St…" at bounding box center [702, 337] width 1404 height 674
paste input "Polished"
type input "Polished Concrete Flooring"
click at [1021, 602] on button "Save Changes" at bounding box center [987, 606] width 70 height 19
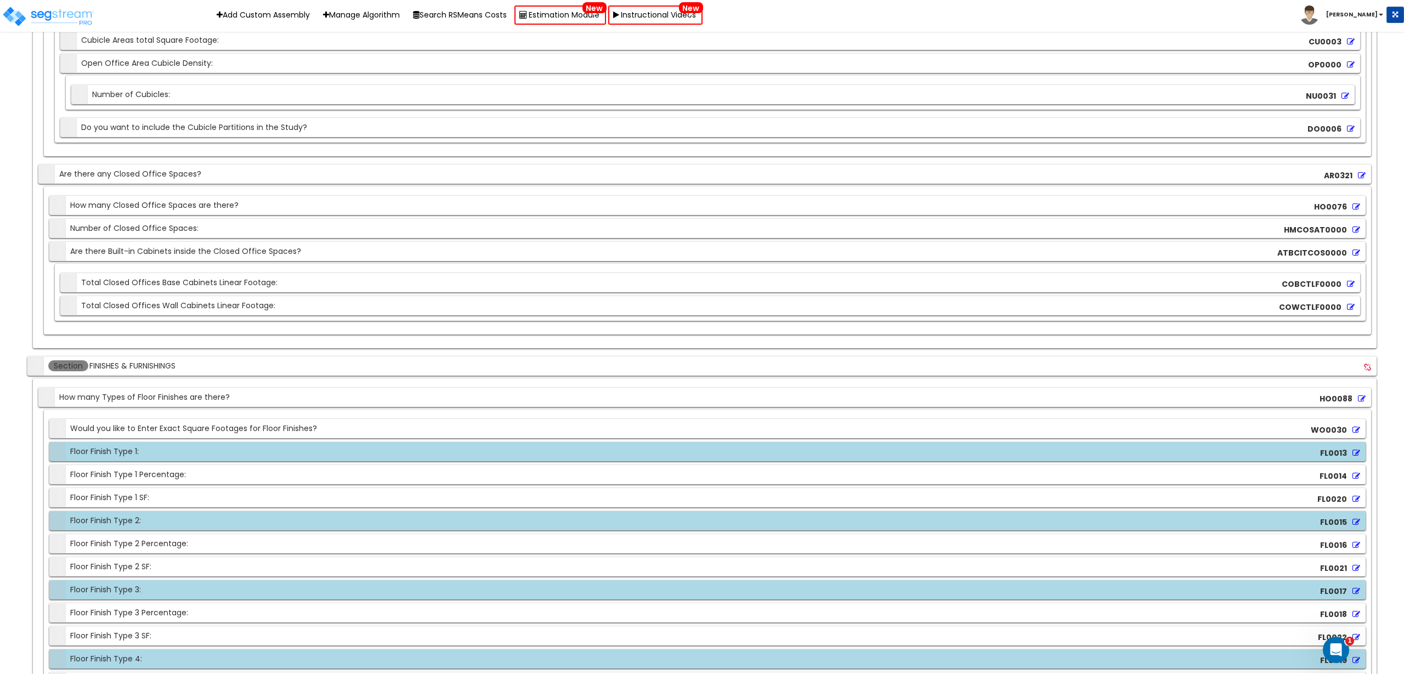
click at [1358, 589] on icon at bounding box center [1356, 591] width 8 height 8
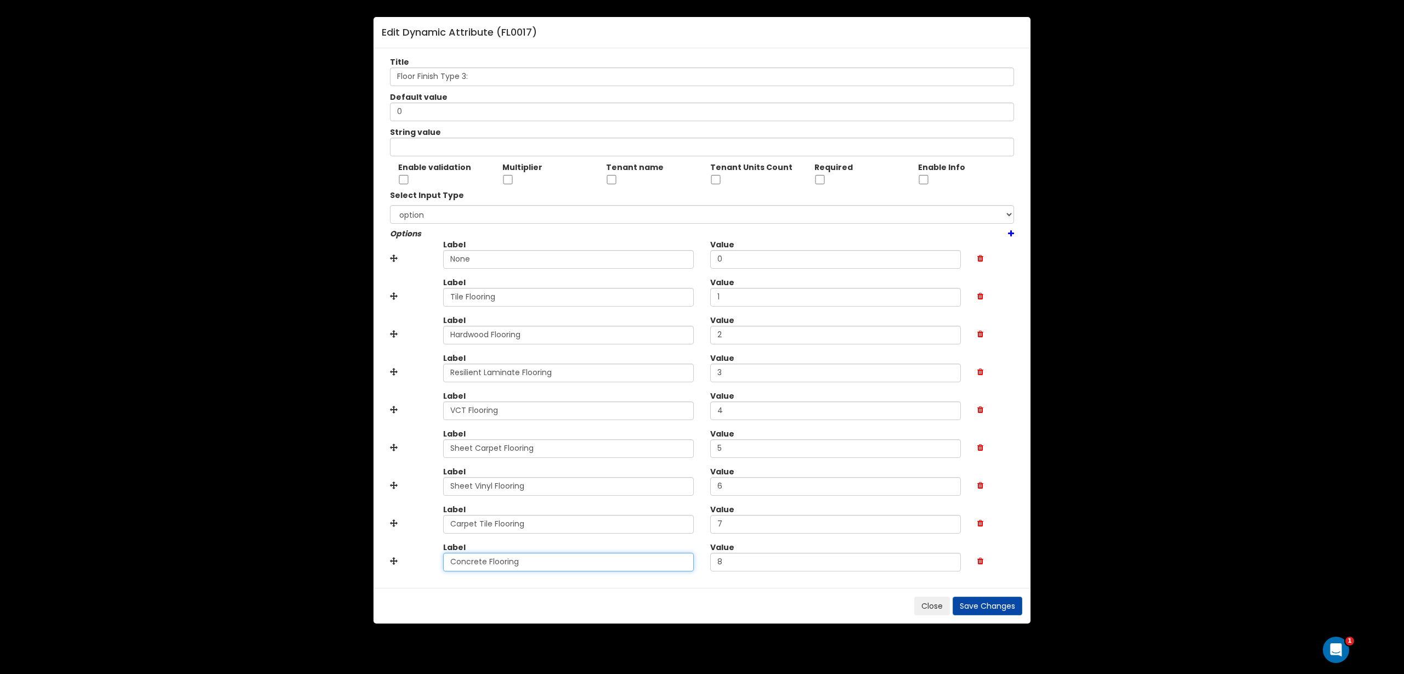
drag, startPoint x: 571, startPoint y: 568, endPoint x: 130, endPoint y: 554, distance: 441.6
click at [130, 554] on div "Edit Dynamic Attribute ( FL0017 ) Title Floor Finish Type 3: Default value 0 St…" at bounding box center [702, 337] width 1404 height 674
paste input "Polished Concrete Flooring"
type input "Polished Concrete Flooring"
click at [1018, 603] on button "Save Changes" at bounding box center [987, 606] width 70 height 19
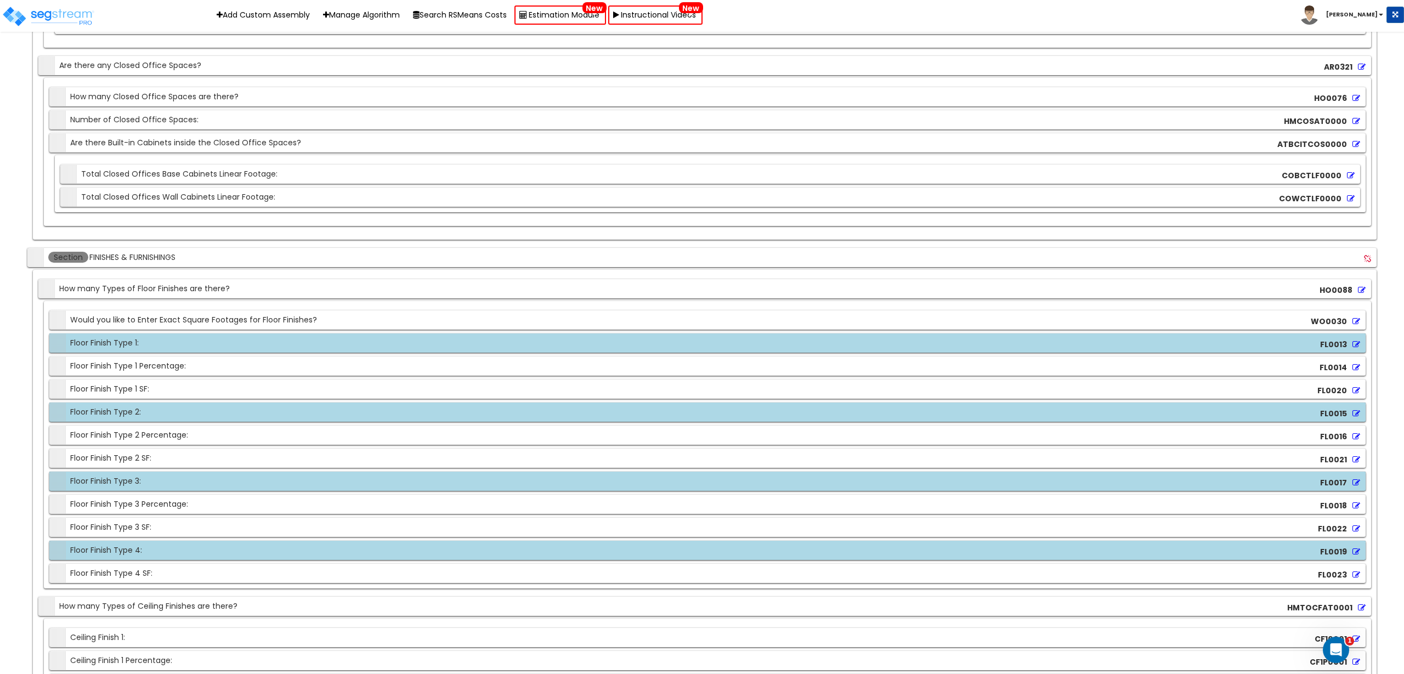
scroll to position [3861, 0]
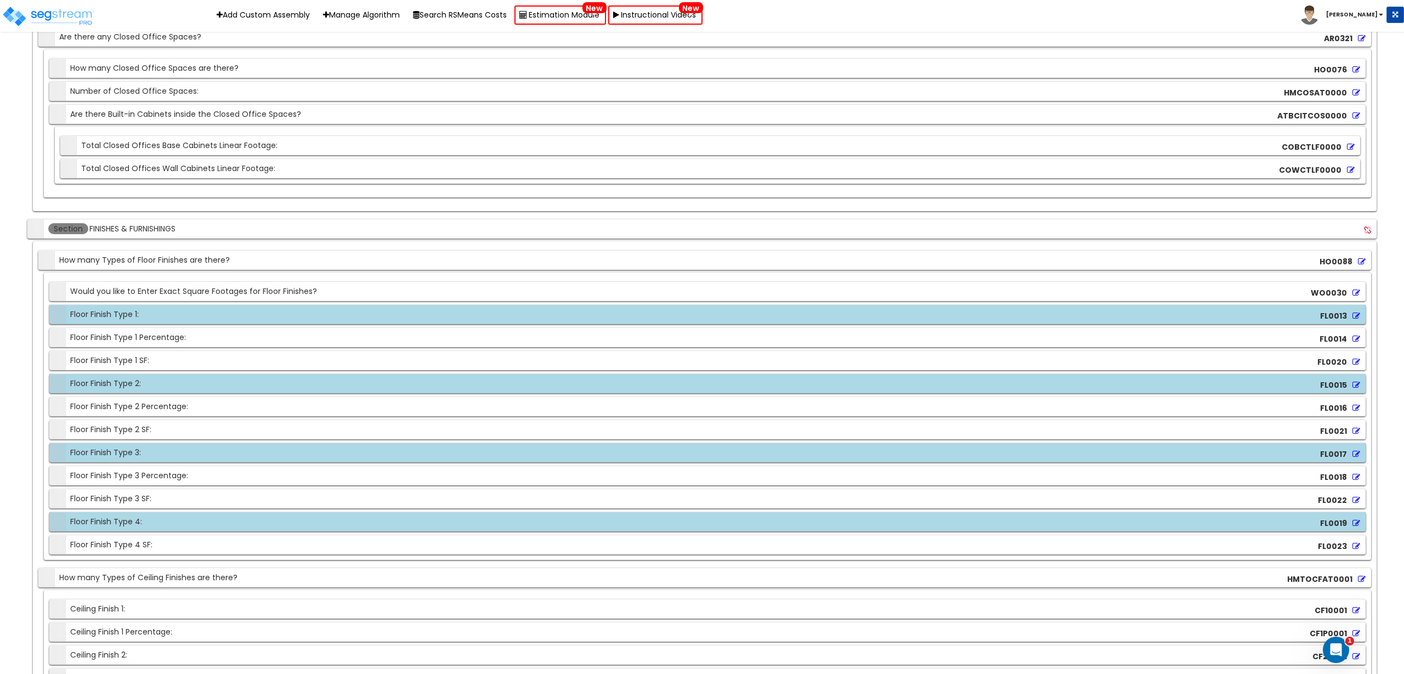
click at [1357, 525] on icon at bounding box center [1356, 523] width 8 height 8
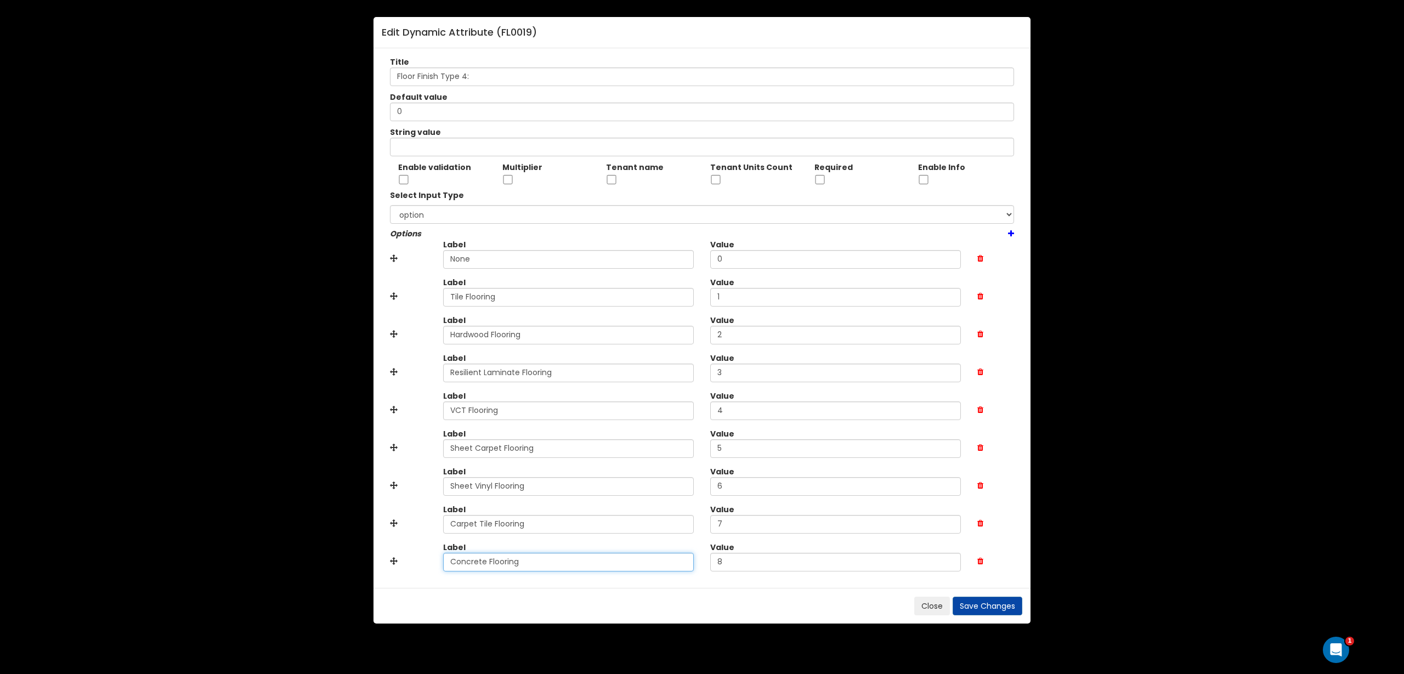
click at [556, 566] on input "Concrete Flooring" at bounding box center [568, 562] width 251 height 19
drag, startPoint x: 556, startPoint y: 566, endPoint x: 336, endPoint y: 565, distance: 220.4
click at [336, 565] on div "Edit Dynamic Attribute ( FL0019 ) Title Floor Finish Type 4: Default value 0 St…" at bounding box center [702, 337] width 1404 height 674
paste input "Polished"
type input "Polished Concrete Flooring"
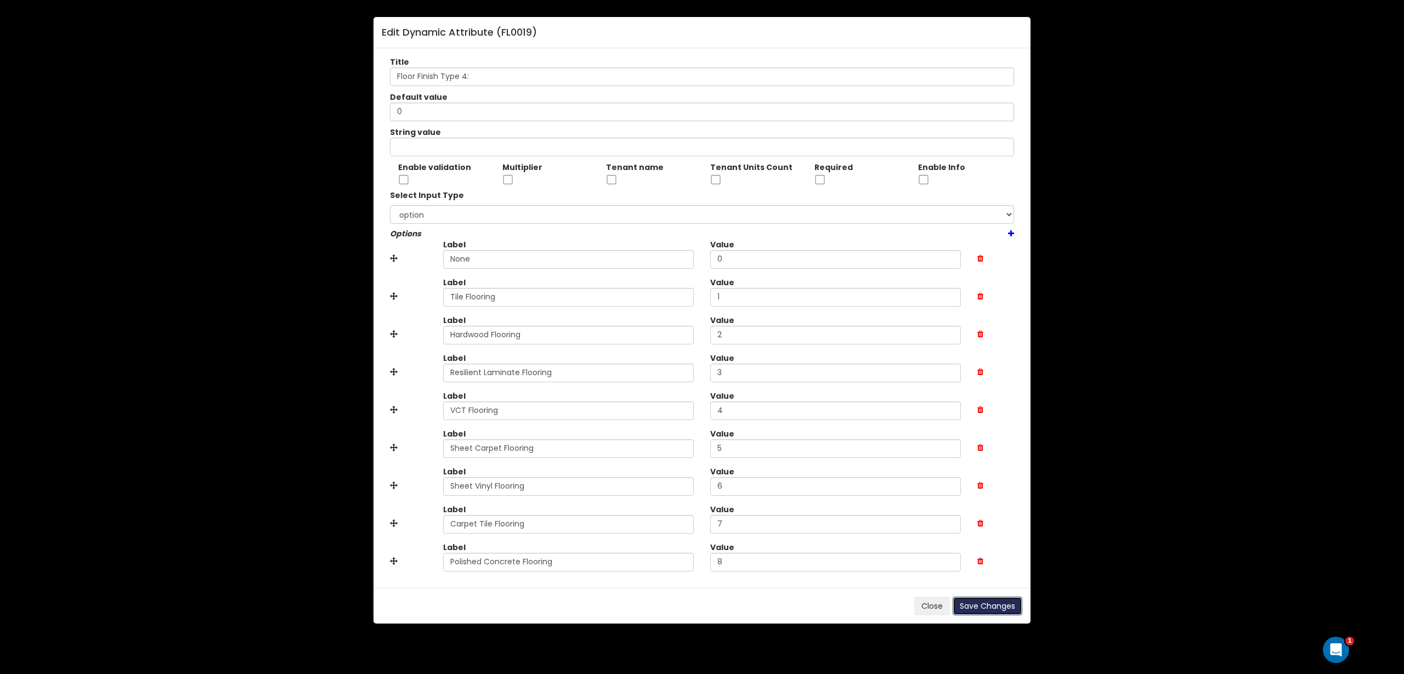
click at [981, 600] on button "Save Changes" at bounding box center [987, 606] width 70 height 19
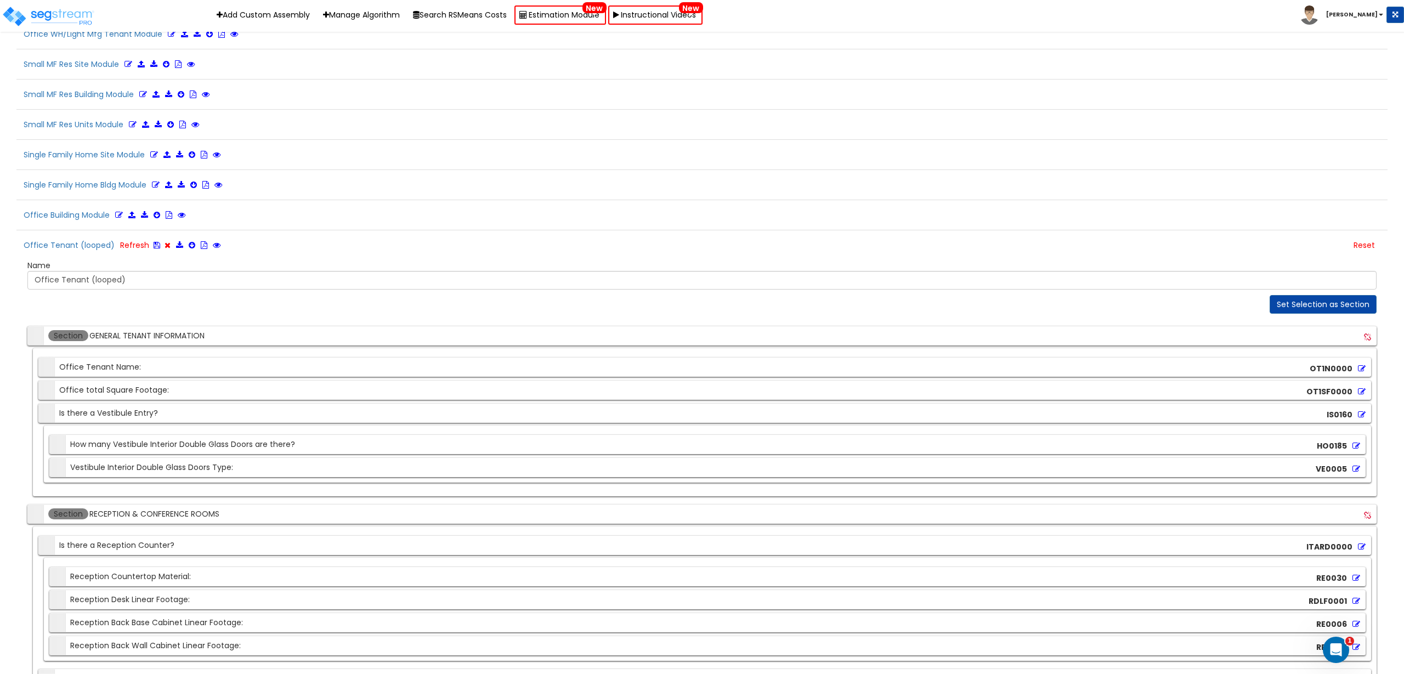
scroll to position [2714, 0]
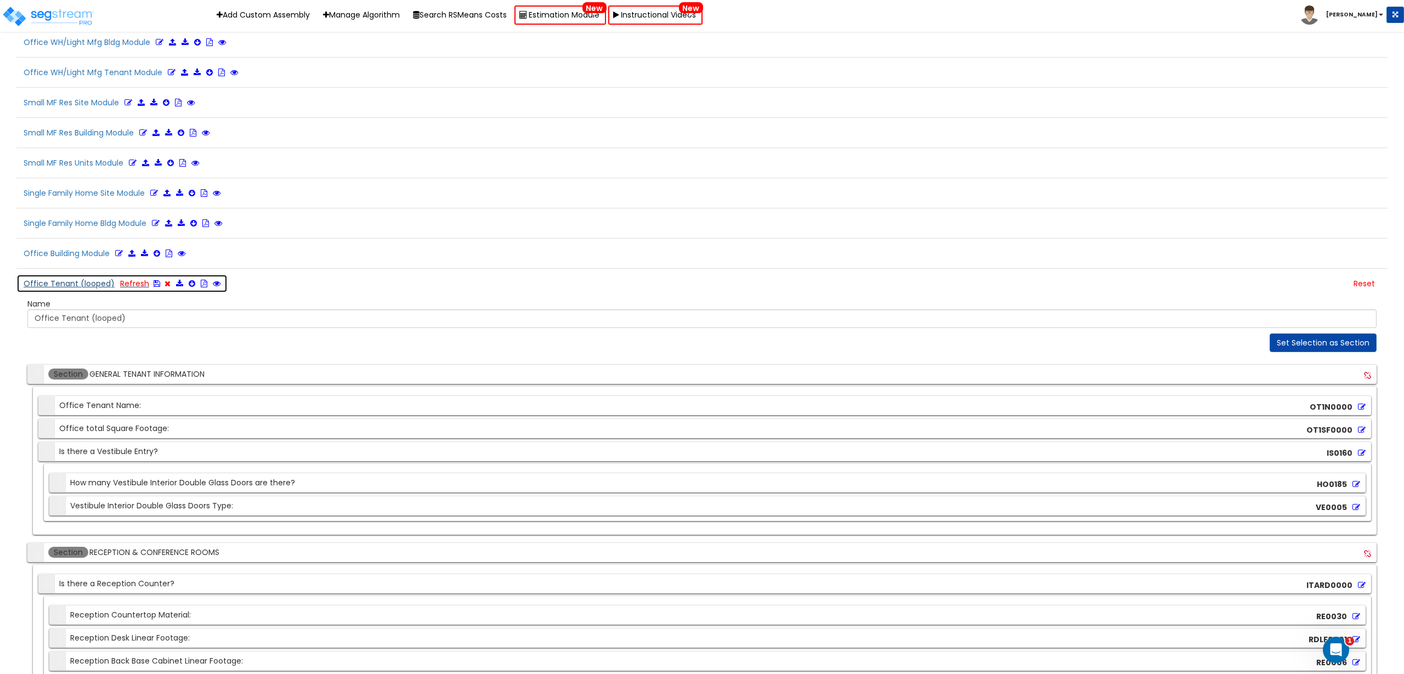
click at [154, 284] on icon at bounding box center [157, 284] width 7 height 8
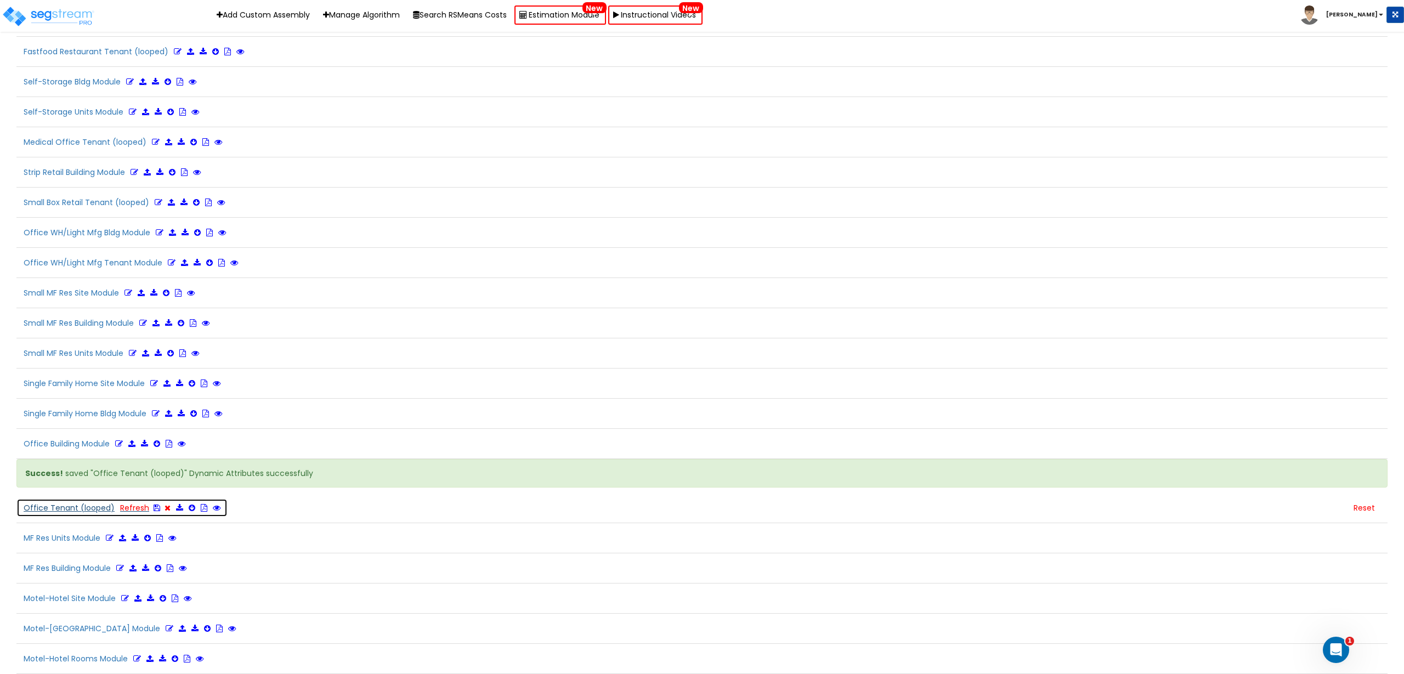
scroll to position [2490, 0]
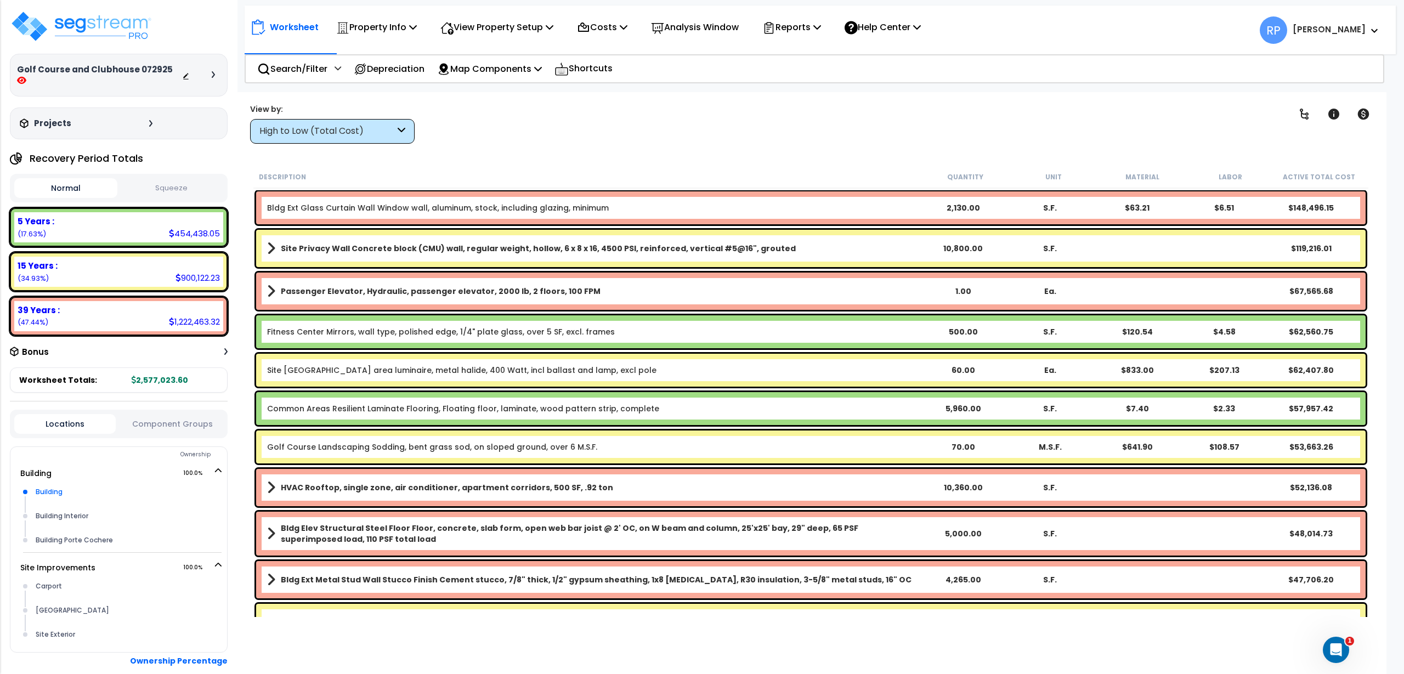
click at [48, 485] on div "Building" at bounding box center [127, 491] width 189 height 13
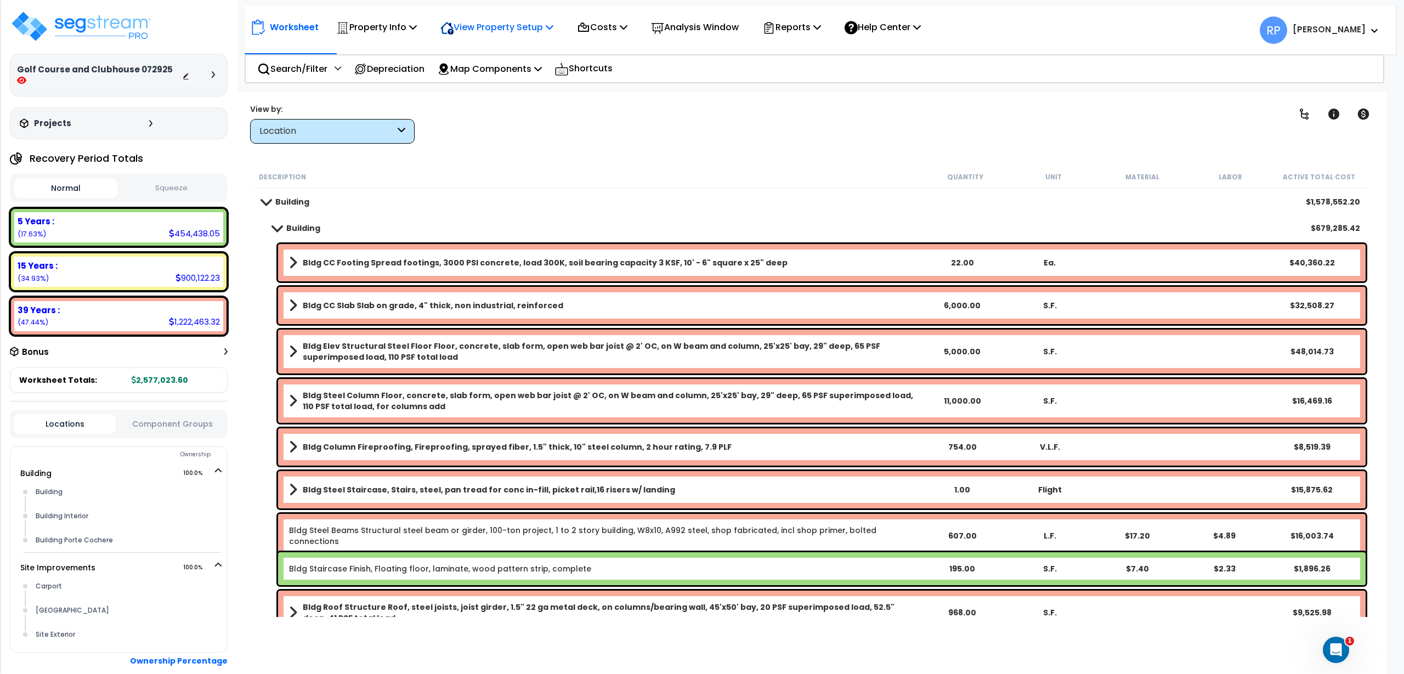
click at [417, 26] on p "View Property Setup" at bounding box center [376, 27] width 81 height 15
click at [497, 80] on link "View Questionnaire" at bounding box center [489, 75] width 109 height 22
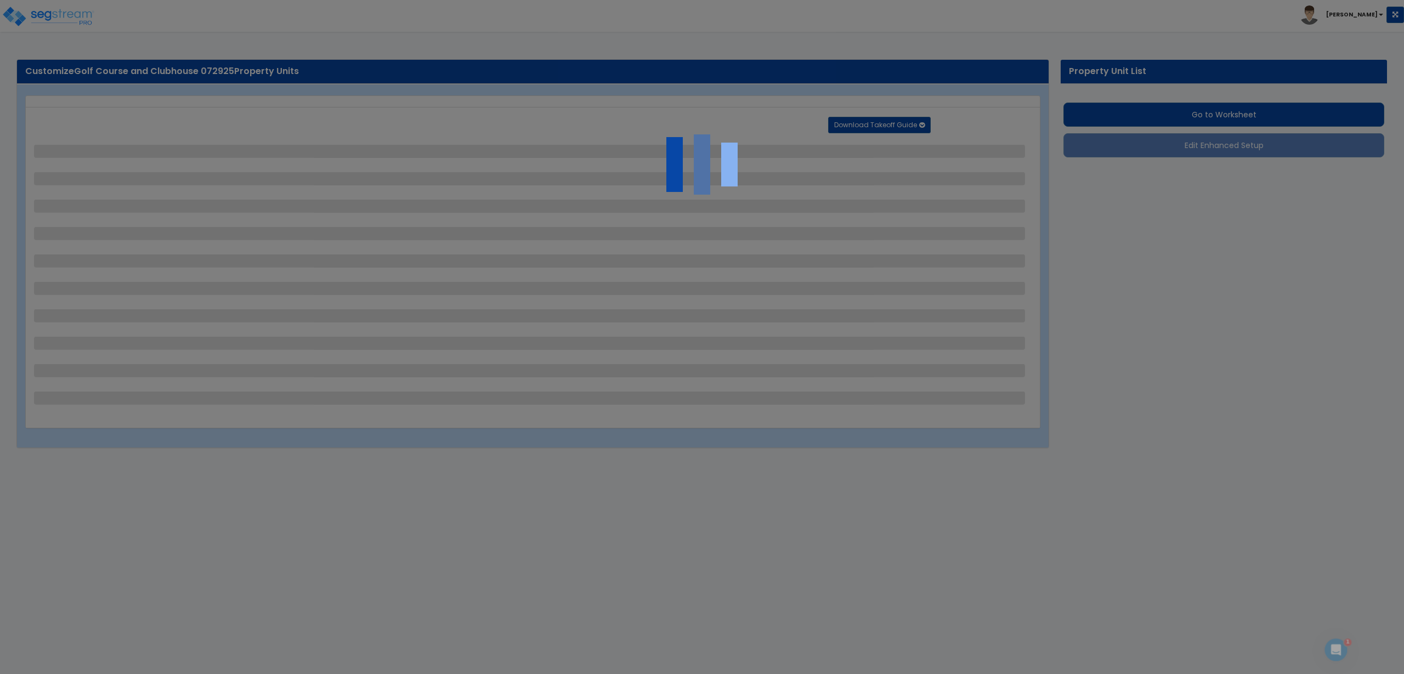
select select "2"
select select "3"
select select "1"
select select "2"
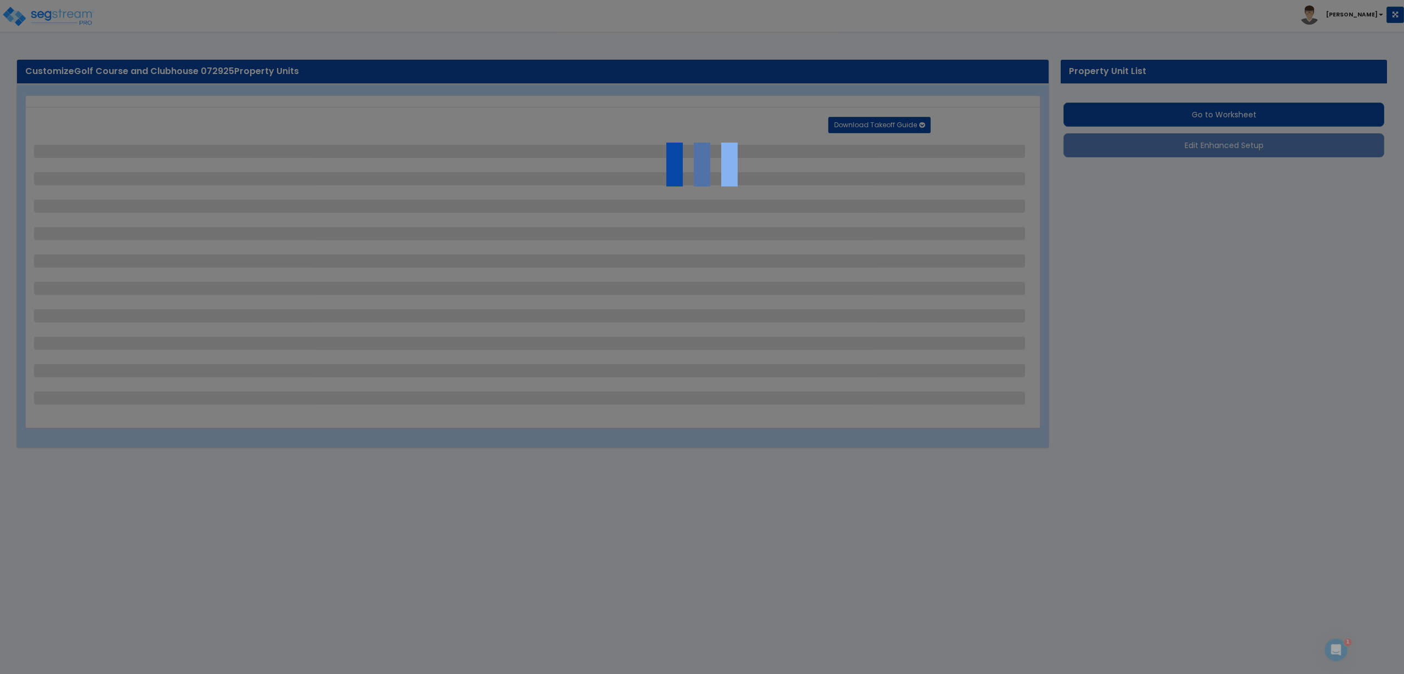
select select "2"
select select "1"
select select "2"
select select "4"
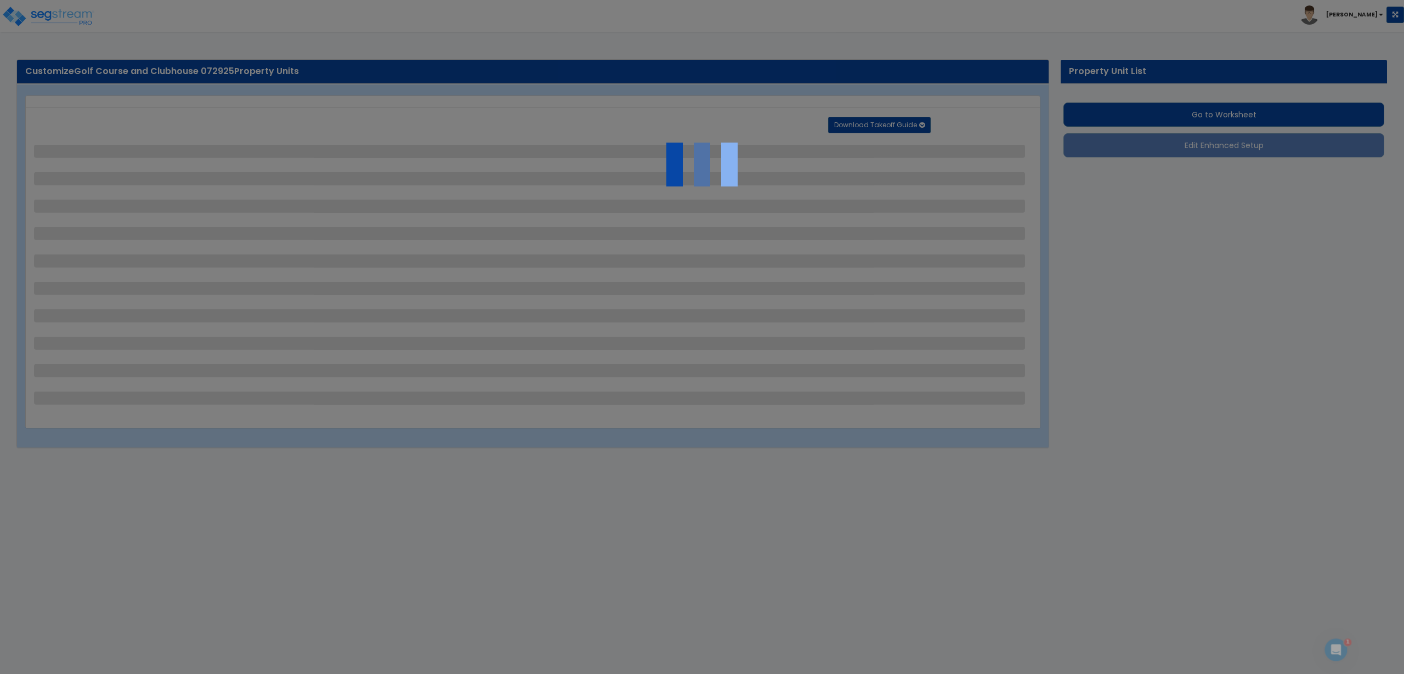
select select "2"
select select "1"
select select "2"
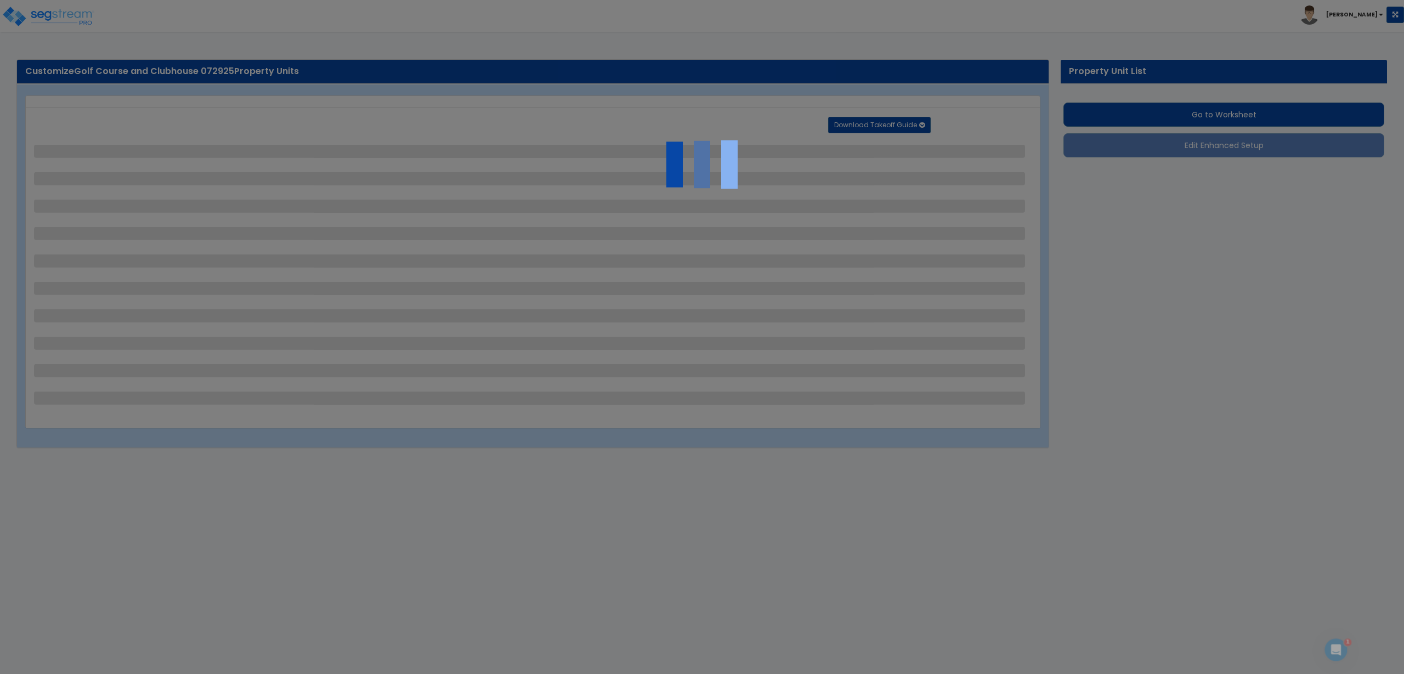
select select "1"
select select "2"
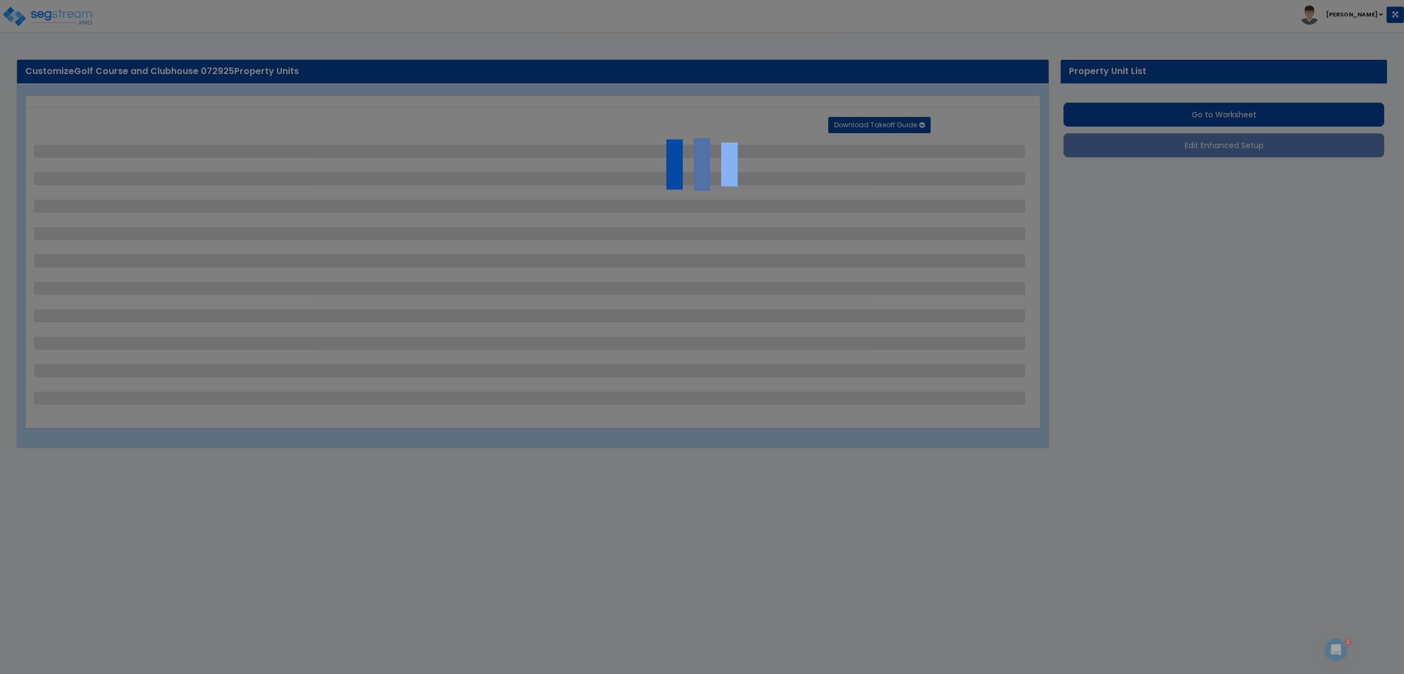
select select "2"
select select "3"
select select "2"
select select "6"
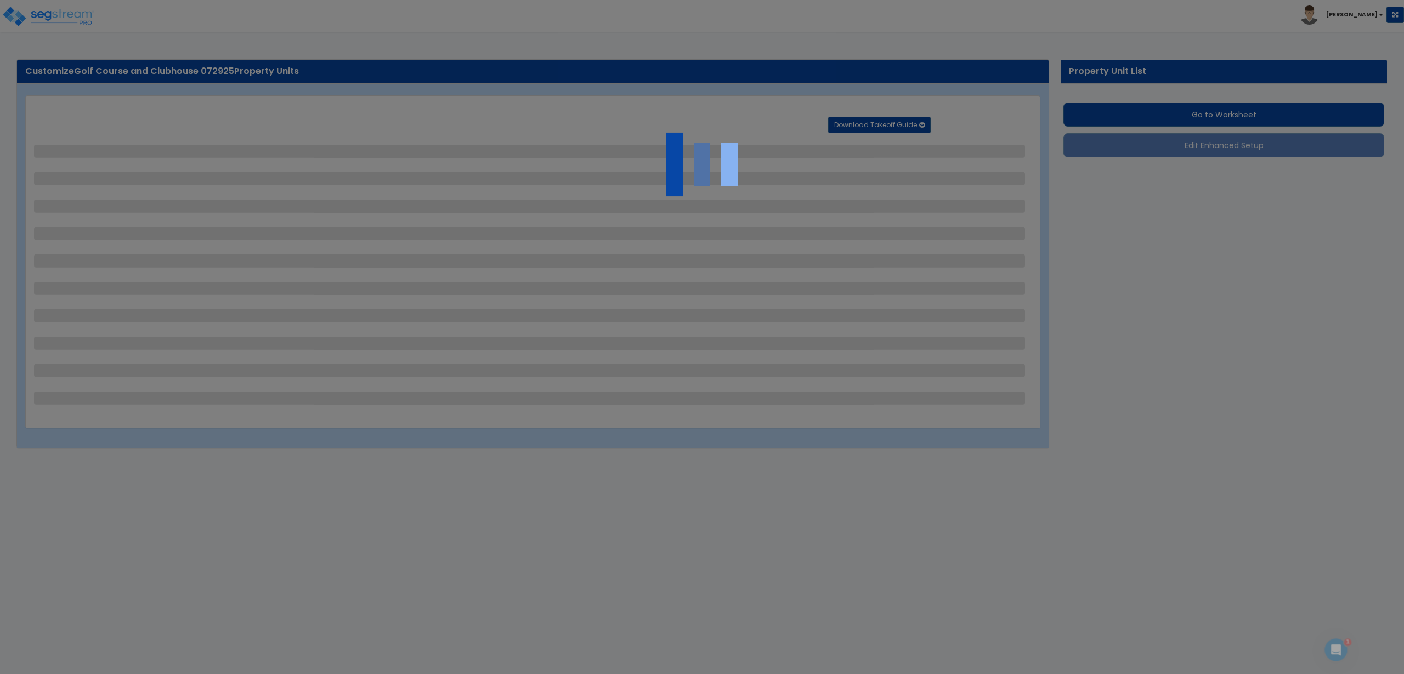
select select "11"
select select "2"
select select "3"
select select "2"
select select "3"
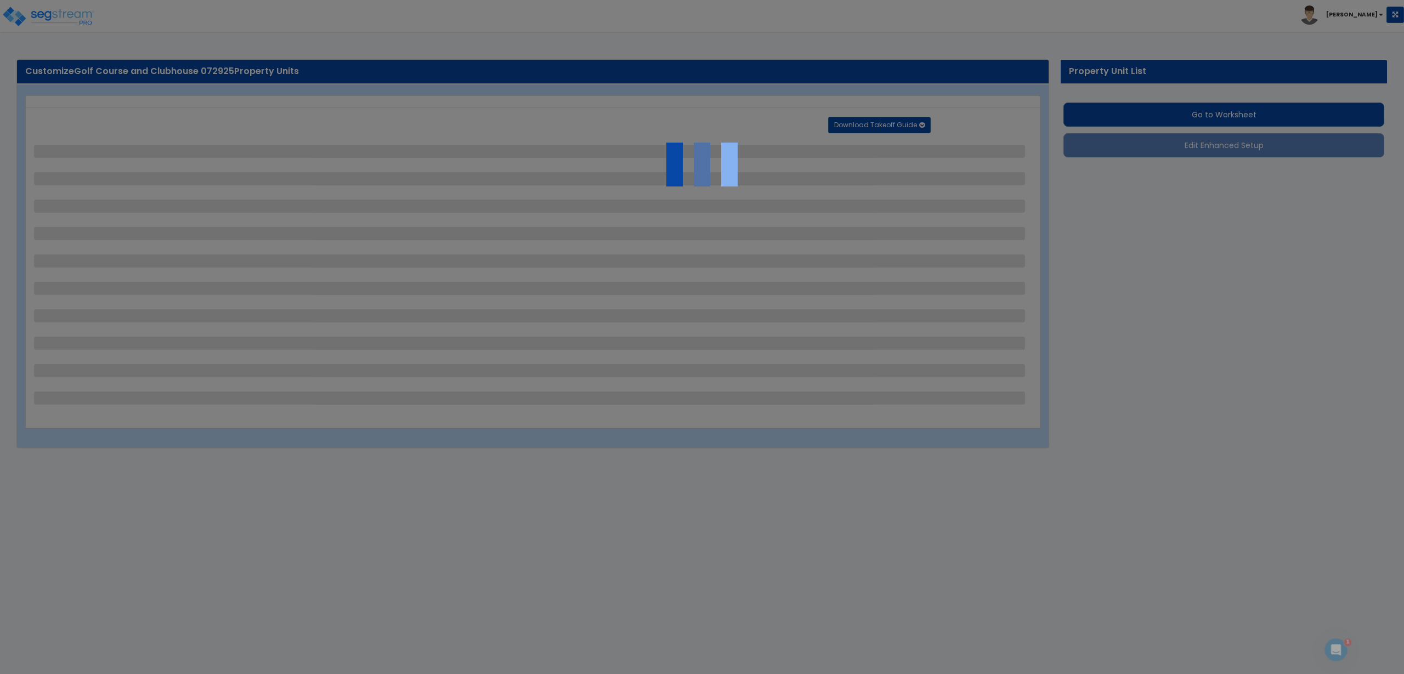
select select "2"
select select "1"
select select "2"
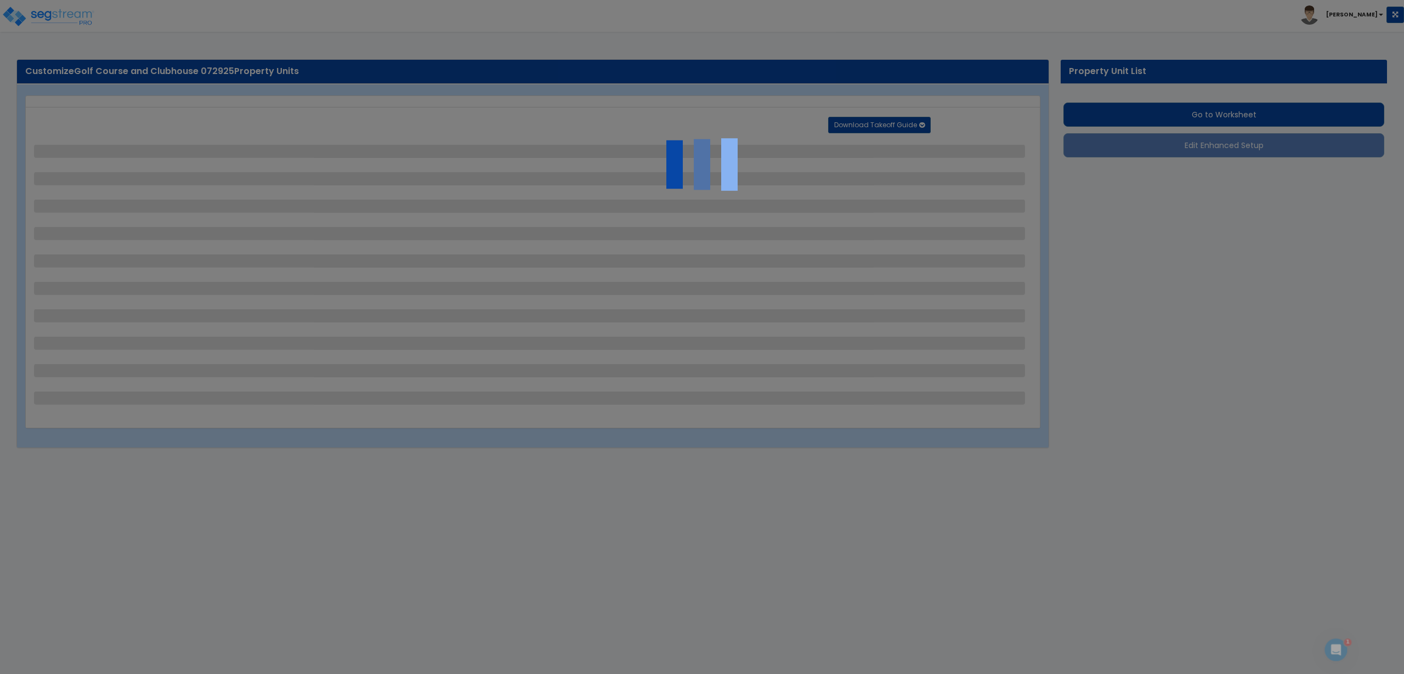
select select "2"
select select "1"
select select "2"
select select "7"
select select "2"
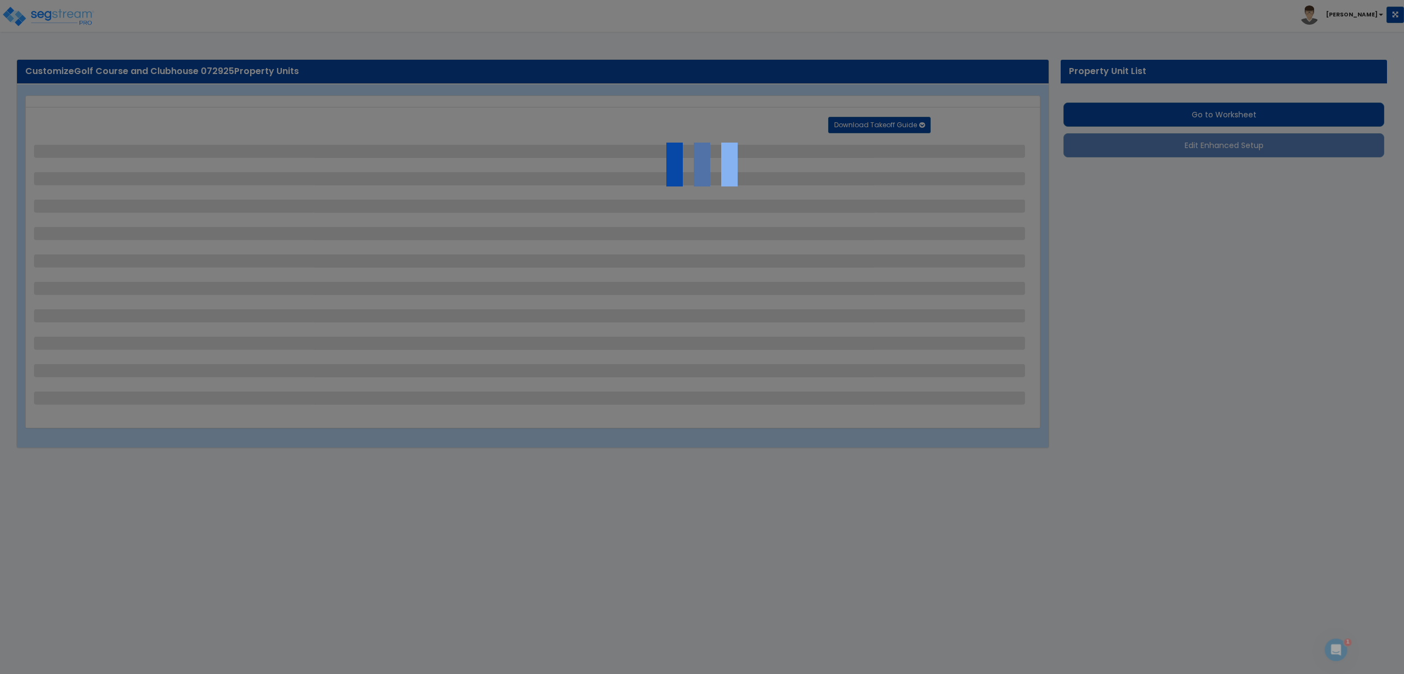
select select "2"
select select "3"
select select "1"
select select "20"
select select "2"
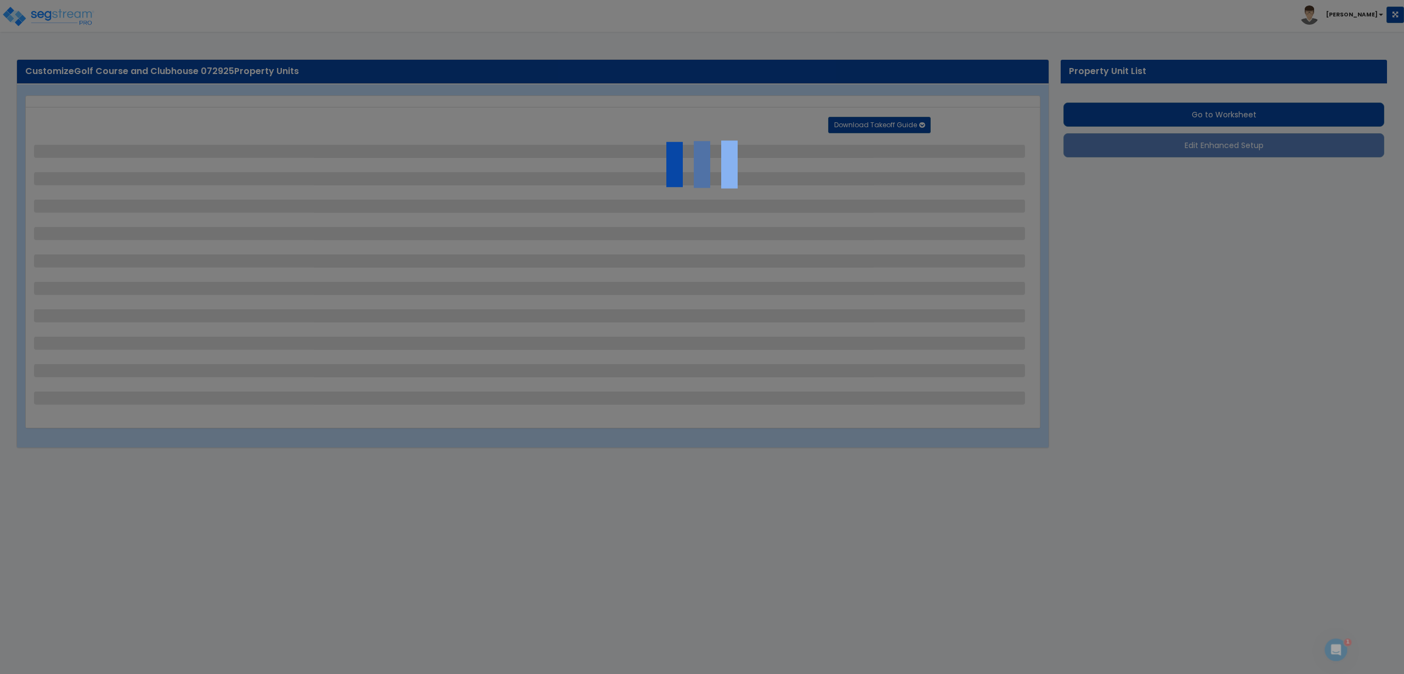
select select "5"
select select "7"
select select "1"
select select "3"
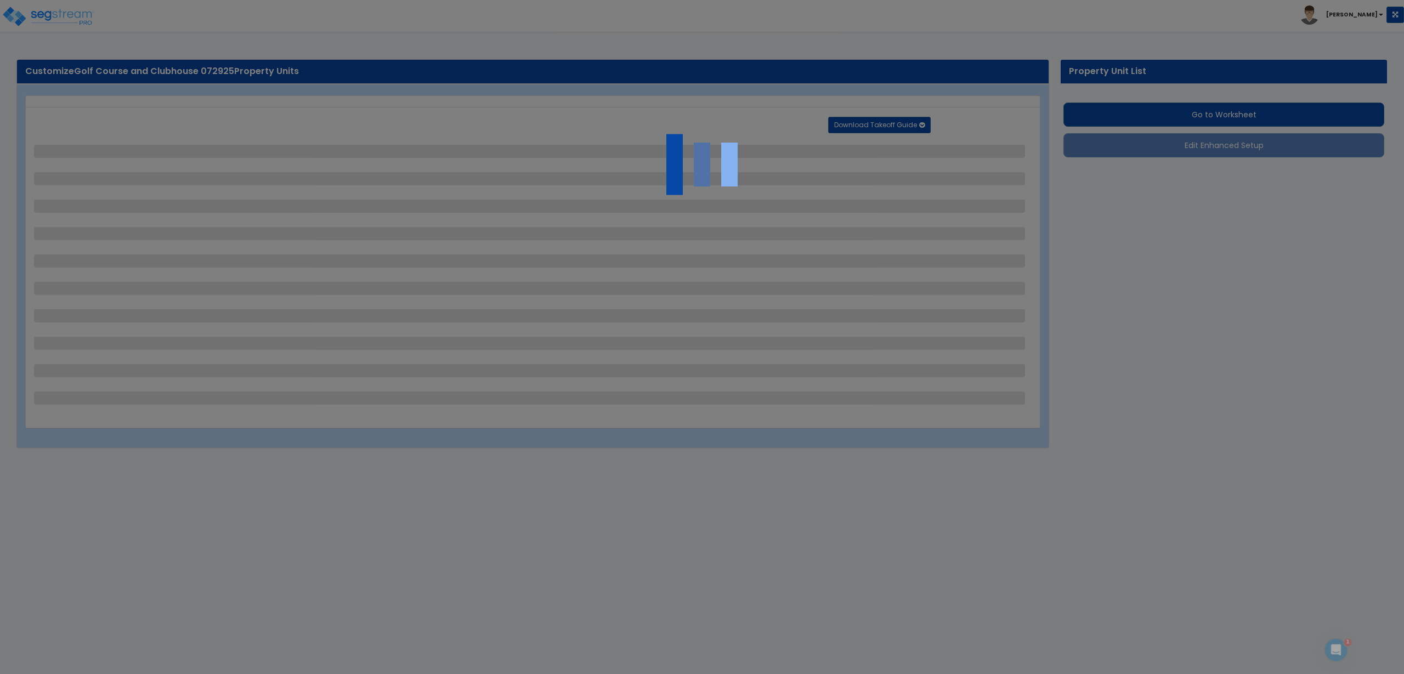
select select "1"
select select "2"
select select "3"
select select "2"
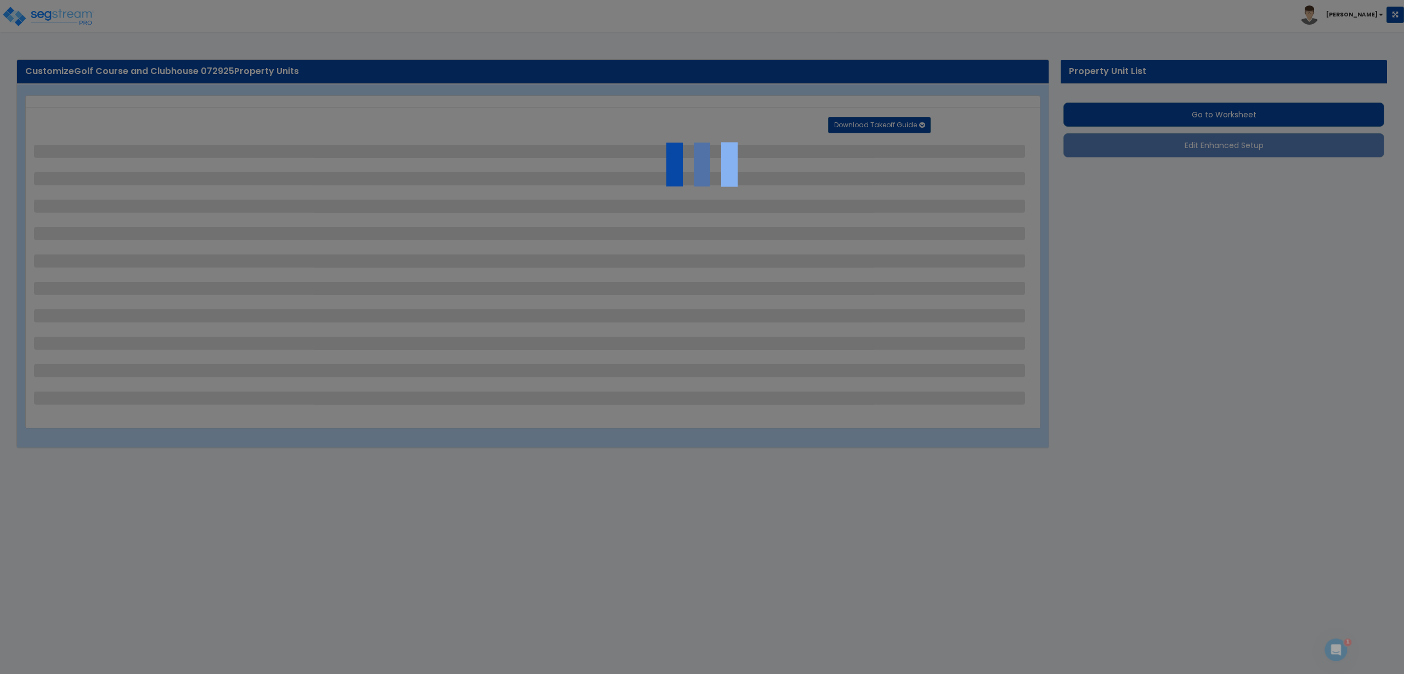
select select "1"
select select "2"
select select "1"
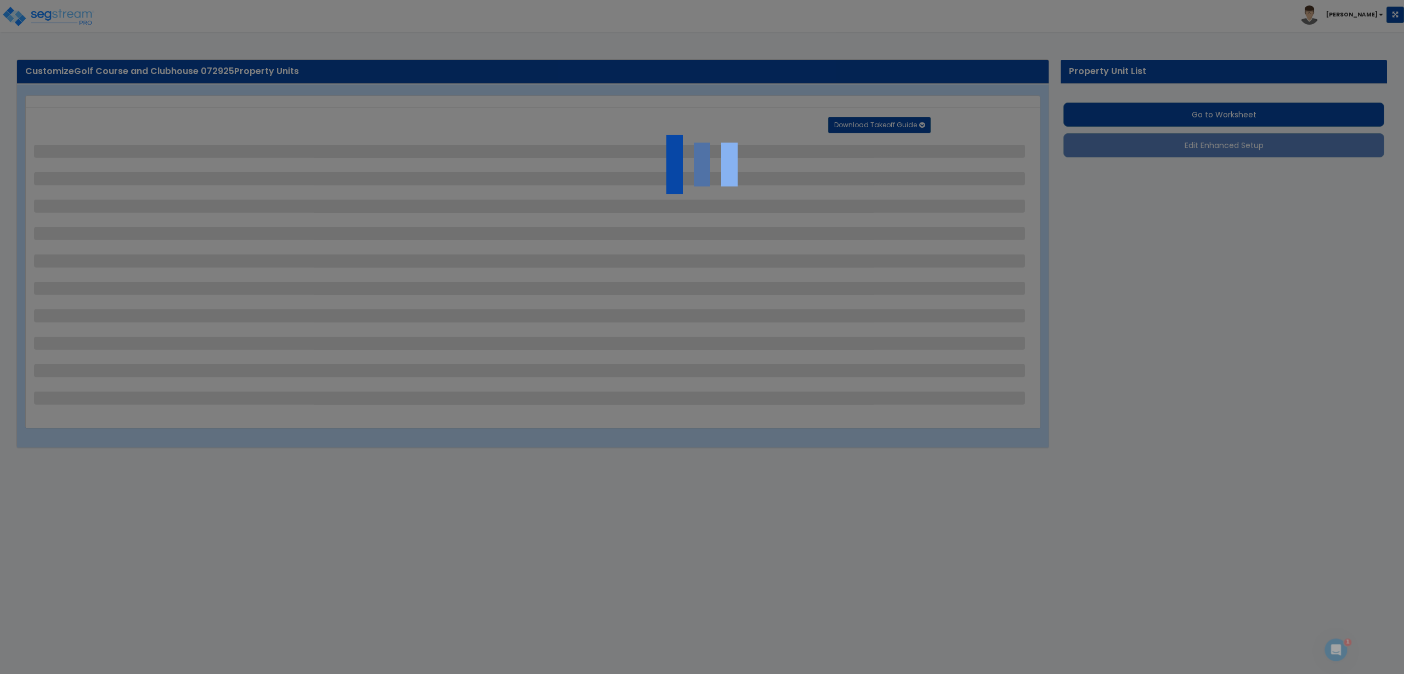
select select "2"
select select "1"
select select "7"
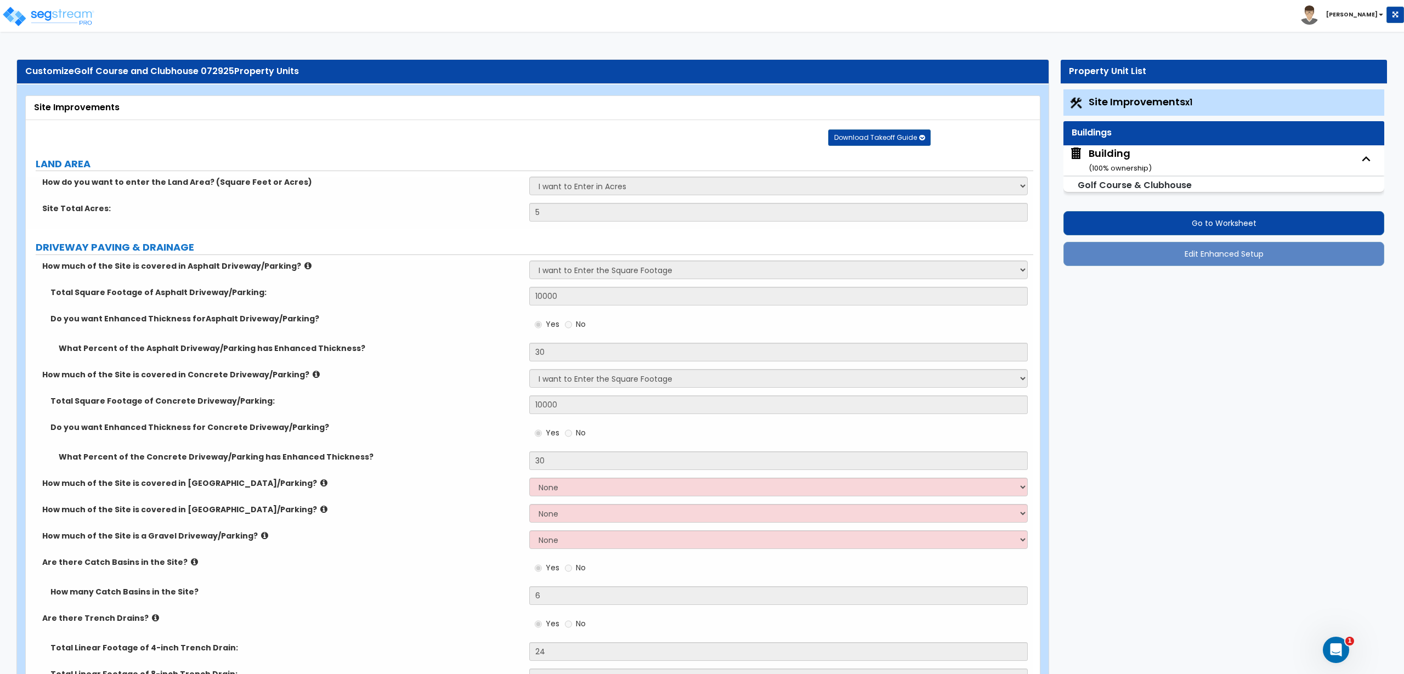
click at [1106, 151] on div "Building ( 100 % ownership)" at bounding box center [1119, 160] width 63 height 28
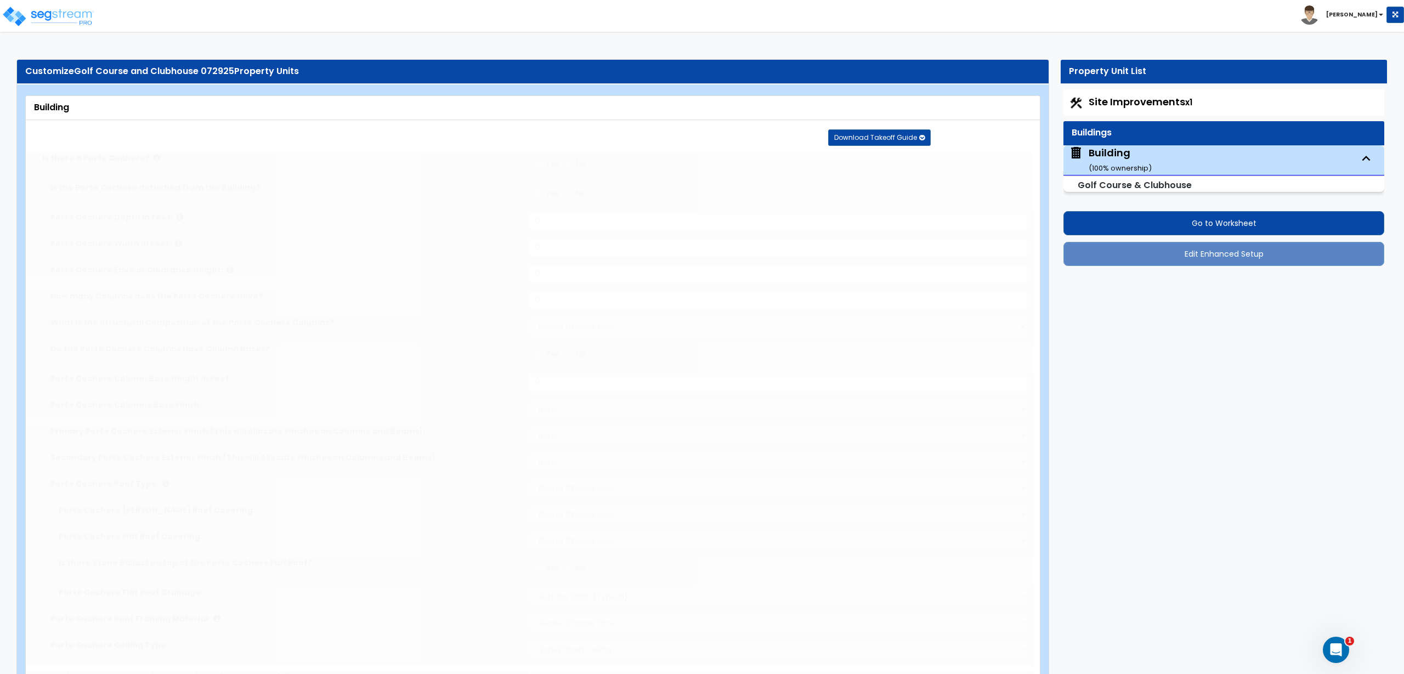
radio input "true"
type input "10"
type input "2"
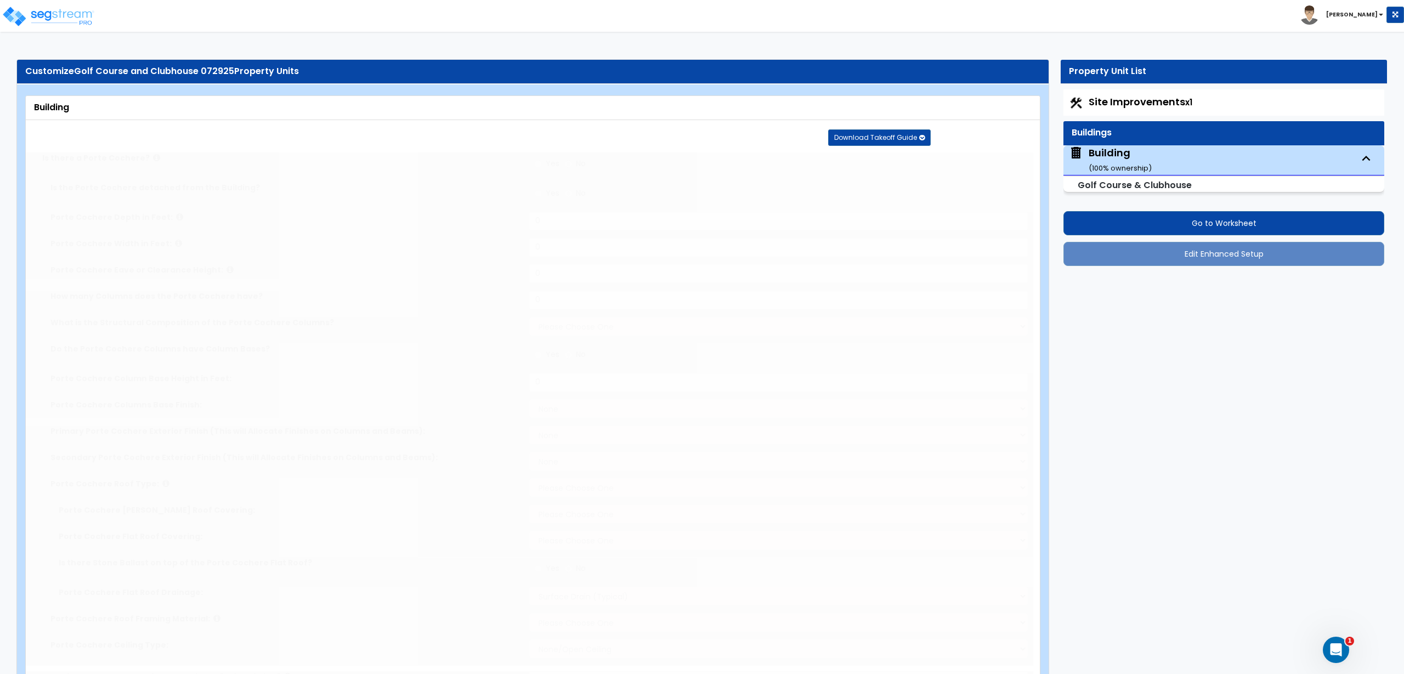
select select "2"
radio input "true"
type input "2"
select select "1"
select select "2"
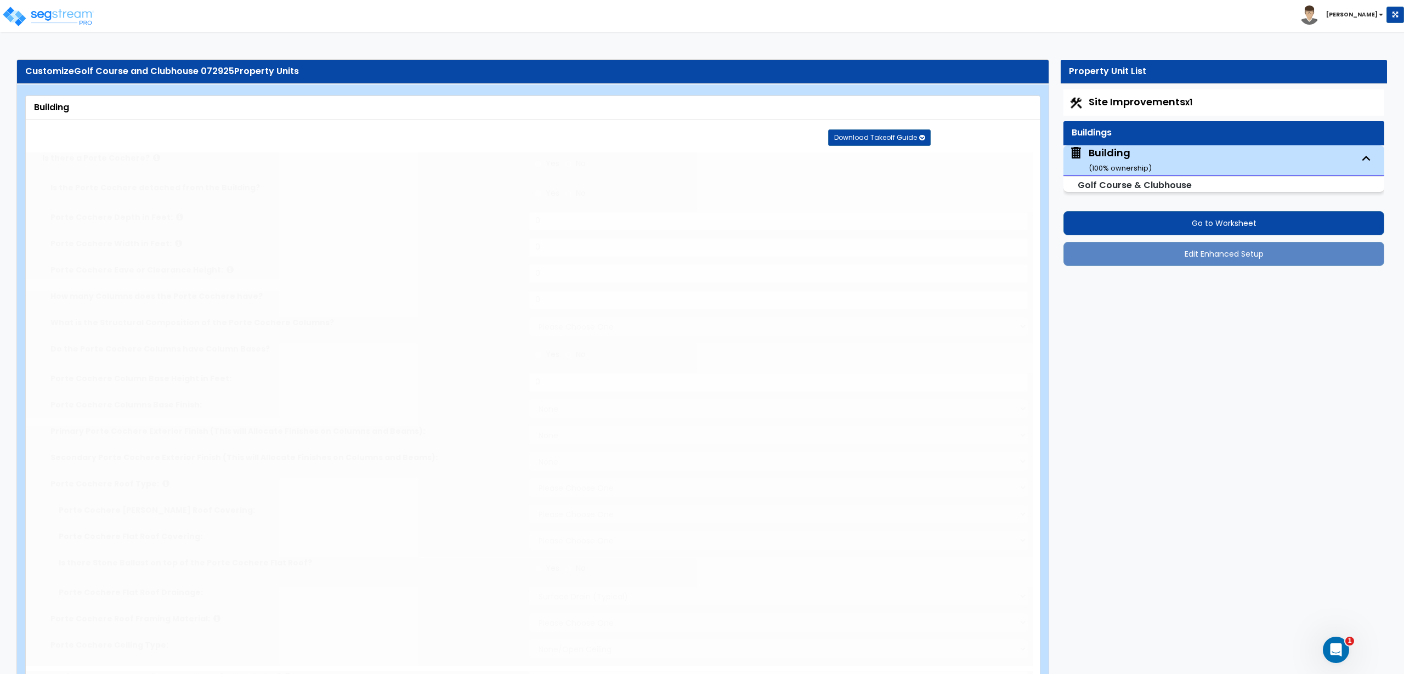
select select "1"
select select "2"
type input "36"
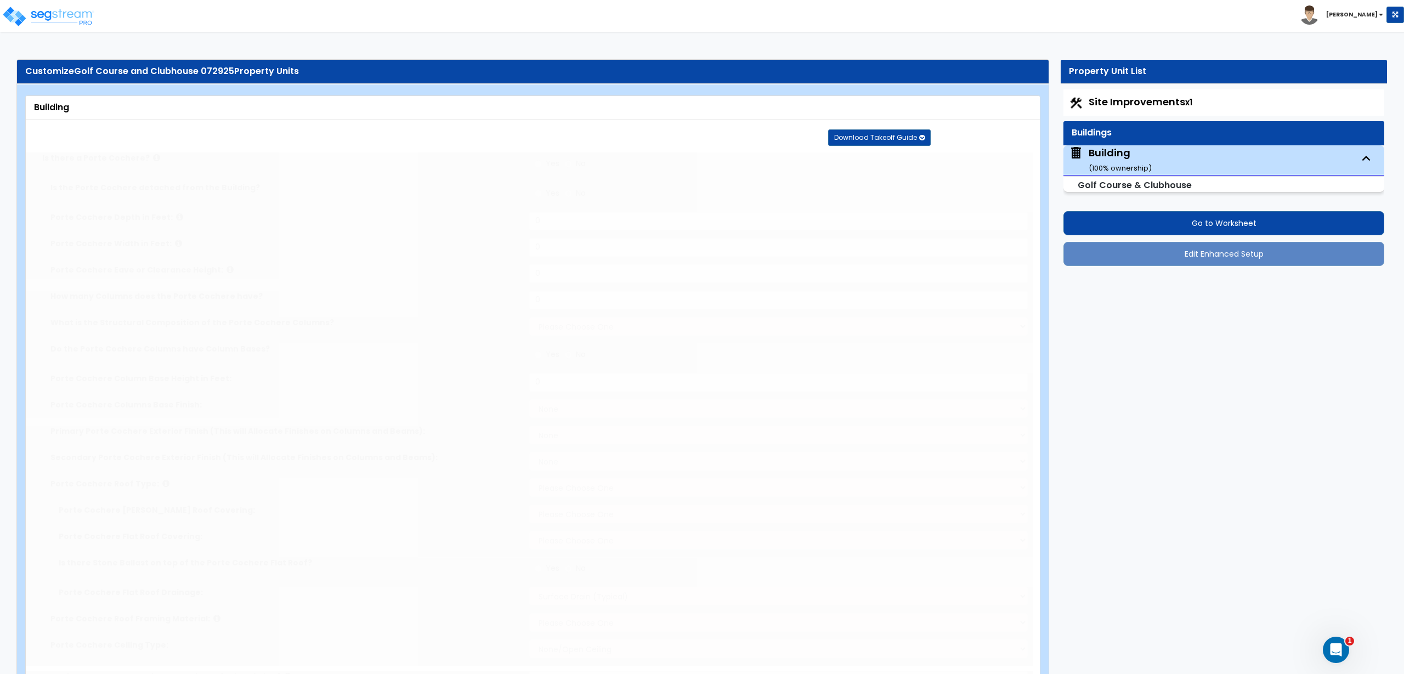
type input "100"
select select "2"
type input "6000"
type input "5000"
radio input "true"
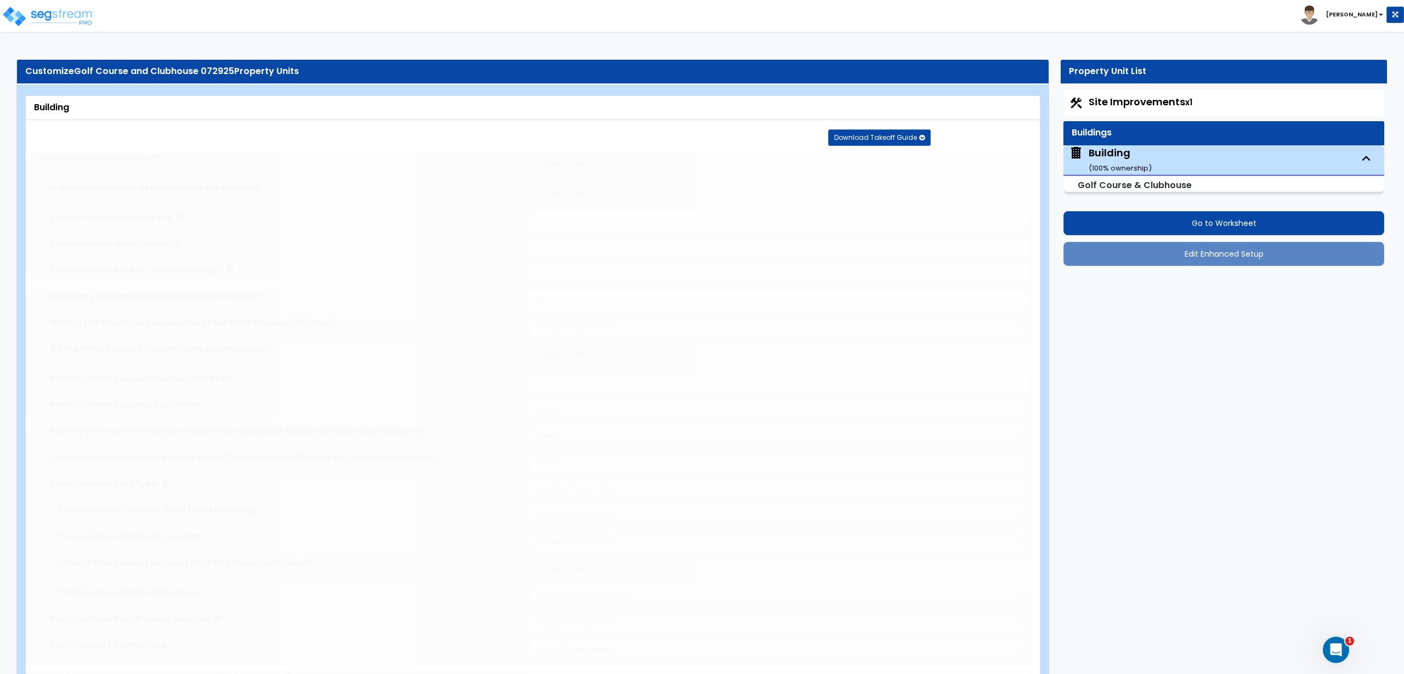
type input "1000"
select select "3"
select select "4"
select select "1"
select select "3"
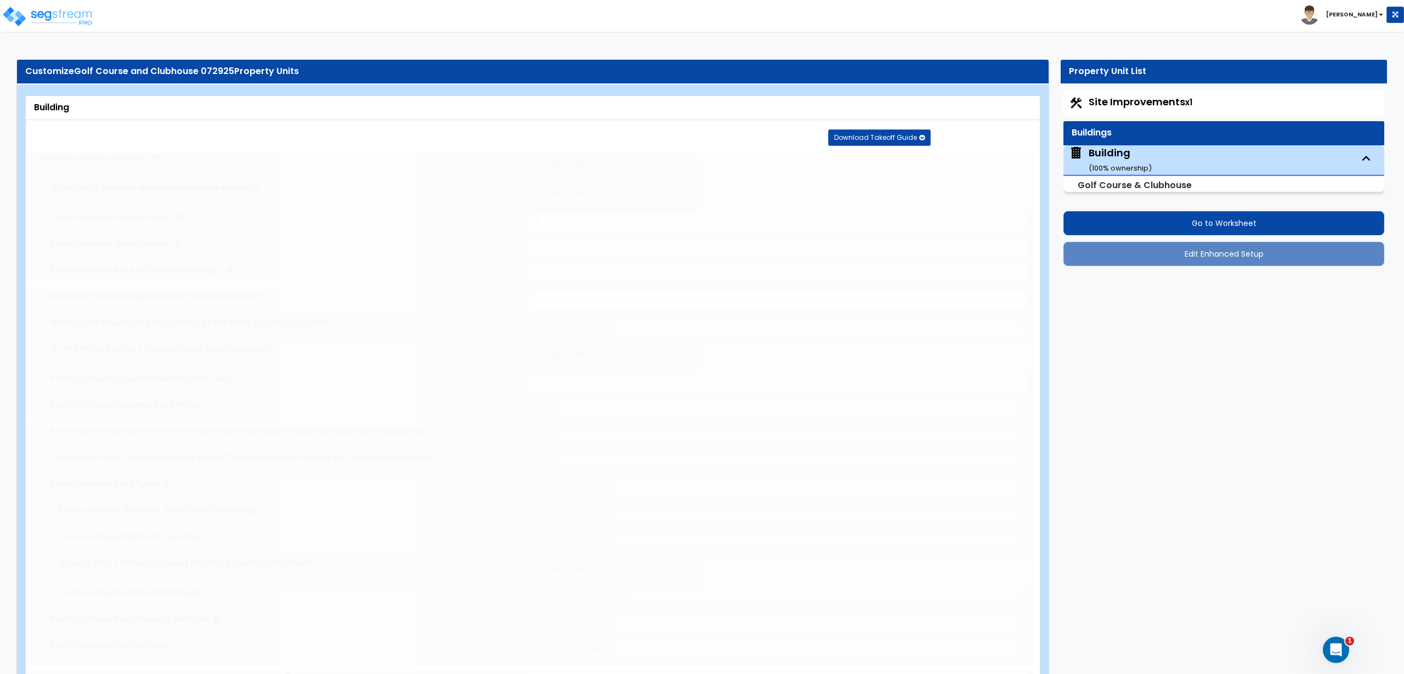
select select "5"
select select "13"
type input "20"
select select "9"
type input "40"
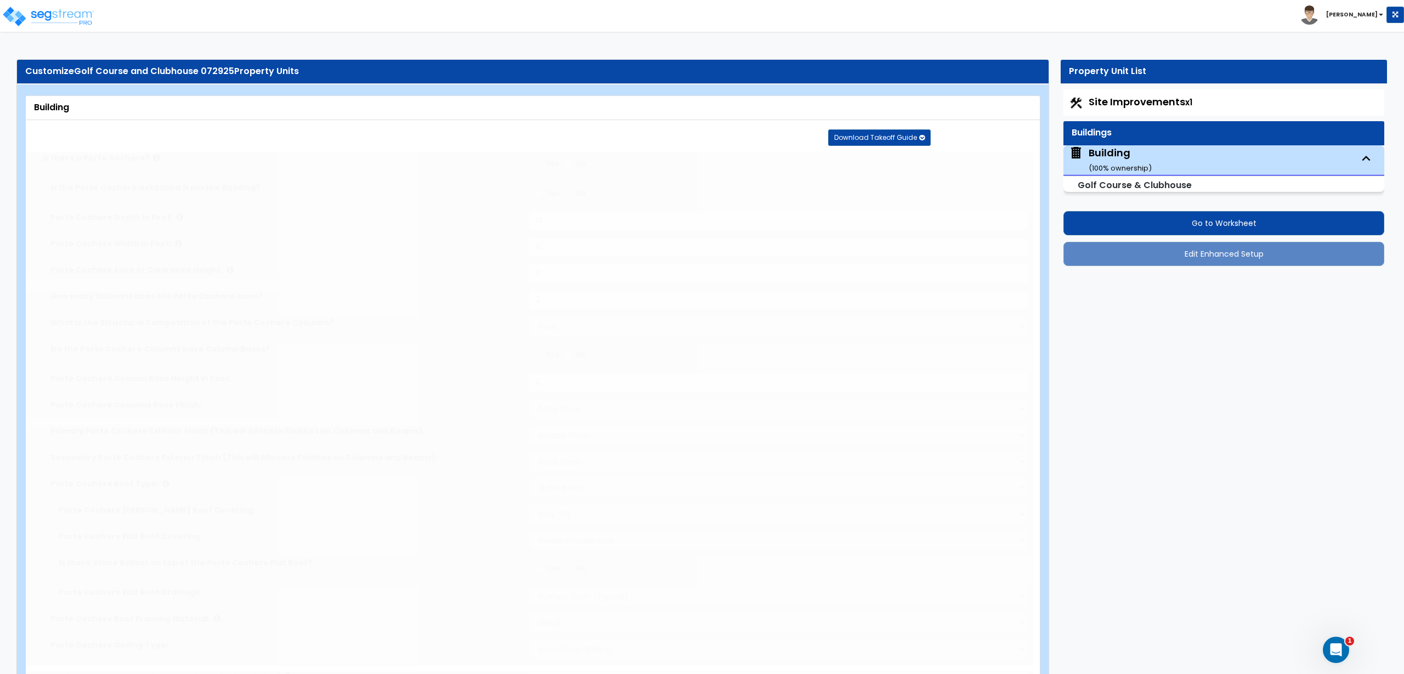
select select "7"
select select "3"
select select "1"
select select "4"
select select "1"
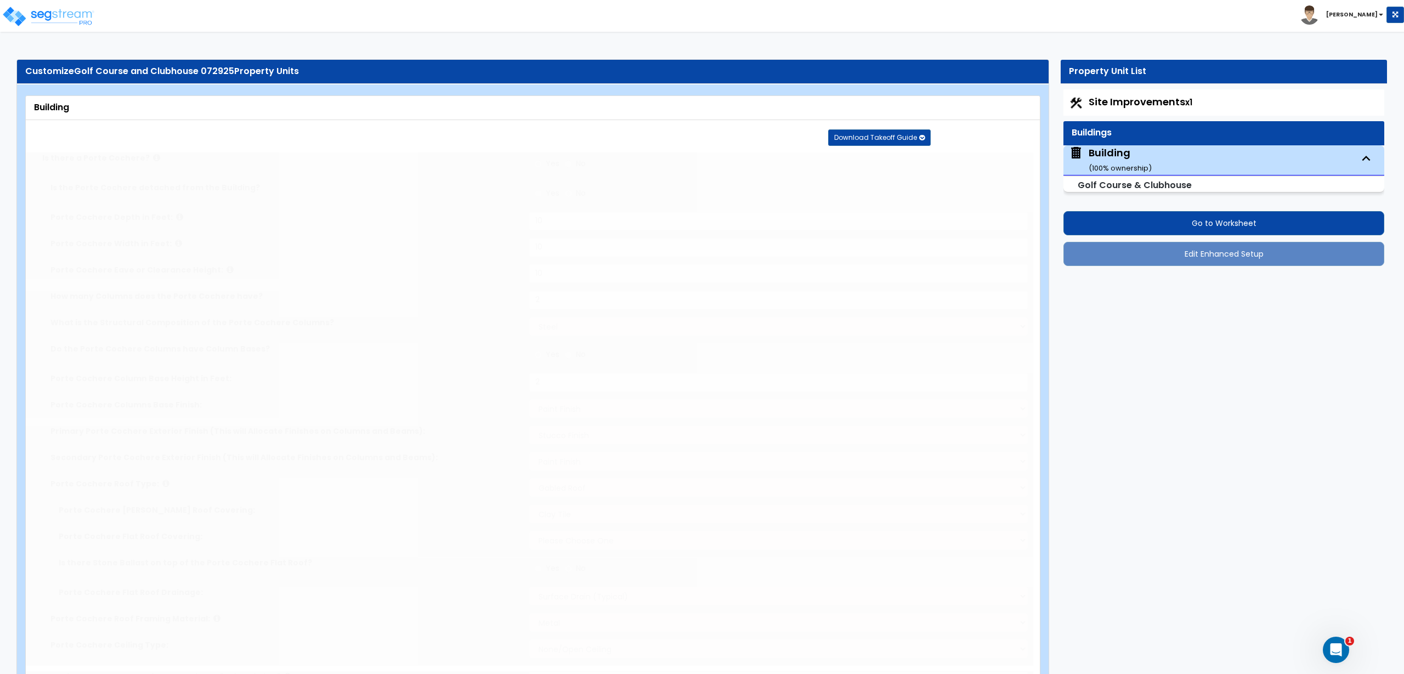
select select "3"
radio input "true"
select select "4"
type input "10"
radio input "true"
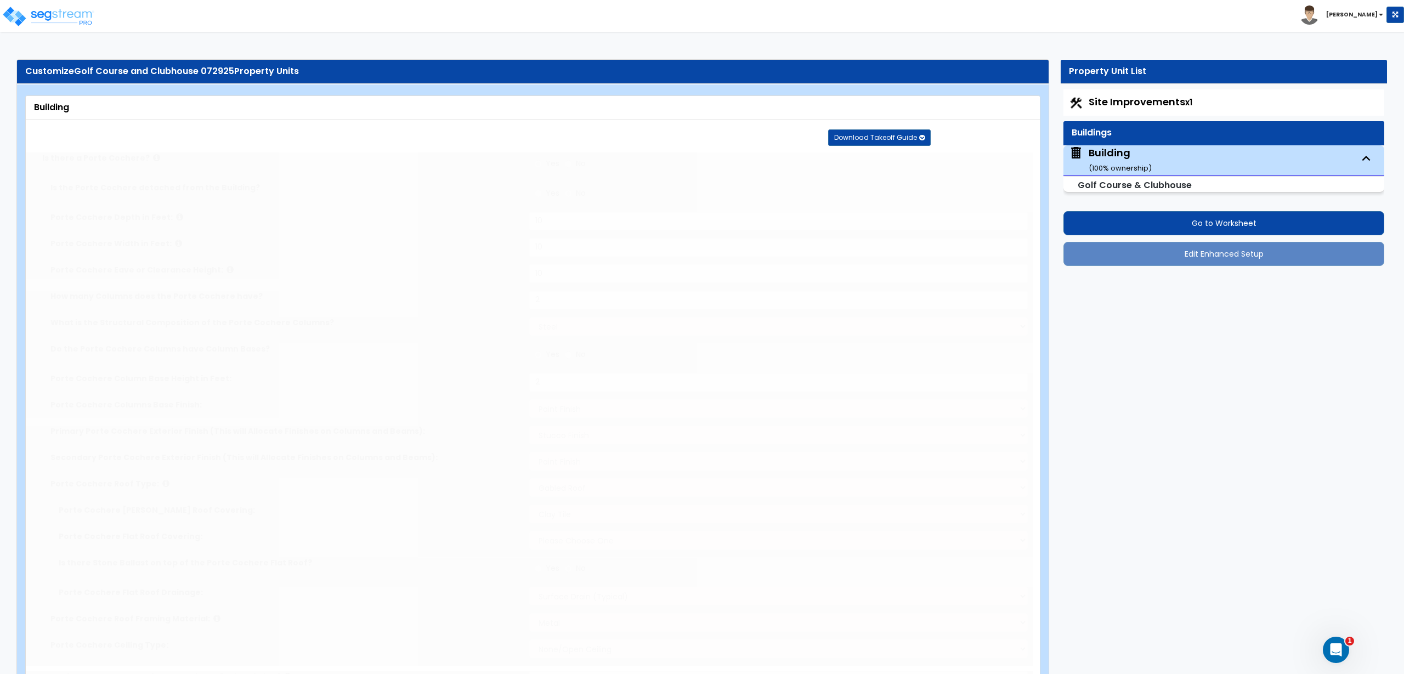
radio input "true"
select select "2"
type input "50"
radio input "true"
select select "3"
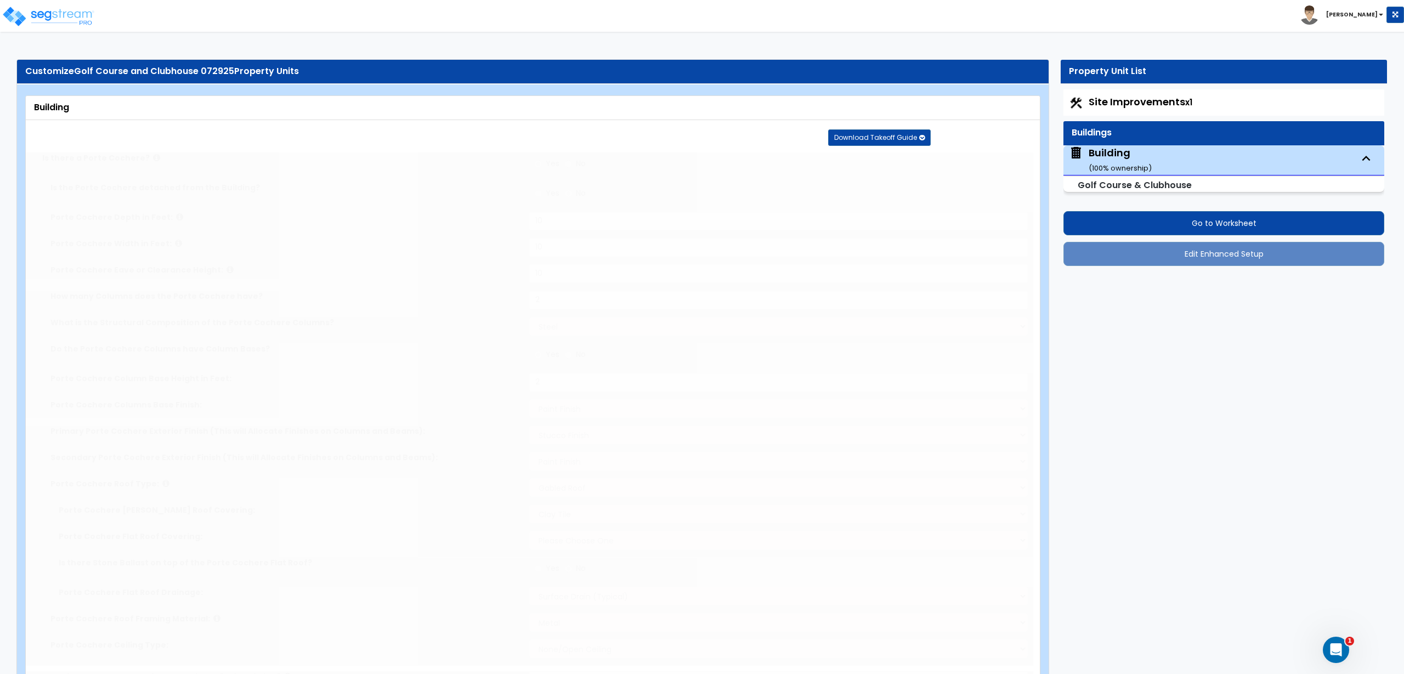
type input "50"
radio input "true"
type input "120"
radio input "true"
type input "6"
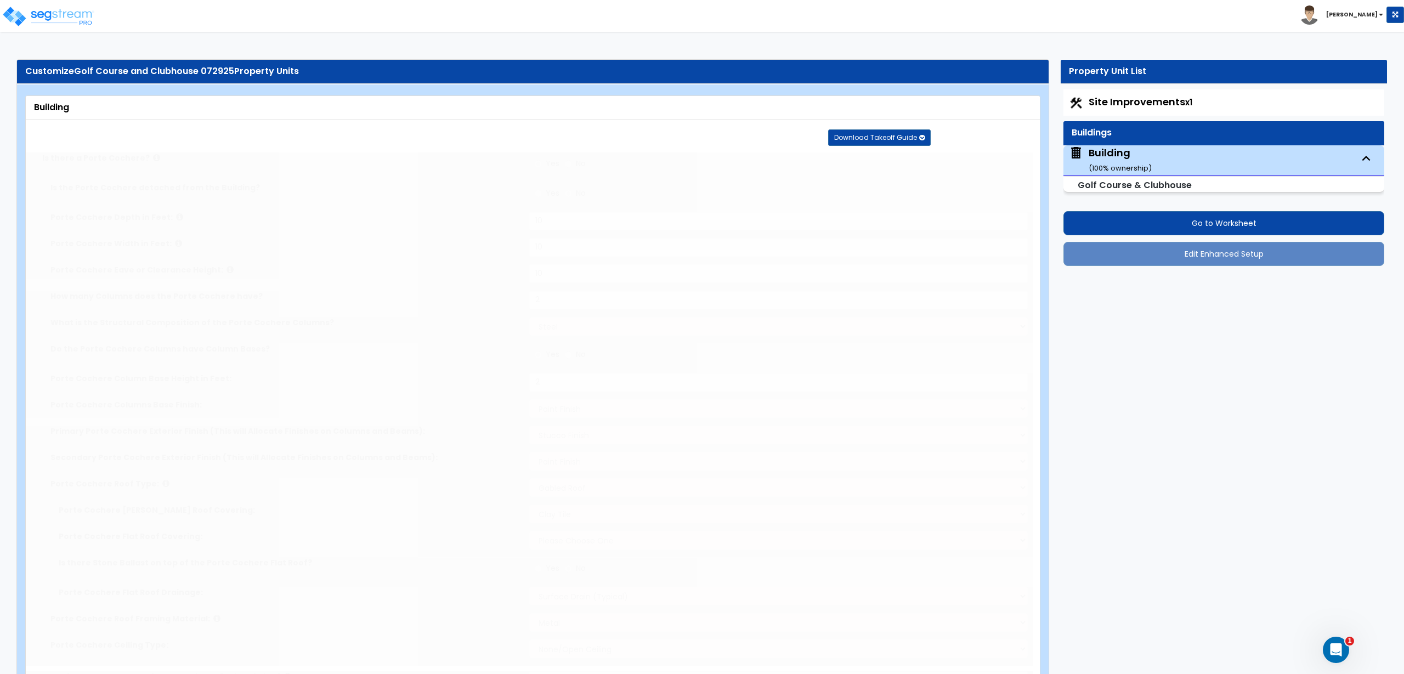
type input "8"
type input "10"
radio input "true"
type input "3"
radio input "true"
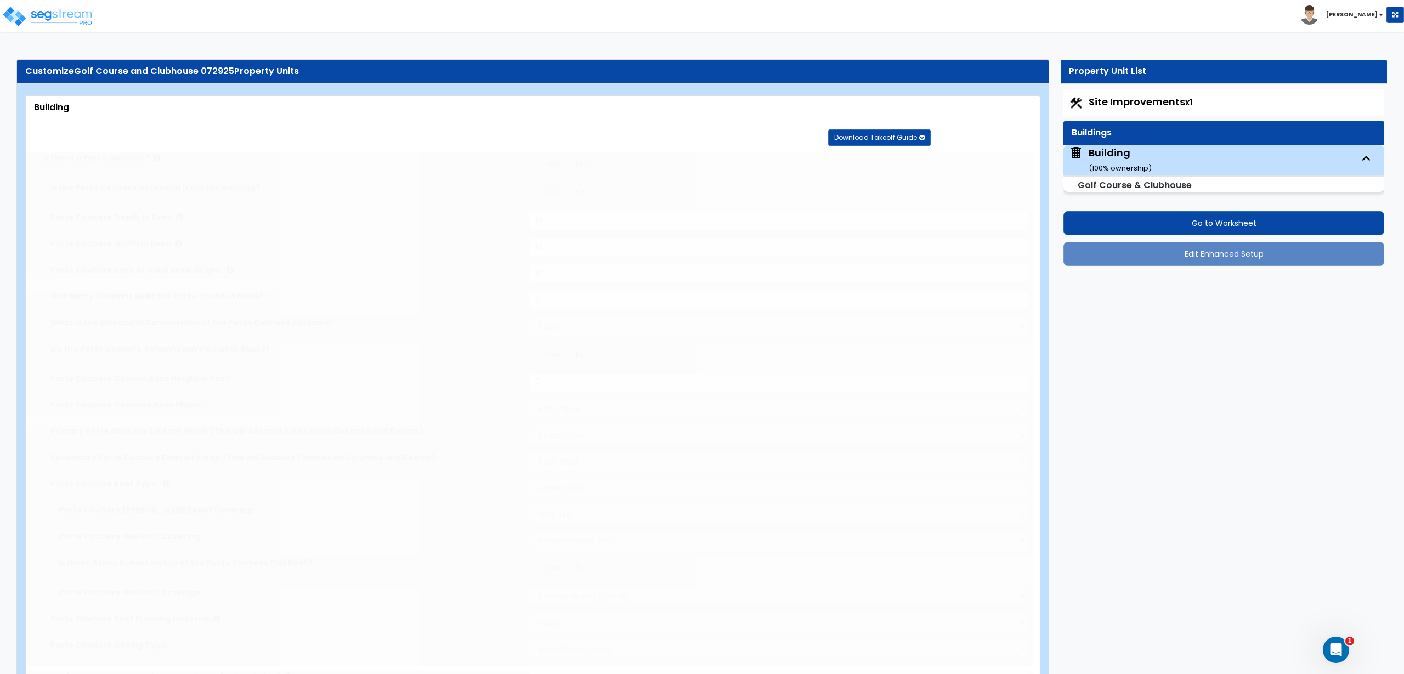
radio input "true"
select select "2"
radio input "true"
type input "4"
radio input "true"
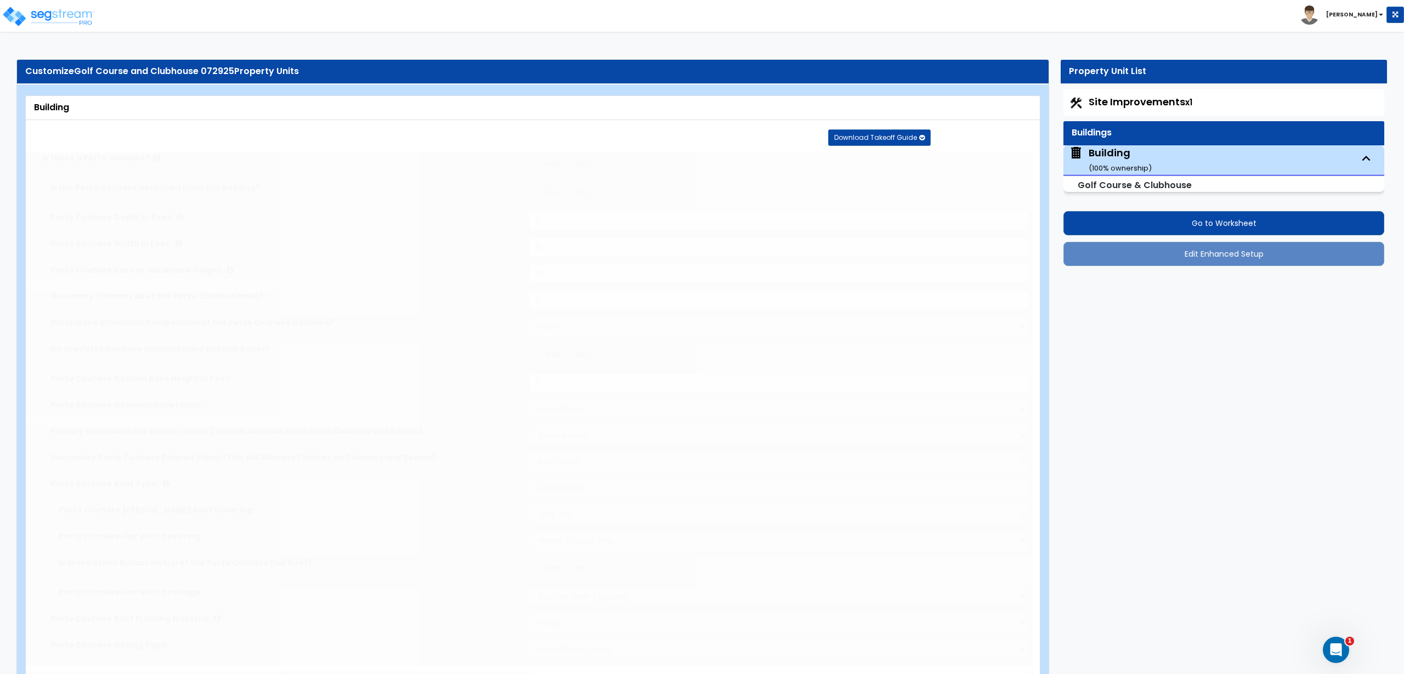
type input "2"
radio input "true"
type input "2"
radio input "true"
type input "3"
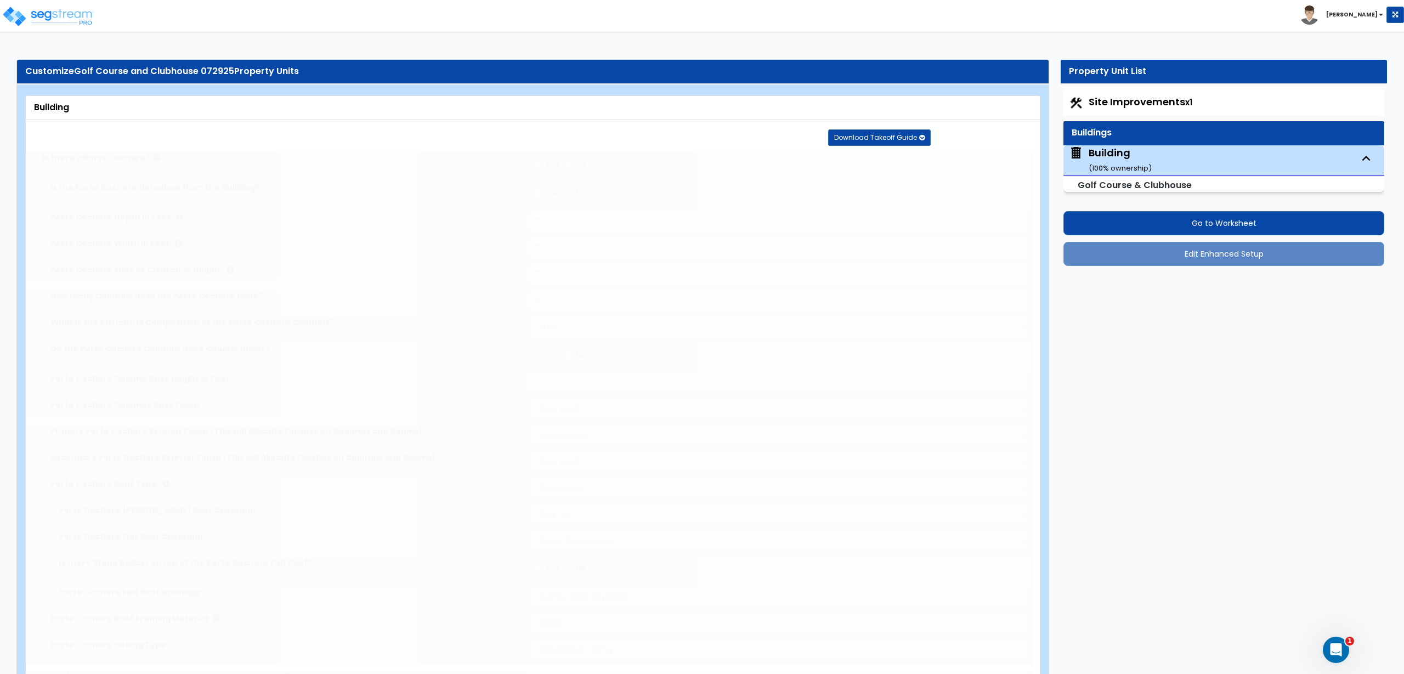
type input "3"
radio input "true"
type input "2"
radio input "true"
type input "1"
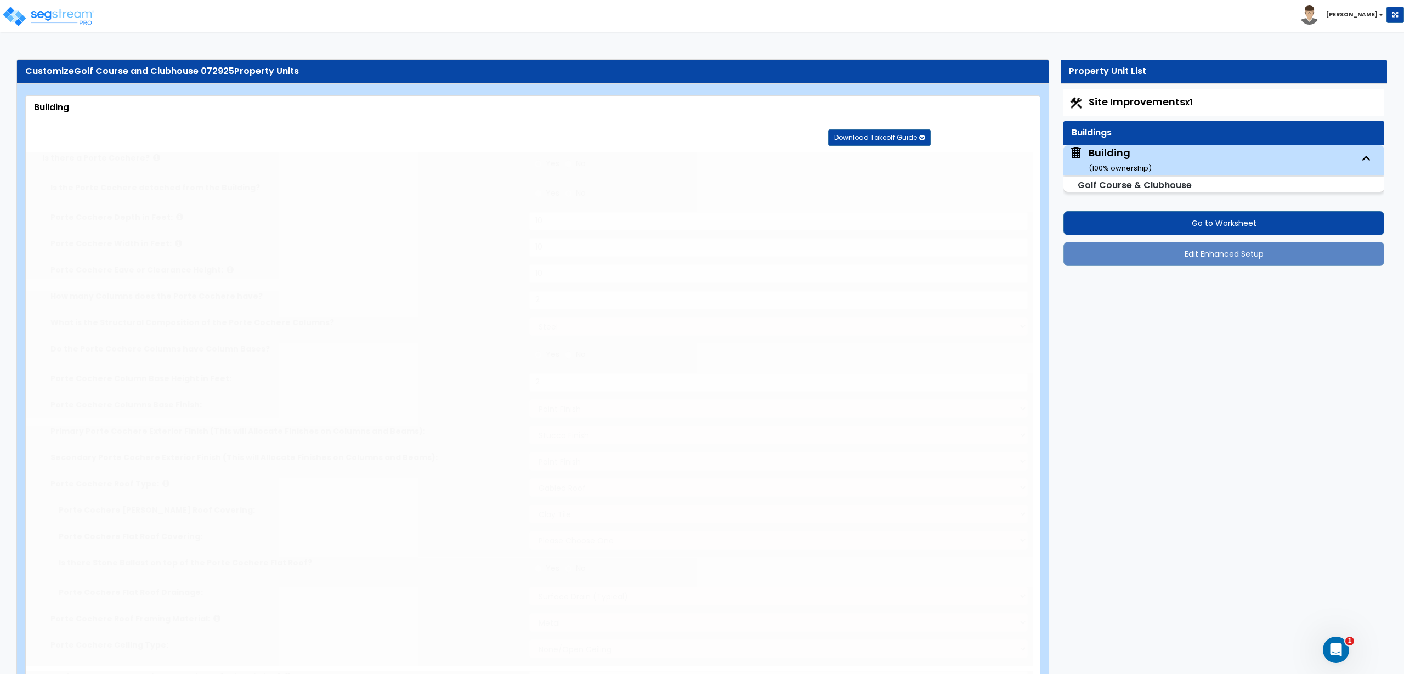
radio input "true"
type input "300"
radio input "true"
select select "2"
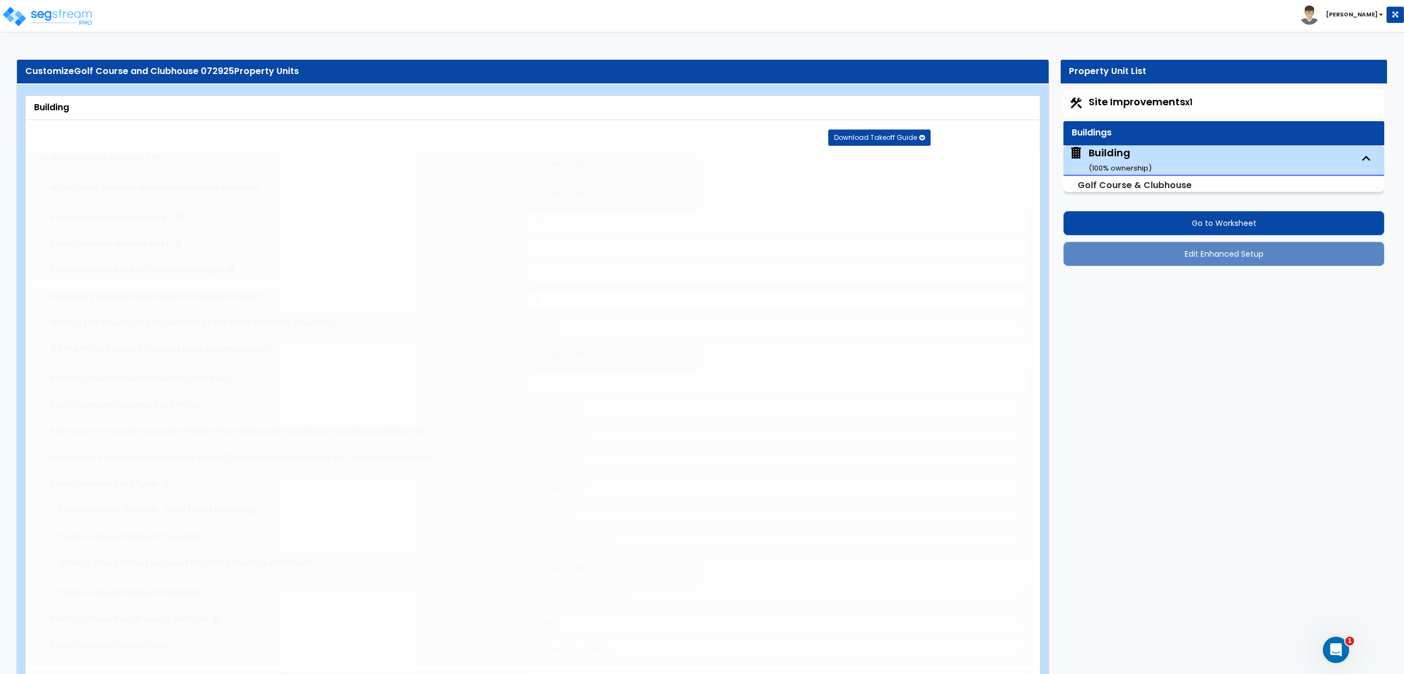
type input "6"
type input "5"
radio input "true"
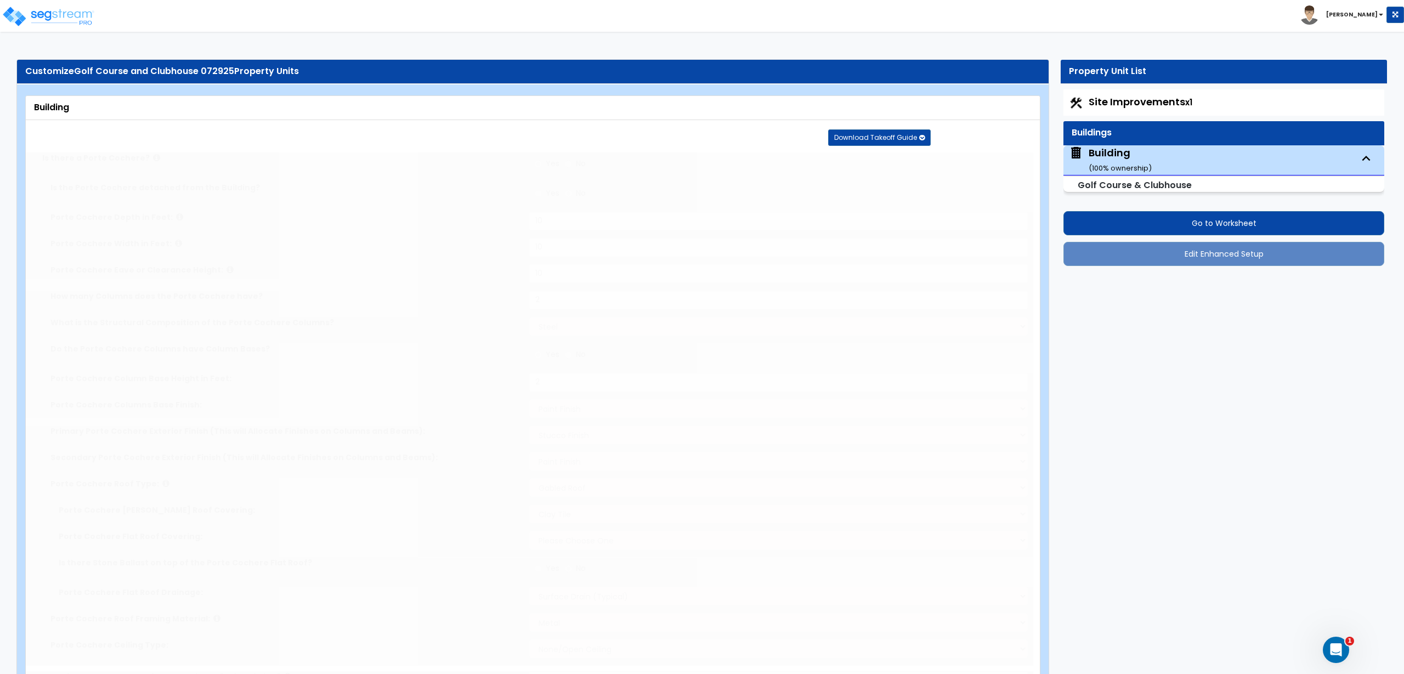
type input "1"
select select "2"
radio input "true"
select select "1"
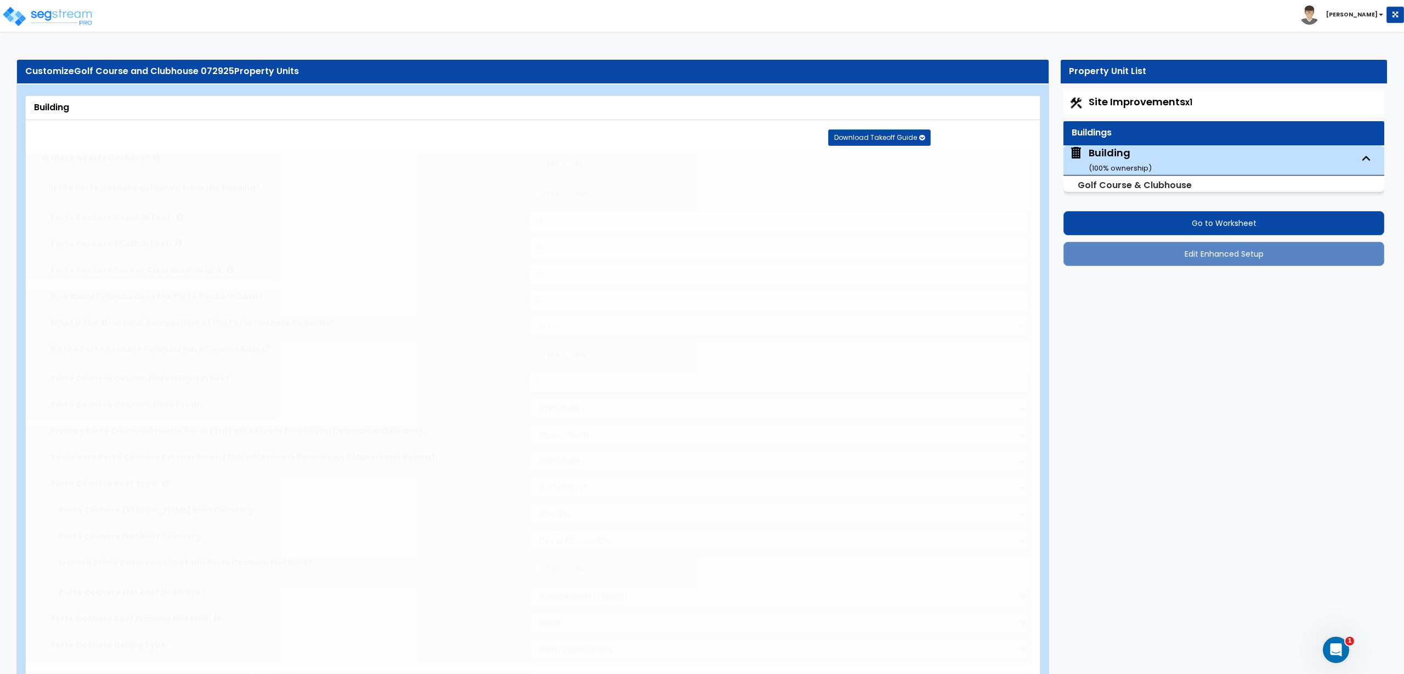
type input "1"
radio input "true"
type input "1500"
type input "2"
select select "1"
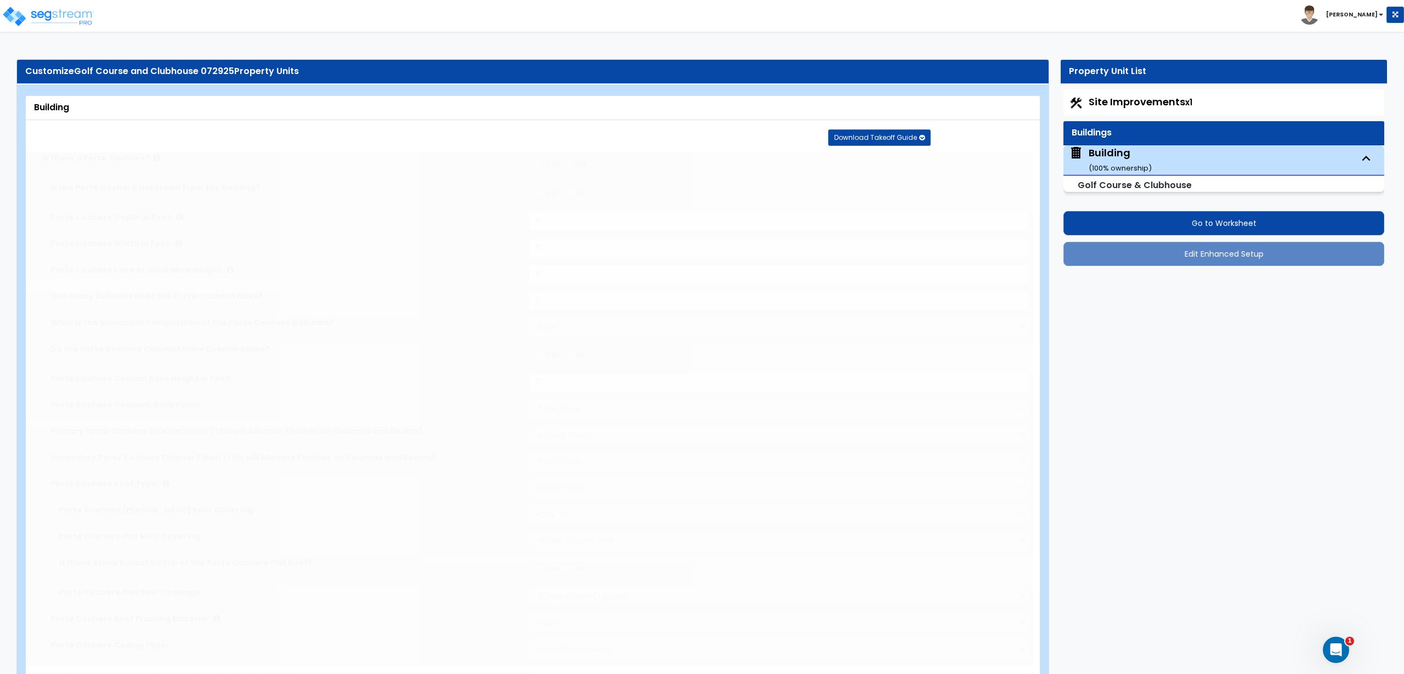
type input "12"
radio input "true"
select select "3"
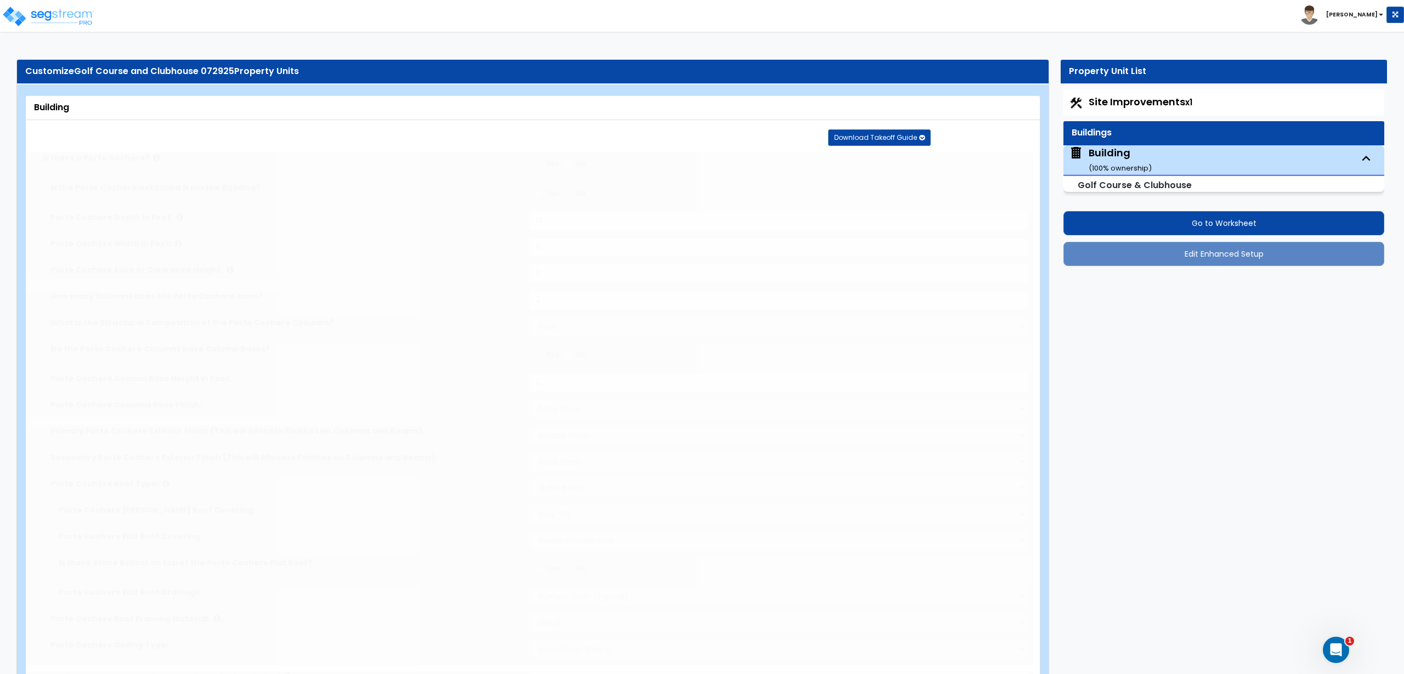
type input "12"
radio input "true"
select select "6"
type input "9"
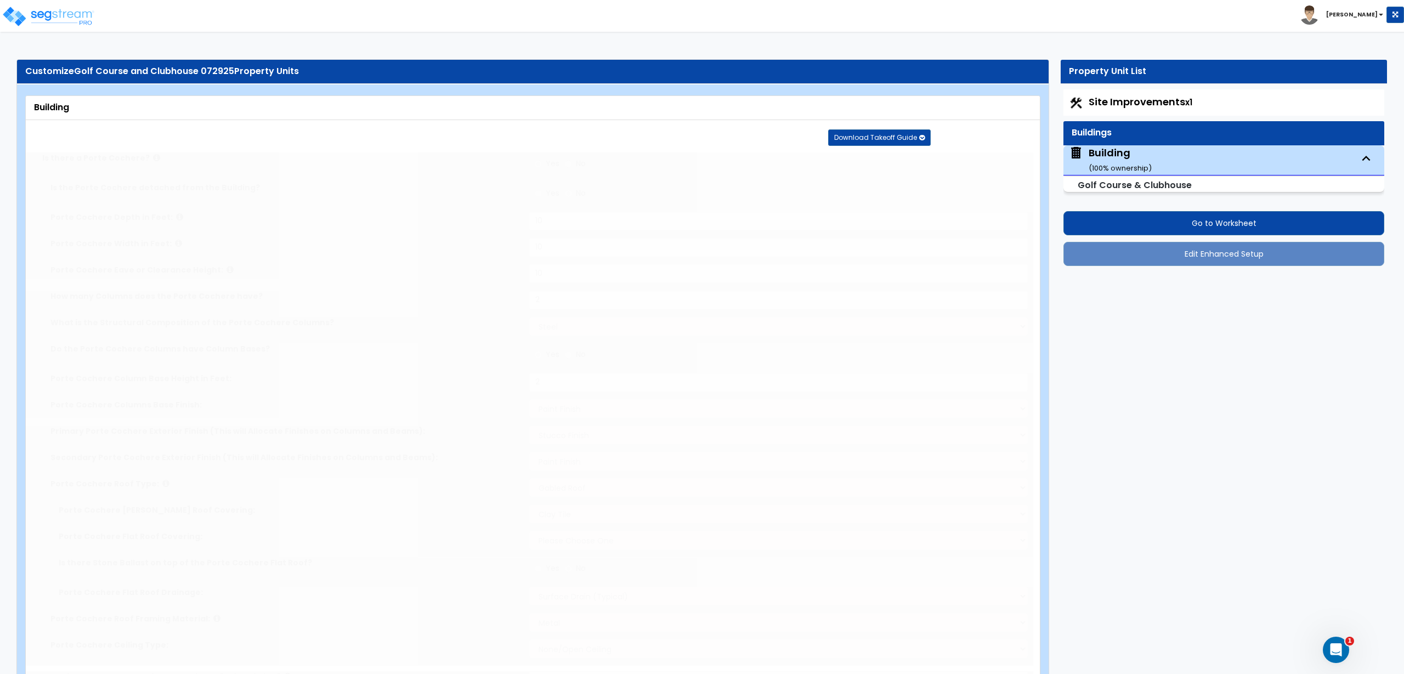
radio input "true"
type input "2"
radio input "true"
type input "2"
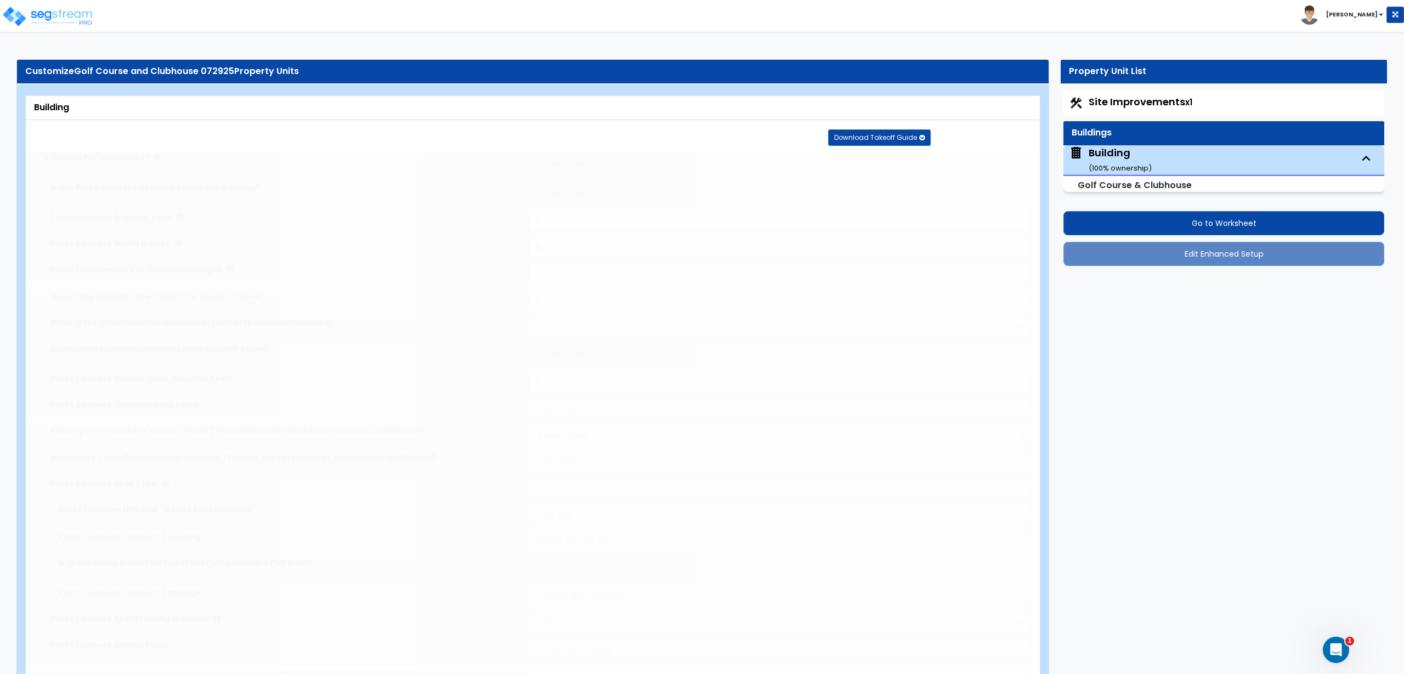
radio input "true"
type input "3"
radio input "true"
select select "2"
type input "7"
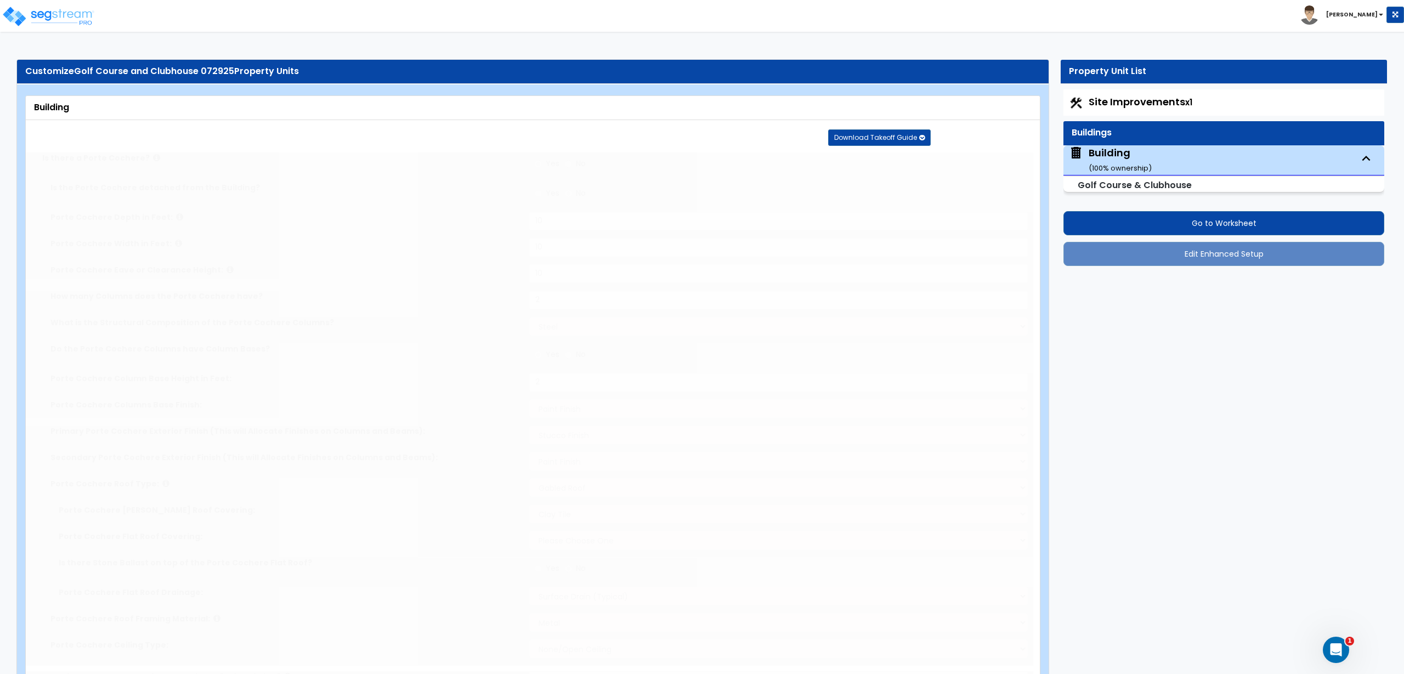
type input "7"
radio input "true"
select select "1"
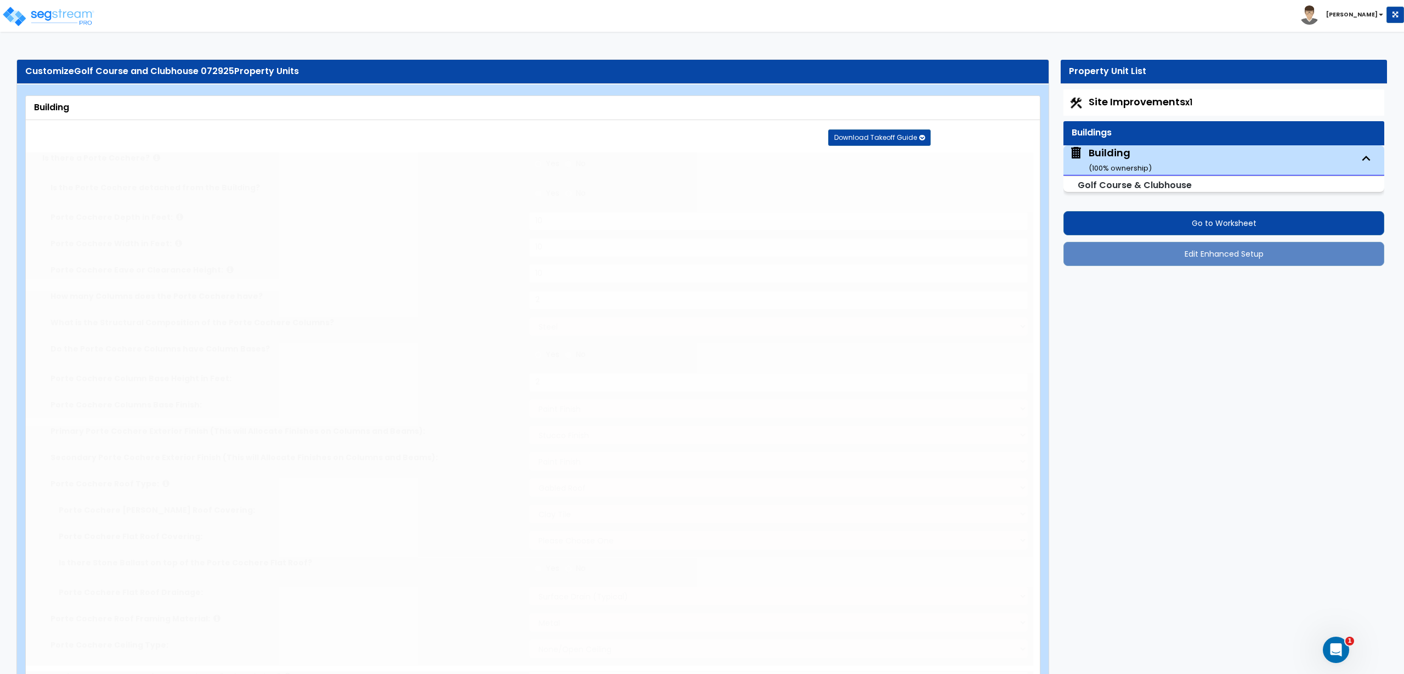
select select "2"
radio input "true"
type input "1"
radio input "true"
type input "2"
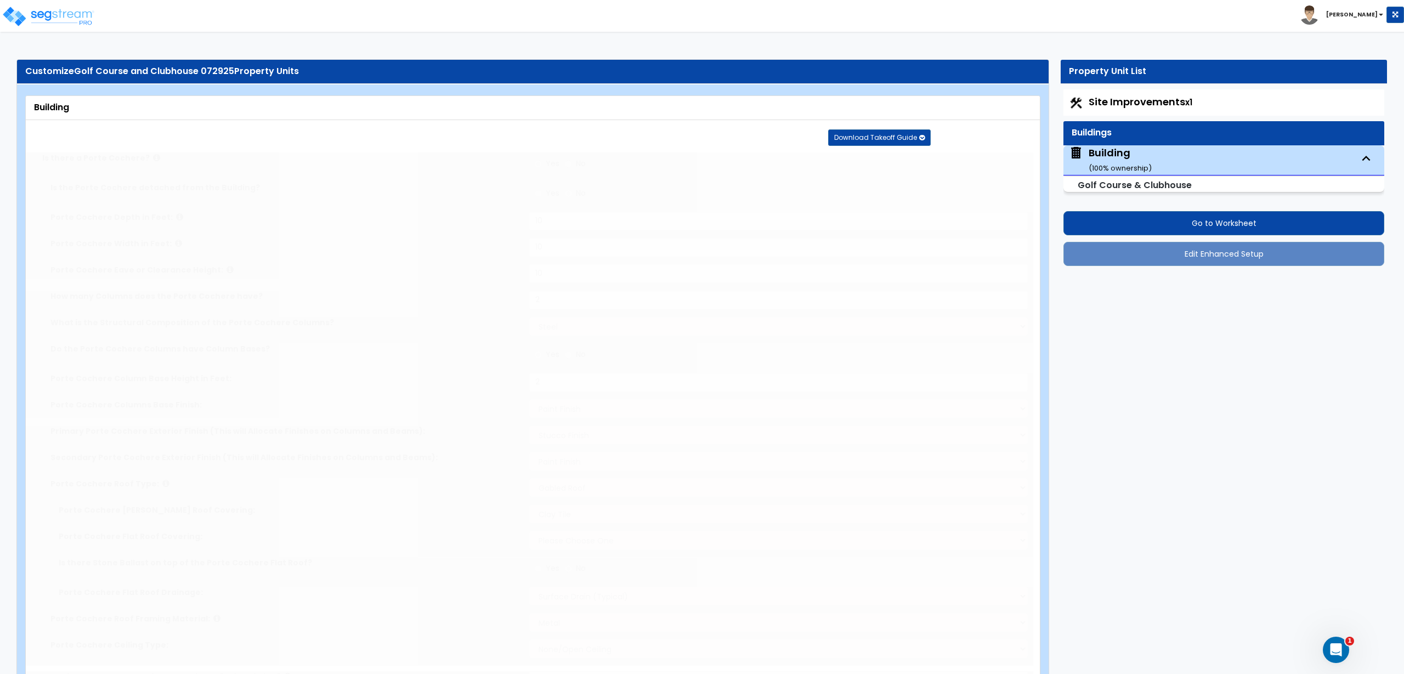
radio input "true"
select select "2"
radio input "true"
type input "1"
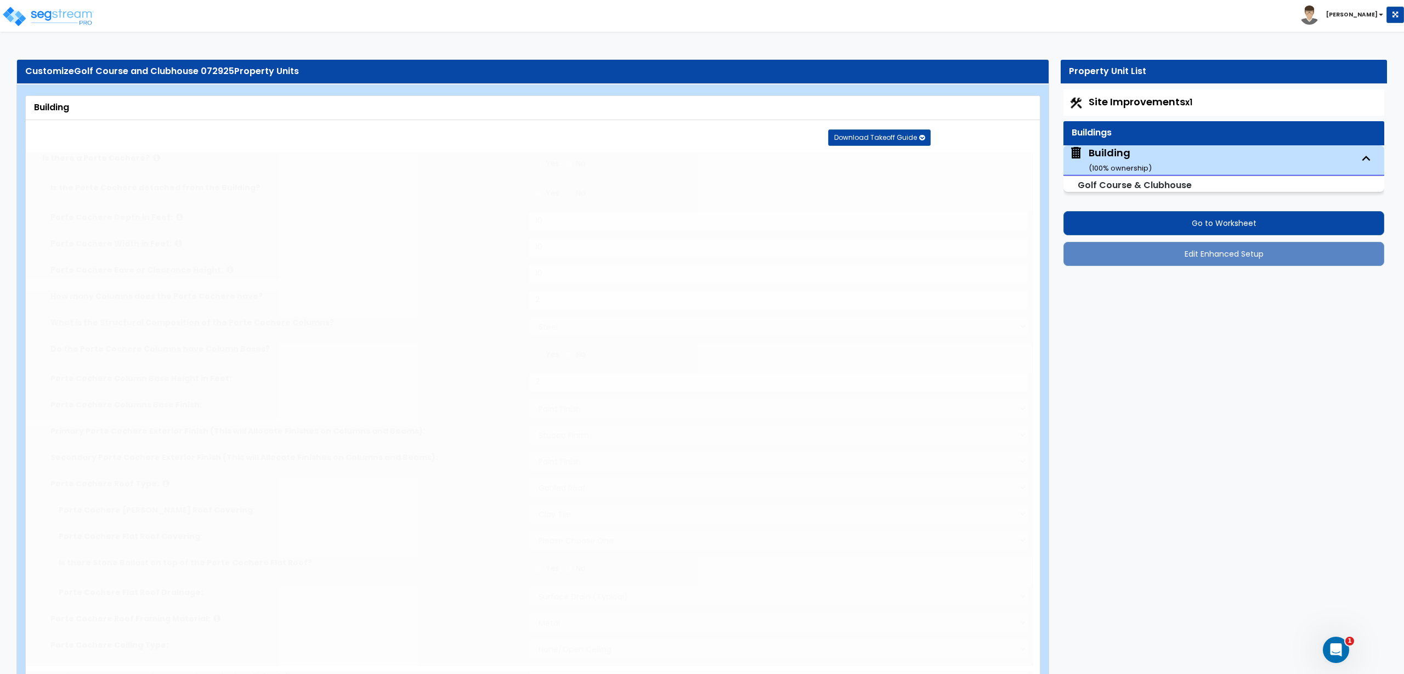
radio input "true"
type input "3"
select select "1"
radio input "true"
select select "2"
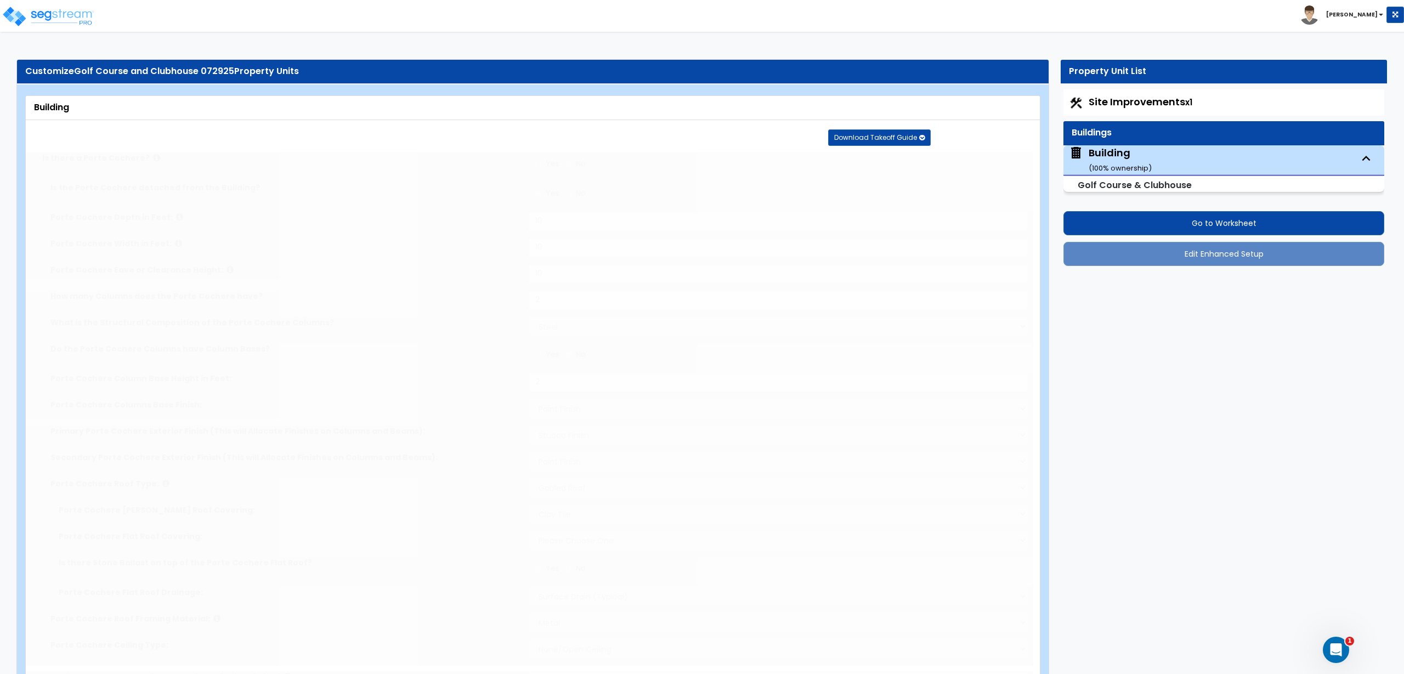
type input "9"
type input "2"
radio input "true"
type input "1000"
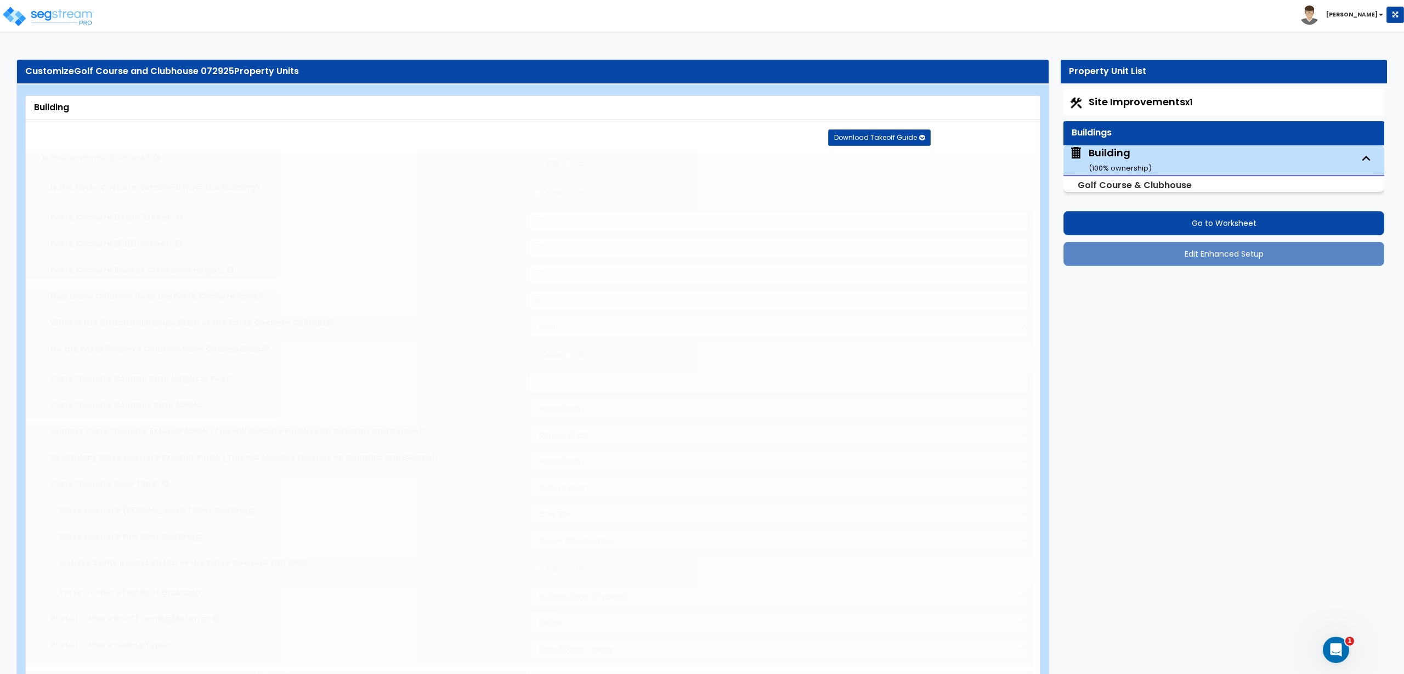
select select "6"
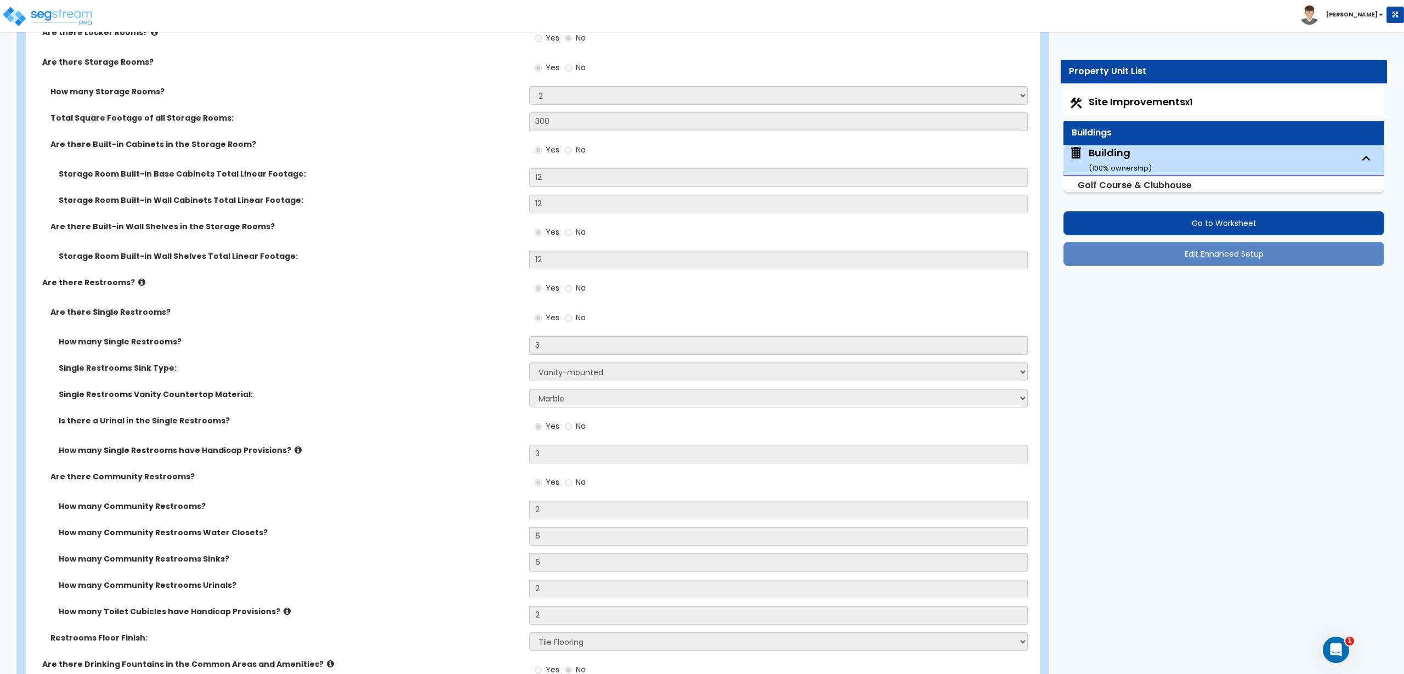
scroll to position [8560, 0]
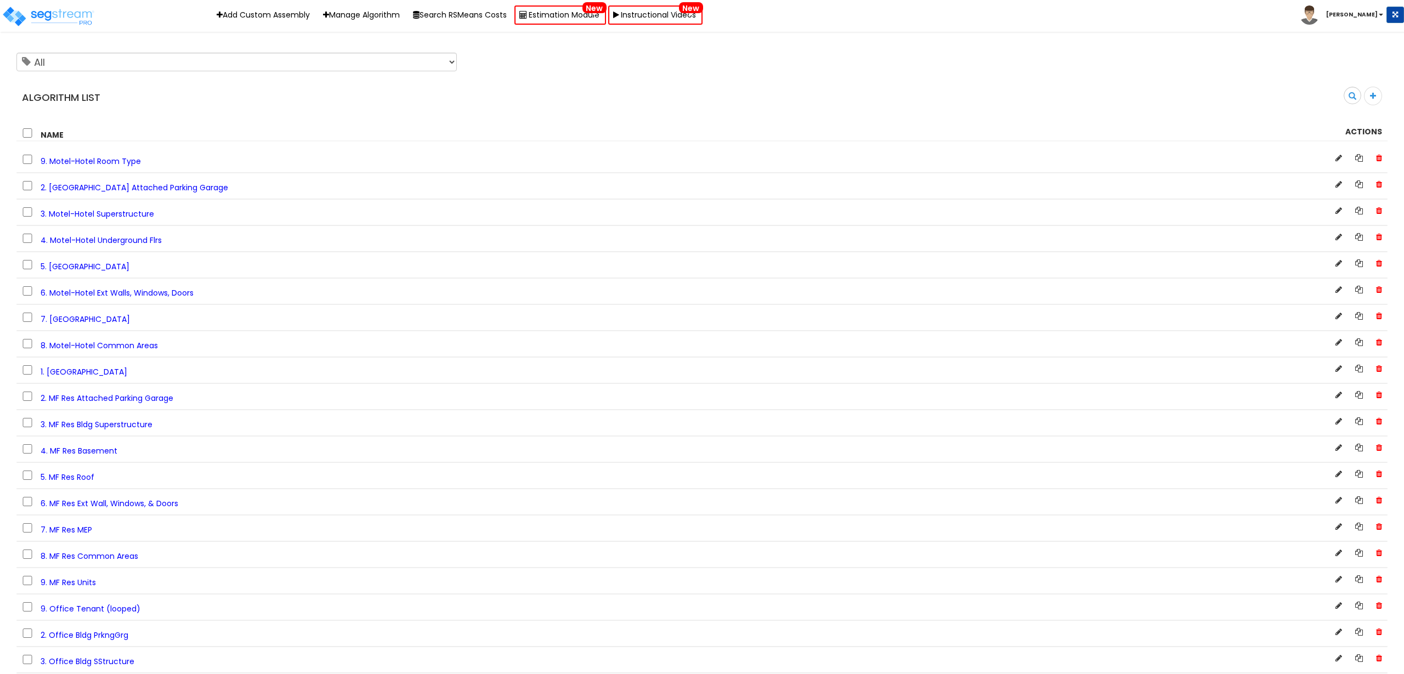
click at [423, 118] on div "All [] Algorithm List Search 0 selected [GEOGRAPHIC_DATA]" at bounding box center [701, 94] width 1371 height 93
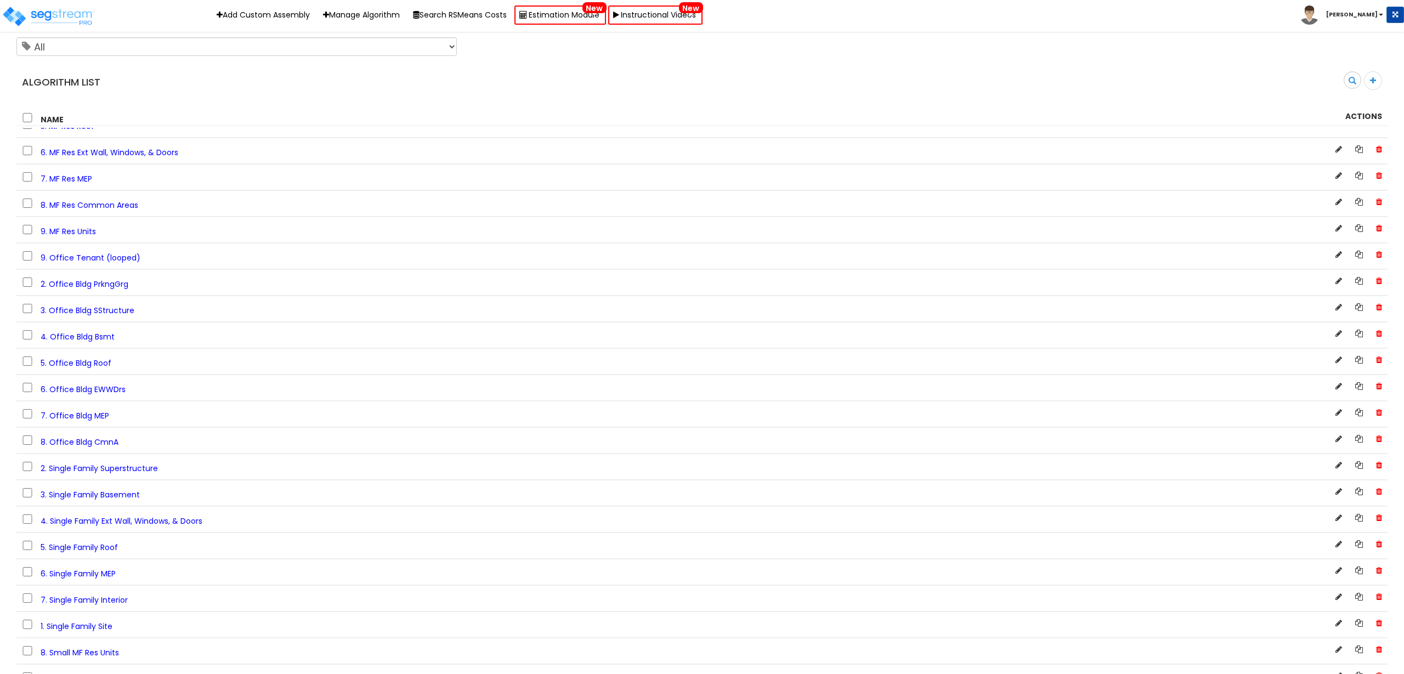
click at [94, 441] on span "8. Office Bldg CmnA" at bounding box center [80, 441] width 78 height 11
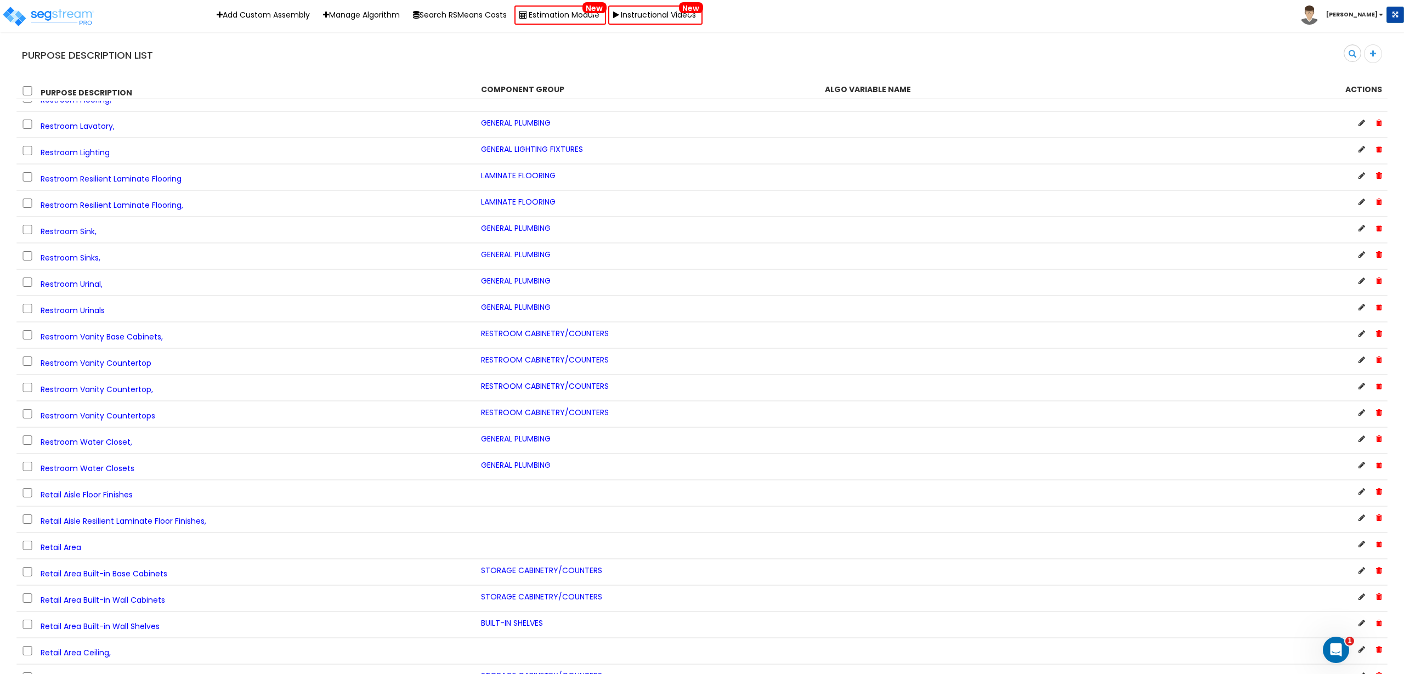
click at [527, 332] on span "RESTROOM CABINETRY/COUNTERS" at bounding box center [545, 333] width 128 height 11
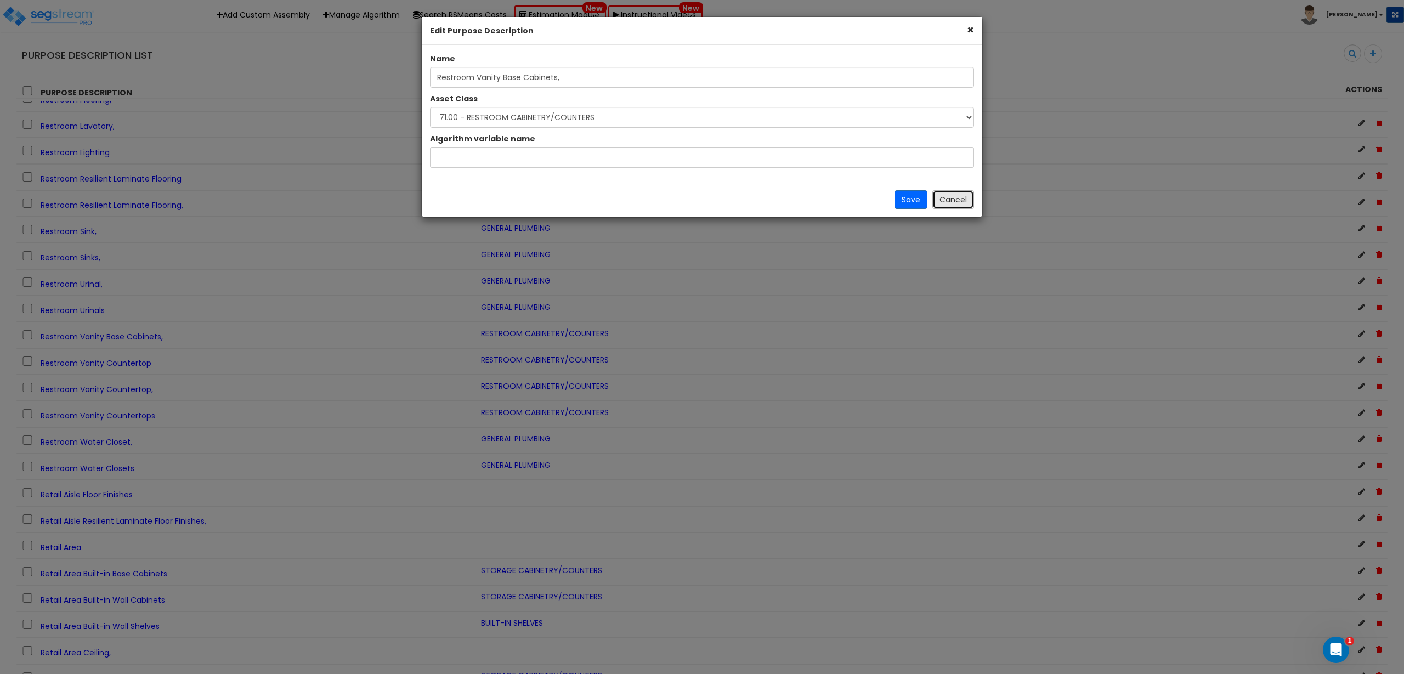
click at [961, 201] on button "Cancel" at bounding box center [953, 199] width 42 height 19
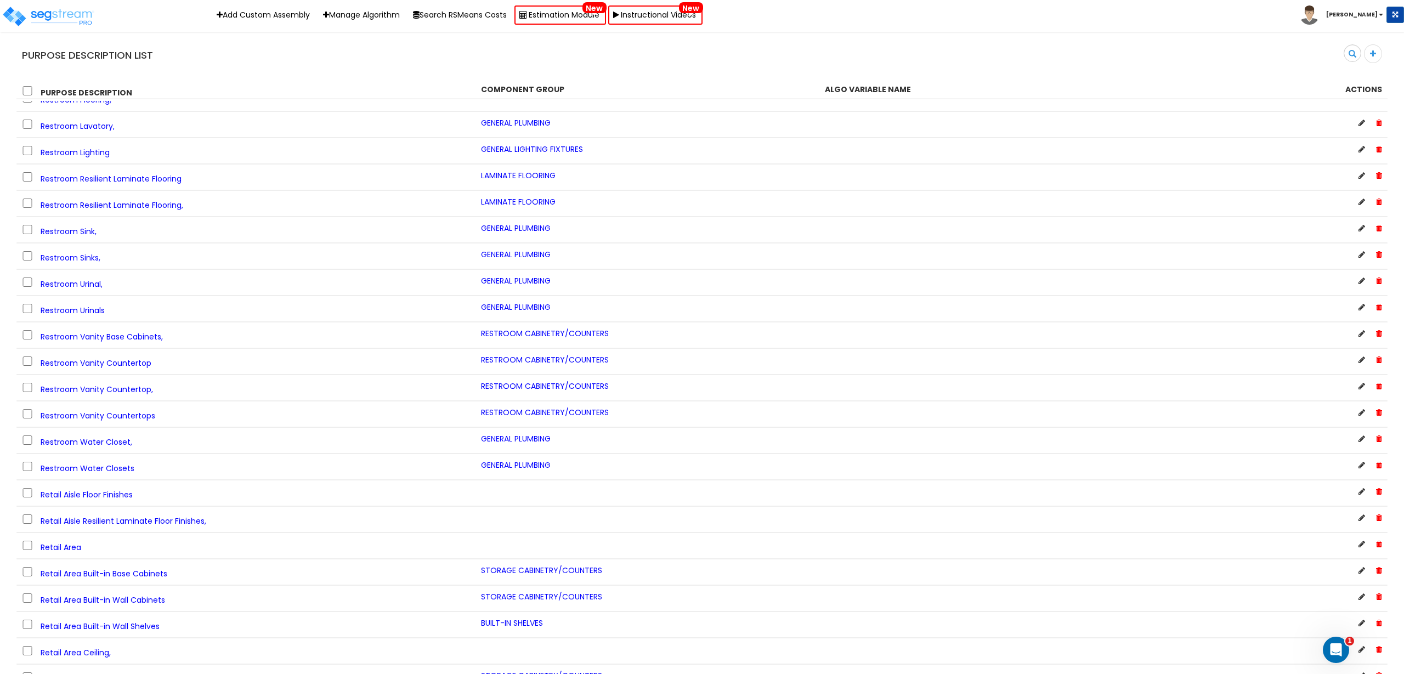
click at [1375, 56] on icon at bounding box center [1373, 54] width 6 height 8
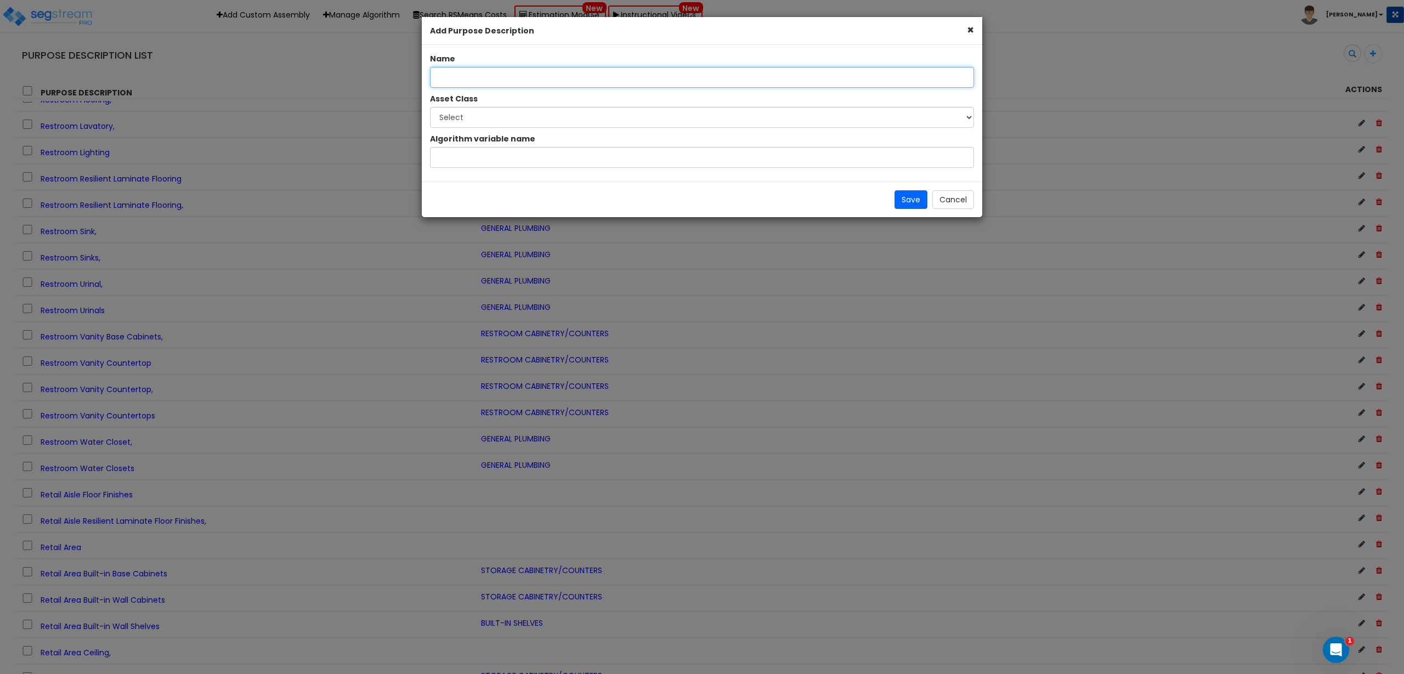
click at [629, 77] on input "text" at bounding box center [702, 77] width 544 height 21
paste input "Stacked Restroom Vanity Base Cabinets,"
type input "Stacked Restroom Vanity Base Cabinets,"
click at [462, 114] on select "Select 1.00 - LAND 2.00 - GENERAL REQUIREMENTS 3.00 - BUILDING-RELATED SITEWORK…" at bounding box center [702, 117] width 544 height 21
select select "12892"
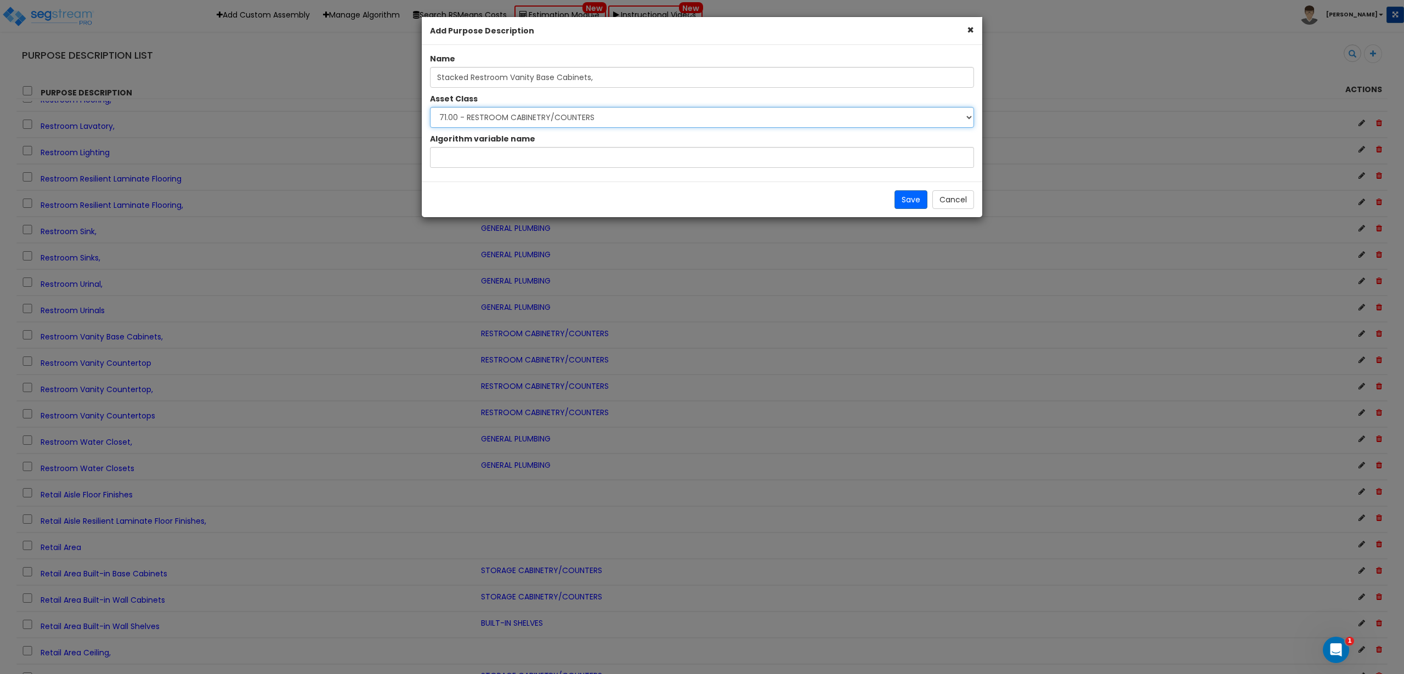
click at [430, 107] on select "Select 1.00 - LAND 2.00 - GENERAL REQUIREMENTS 3.00 - BUILDING-RELATED SITEWORK…" at bounding box center [702, 117] width 544 height 21
click at [909, 202] on button "Save" at bounding box center [910, 199] width 33 height 19
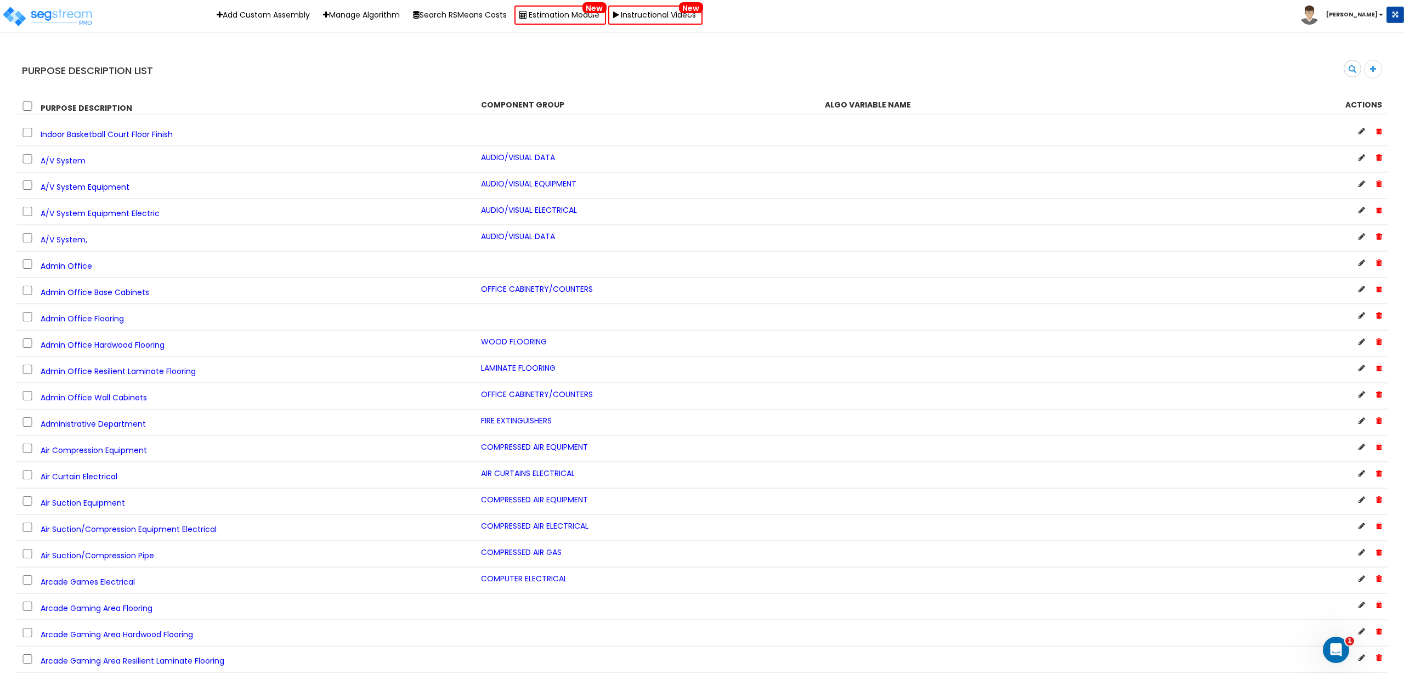
click at [744, 55] on div "Purpose Description List Search" at bounding box center [701, 66] width 1387 height 37
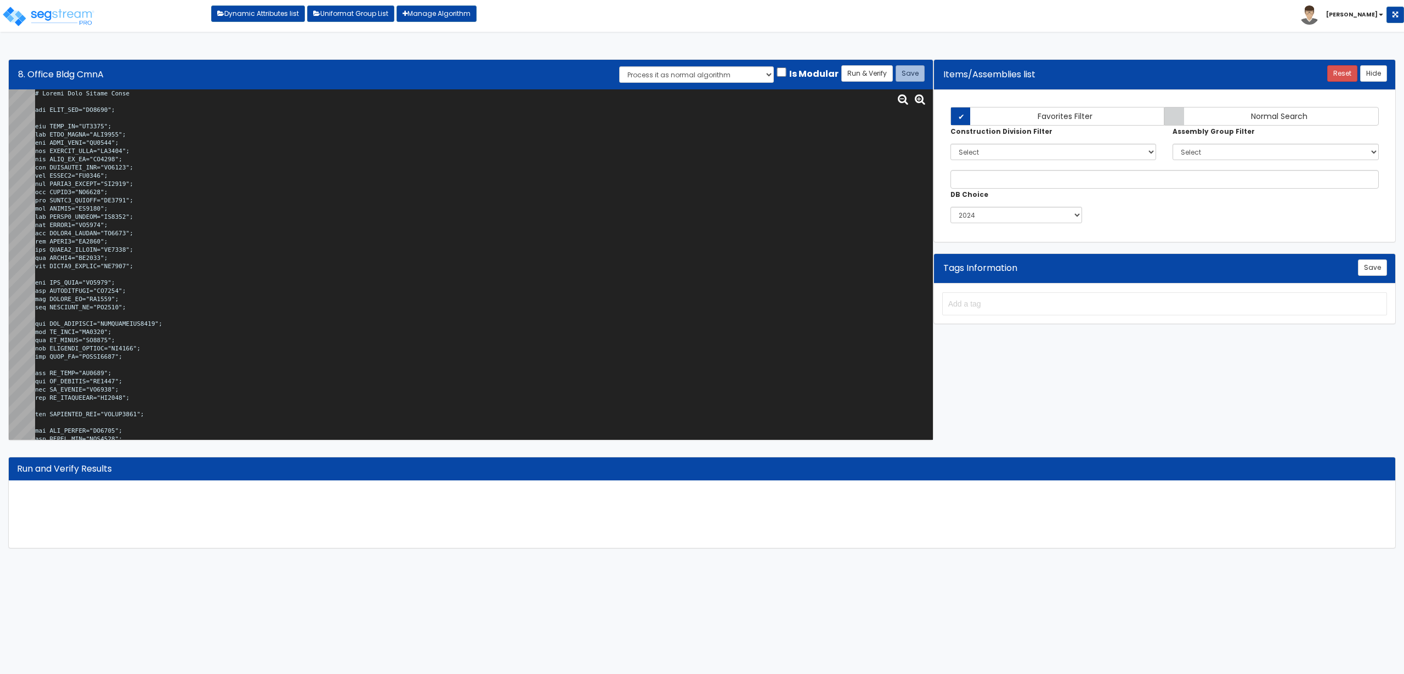
click at [376, 227] on textarea at bounding box center [484, 264] width 898 height 350
click at [297, 238] on textarea at bounding box center [484, 264] width 898 height 350
click at [197, 191] on textarea at bounding box center [484, 264] width 898 height 350
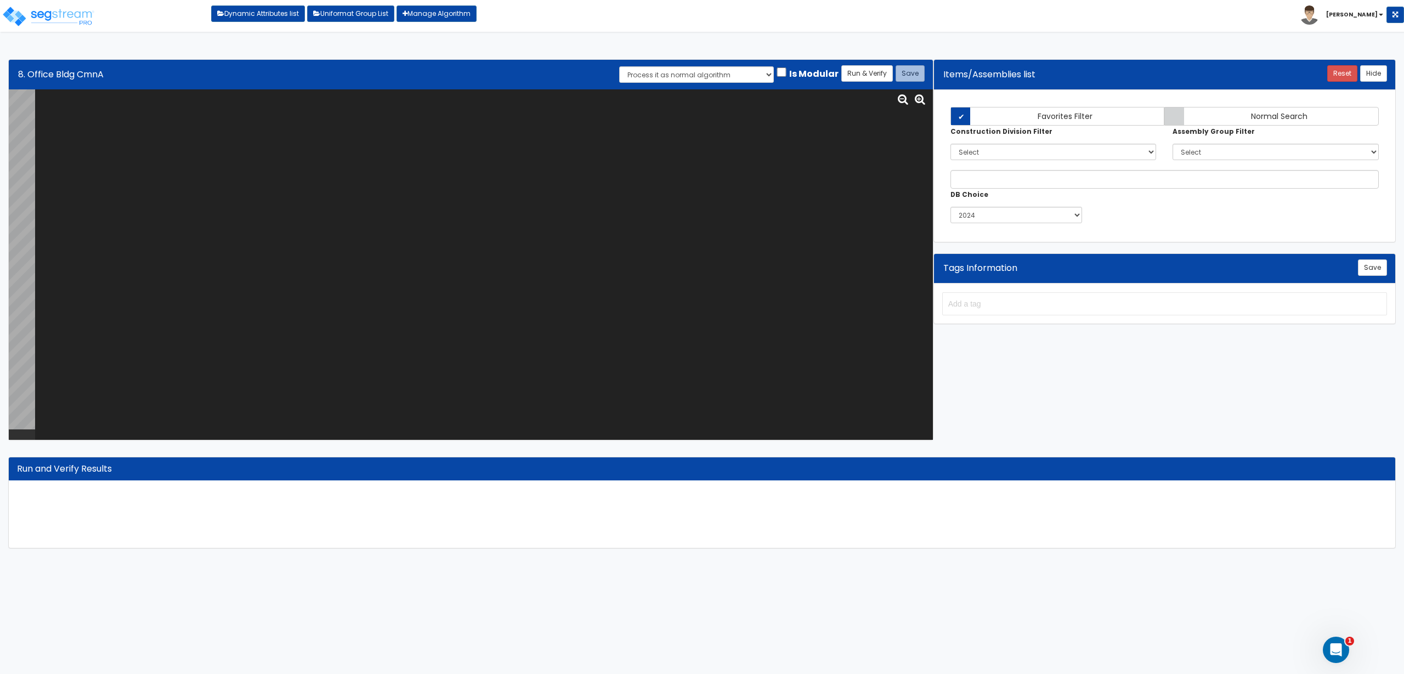
paste textarea "# Office Bldg Common Areas var TNNT_NUM="NU0275"; var BLDG_HT="BU0007"; var BLD…"
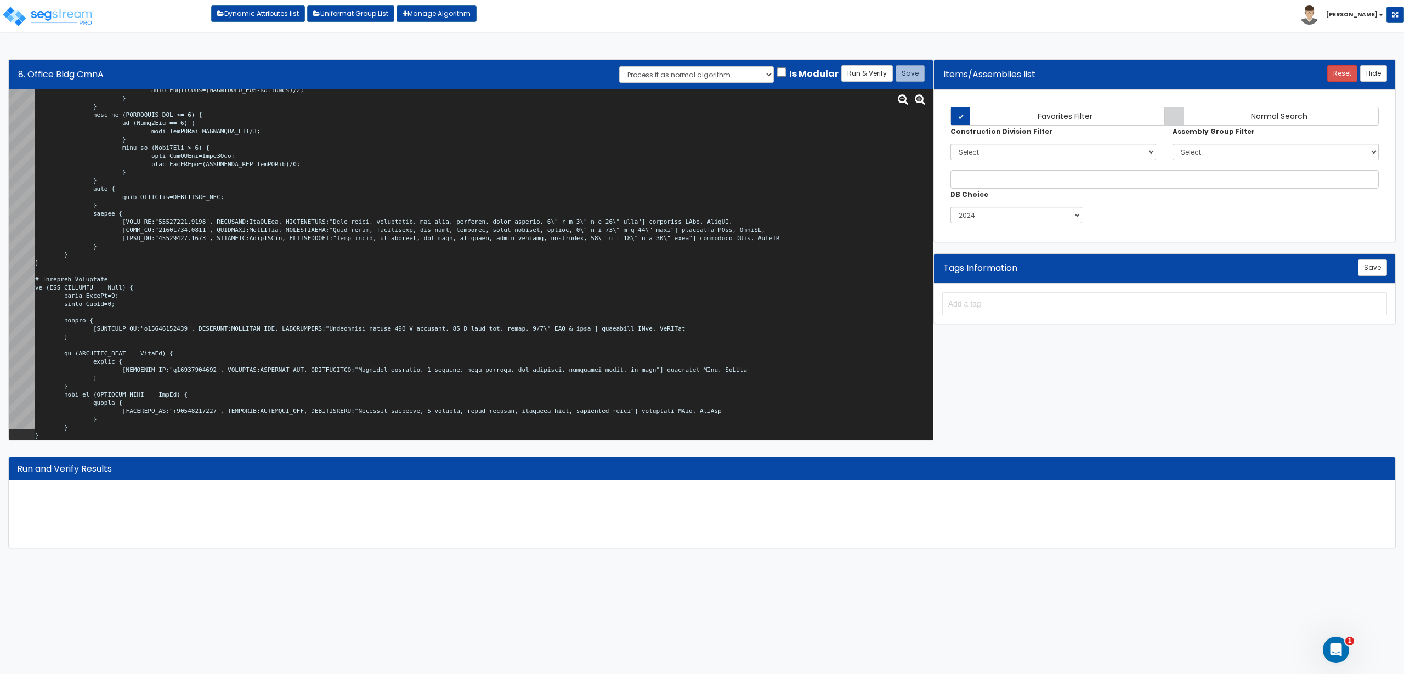
scroll to position [1, 0]
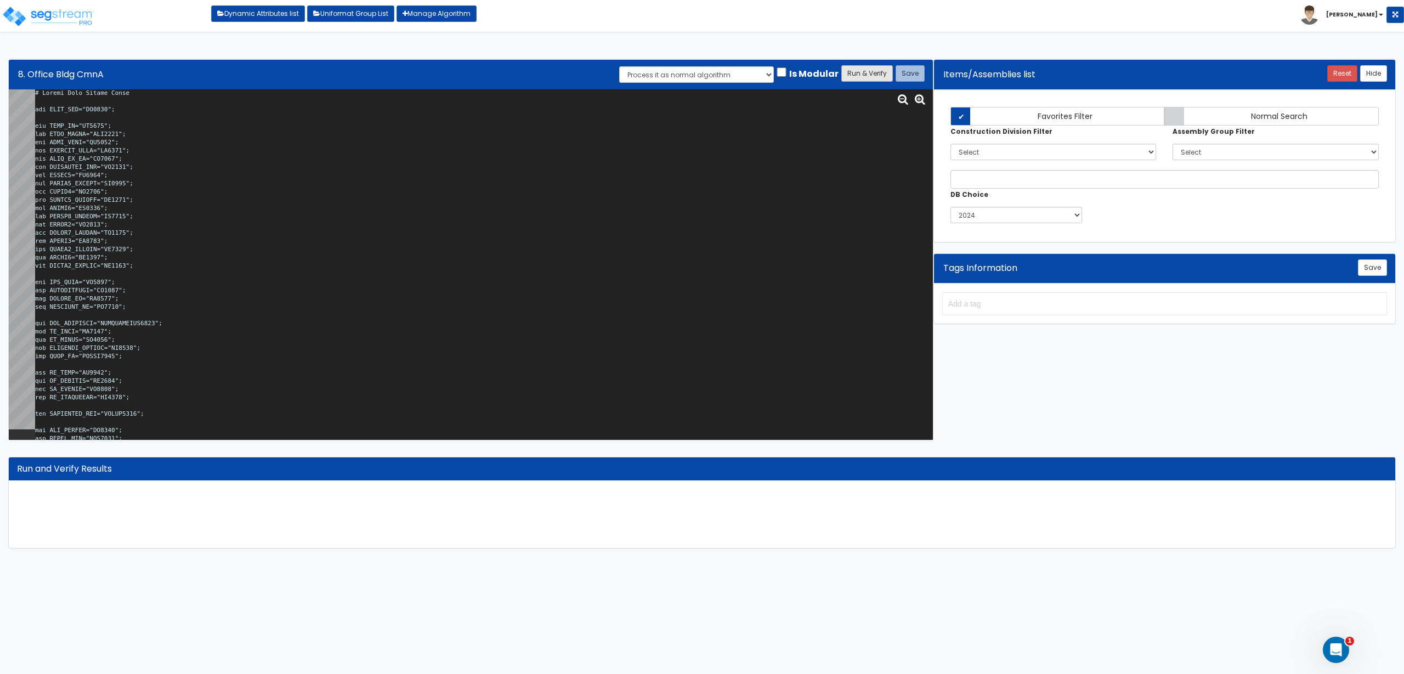
type textarea "# Office Bldg Common Areas var TNNT_NUM="NU0275"; var BLDG_HT="BU0007"; var BLD…"
click at [871, 75] on button "Run & Verify" at bounding box center [867, 73] width 52 height 16
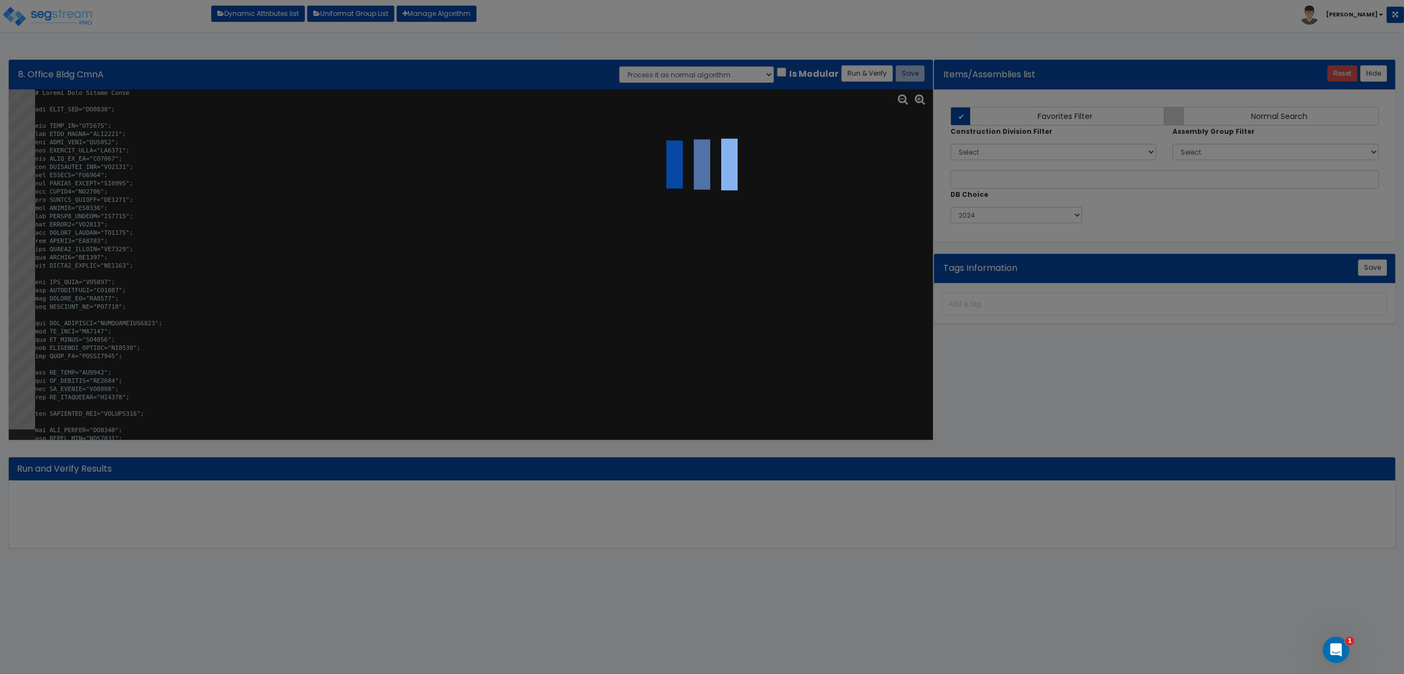
click at [676, 226] on div at bounding box center [702, 337] width 1404 height 674
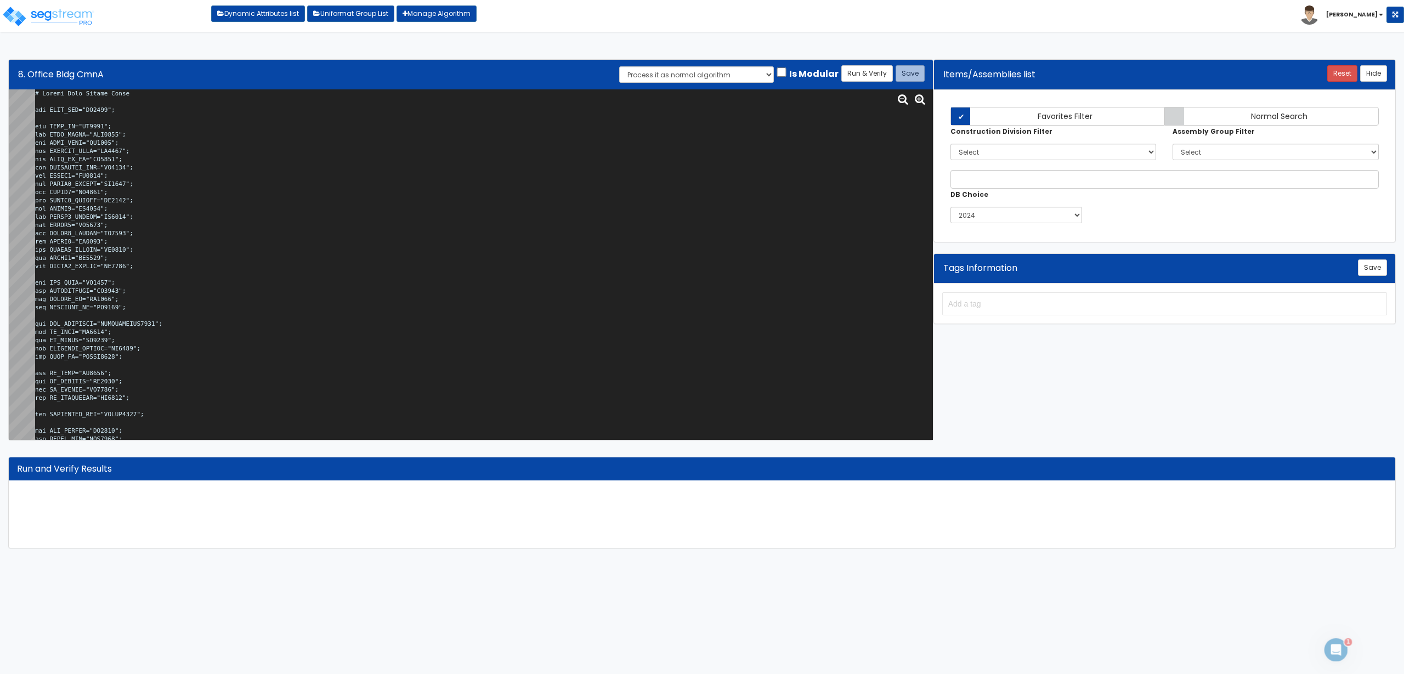
click at [304, 240] on textarea at bounding box center [484, 264] width 898 height 350
paste textarea "function PGrgFPfxn(x,y,z) { if (x==1) { z } else { y } } calc shwOutSvF=OutSvFx…"
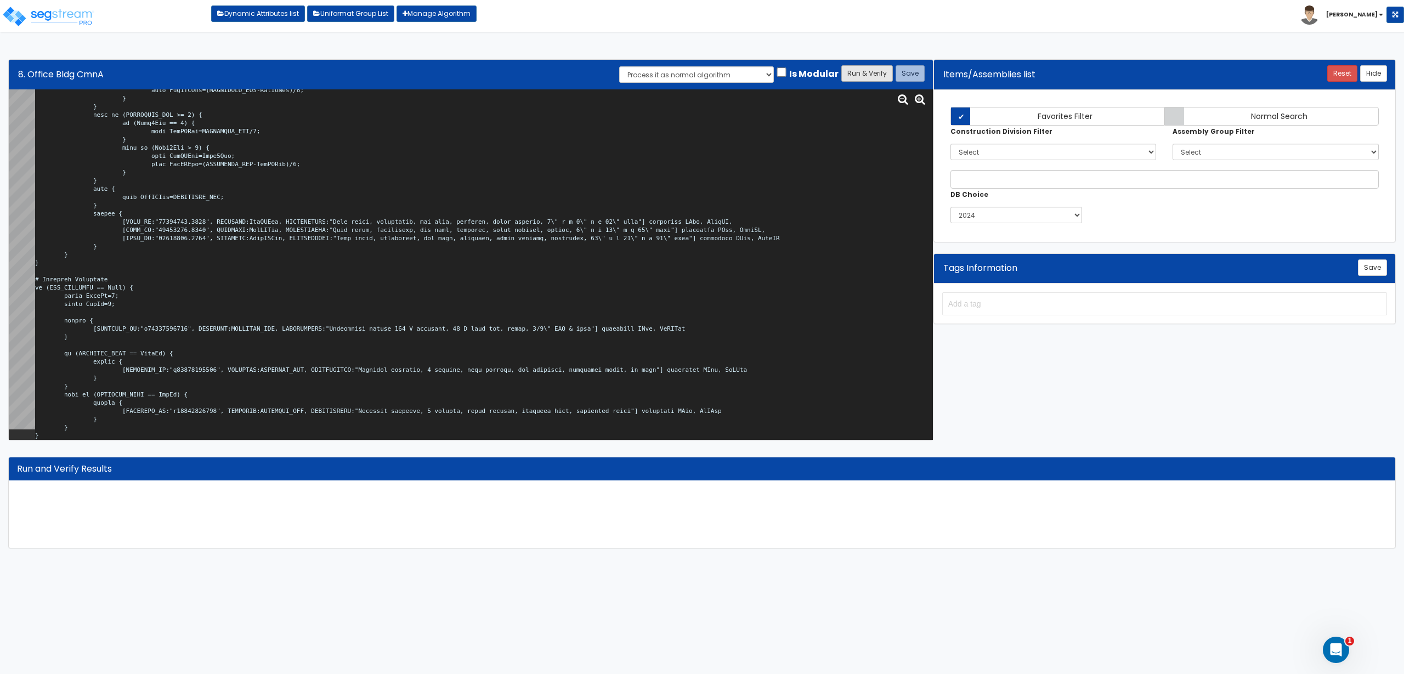
type textarea "# Office Bldg Common Areas var TNNT_NUM="NU0275"; var BLDG_HT="BU0007"; var BLD…"
click at [858, 70] on button "Run & Verify" at bounding box center [867, 73] width 52 height 16
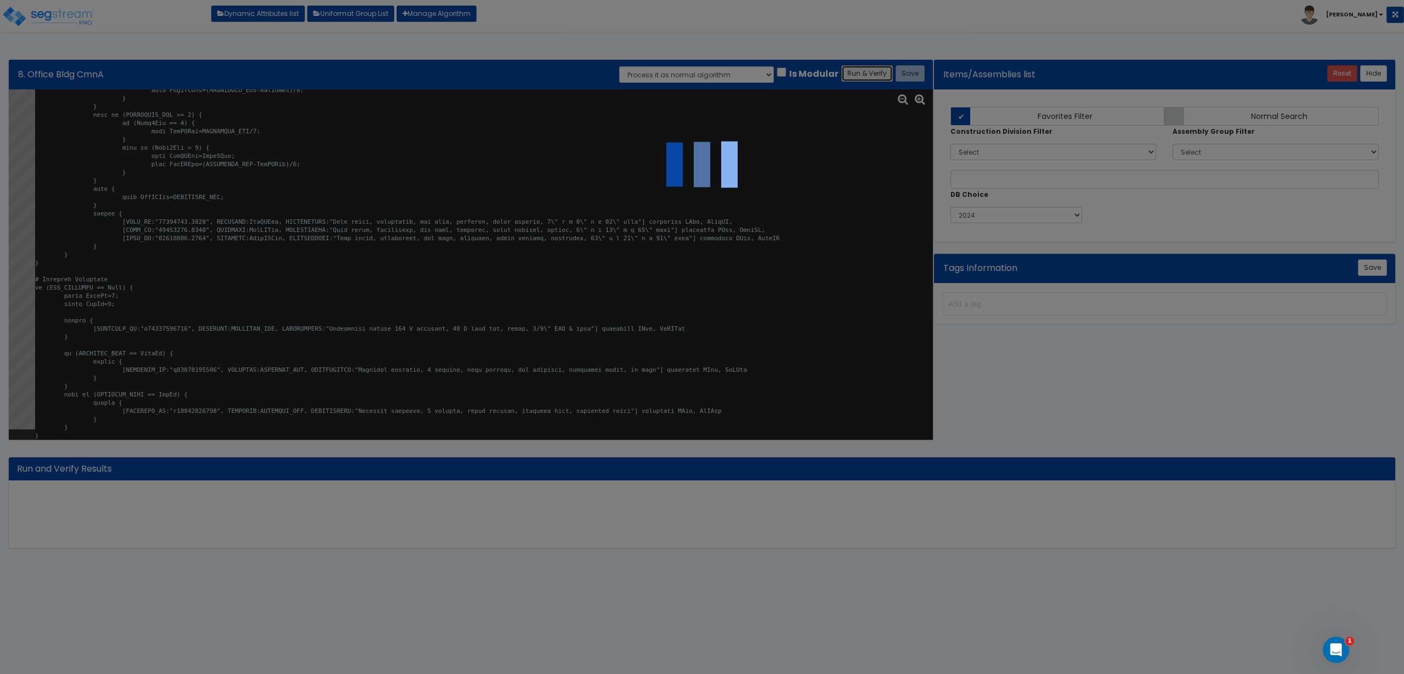
select select "0"
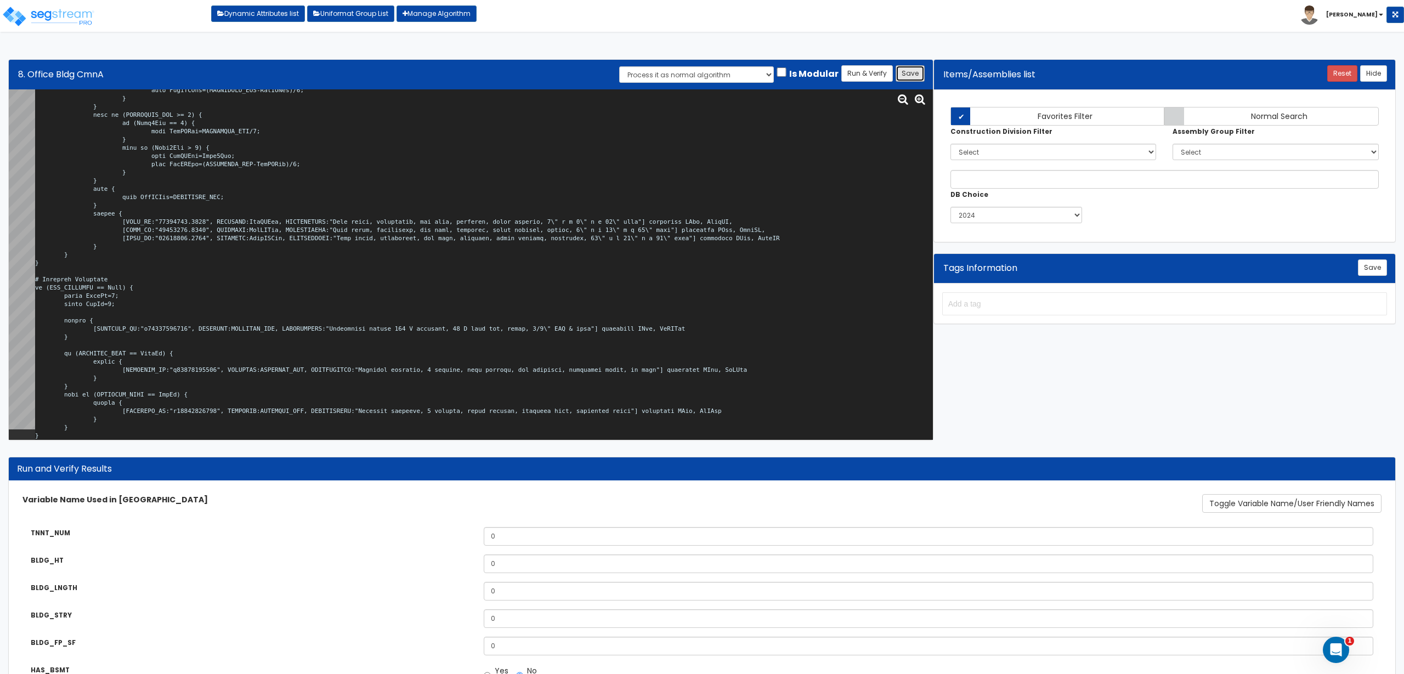
click at [909, 72] on button "Save" at bounding box center [909, 73] width 29 height 16
